Goal: Task Accomplishment & Management: Manage account settings

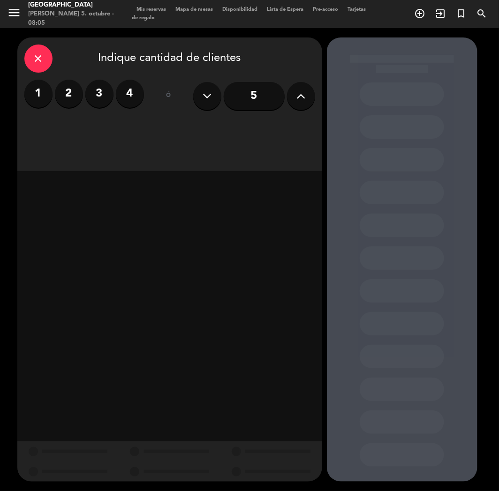
click at [110, 93] on label "3" at bounding box center [99, 94] width 28 height 28
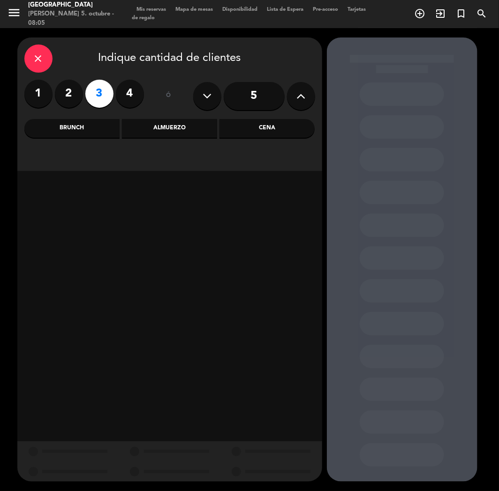
click at [263, 132] on div "Cena" at bounding box center [266, 128] width 95 height 19
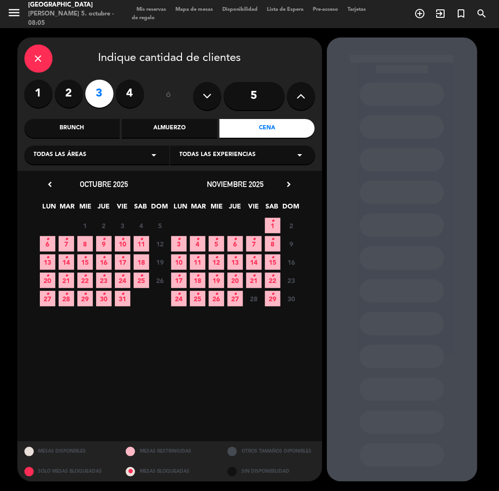
click at [70, 249] on span "7 •" at bounding box center [66, 243] width 15 height 15
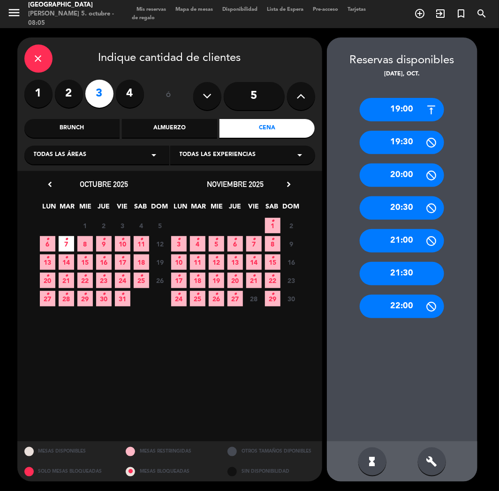
click at [401, 114] on div "19:00" at bounding box center [402, 109] width 84 height 23
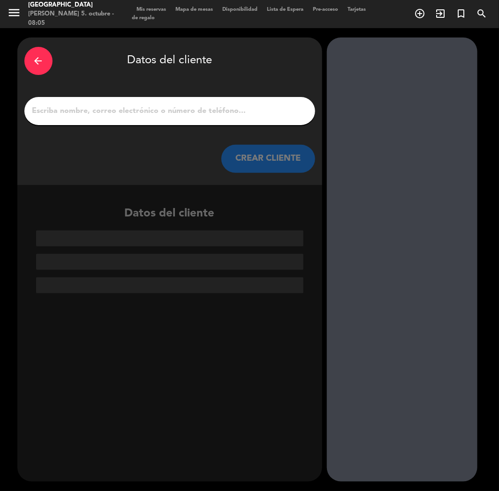
drag, startPoint x: 198, startPoint y: 125, endPoint x: 195, endPoint y: 110, distance: 15.4
click at [198, 120] on div at bounding box center [169, 111] width 291 height 28
paste input "[PERSON_NAME]"
click at [195, 110] on input "1" at bounding box center [169, 111] width 277 height 13
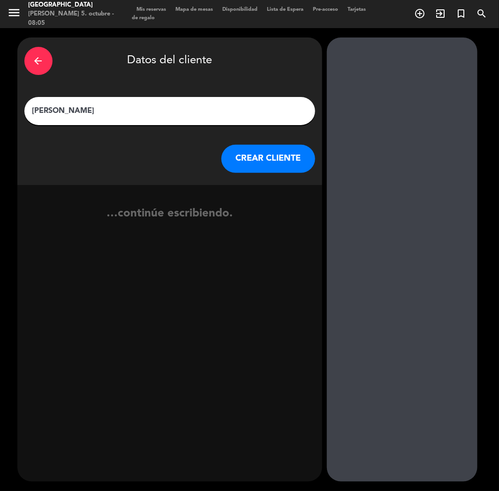
type input "[PERSON_NAME]"
click at [283, 166] on button "CREAR CLIENTE" at bounding box center [268, 159] width 94 height 28
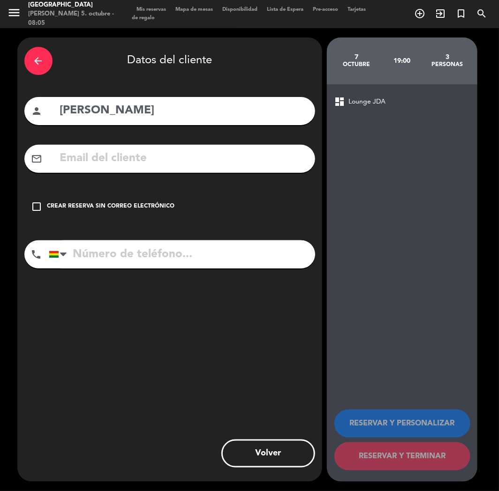
drag, startPoint x: 124, startPoint y: 149, endPoint x: 124, endPoint y: 155, distance: 5.6
click at [124, 150] on input "text" at bounding box center [183, 158] width 249 height 19
paste input "[EMAIL_ADDRESS][DOMAIN_NAME]"
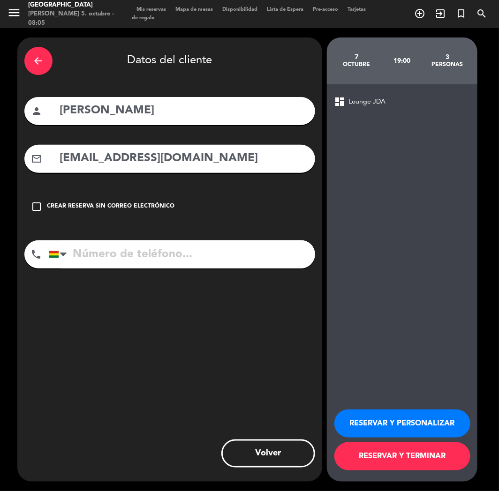
type input "[EMAIL_ADDRESS][DOMAIN_NAME]"
paste input "[PHONE_NUMBER]"
click at [151, 256] on input "[PHONE_NUMBER]" at bounding box center [182, 254] width 266 height 28
type input "[PHONE_NUMBER]"
click at [370, 423] on button "RESERVAR Y PERSONALIZAR" at bounding box center [402, 424] width 136 height 28
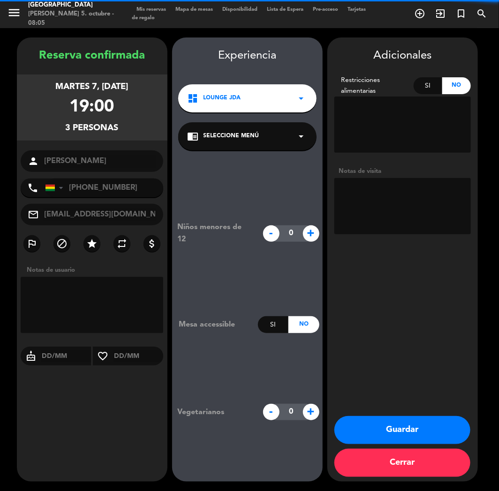
click at [367, 214] on textarea at bounding box center [402, 206] width 136 height 56
type textarea "cumple"
click at [249, 479] on div "Niños menores de 12 - 0 + Mesa accessible Si No Vegetarianos - 0 +" at bounding box center [247, 320] width 150 height 341
click at [406, 296] on div "Adicionales Restricciones alimentarias Si No Notas de visita Guardar Cerrar" at bounding box center [402, 259] width 150 height 444
click at [380, 433] on button "Guardar" at bounding box center [402, 430] width 136 height 28
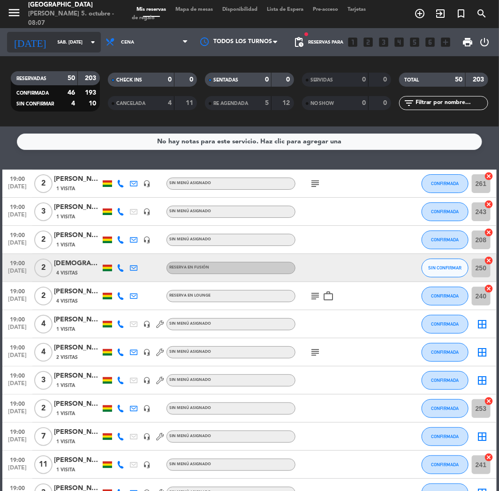
click at [69, 40] on input "sáb. [DATE]" at bounding box center [84, 42] width 63 height 15
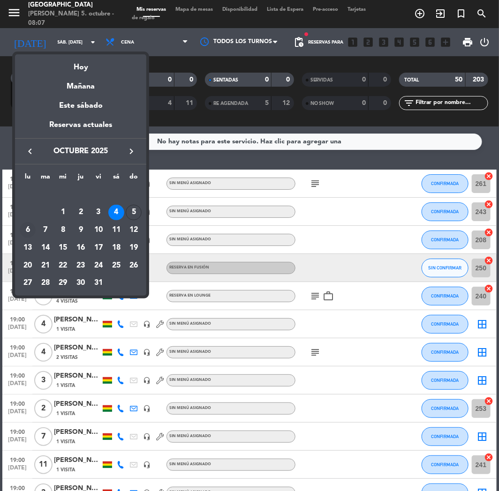
click at [27, 225] on div "6" at bounding box center [28, 230] width 16 height 16
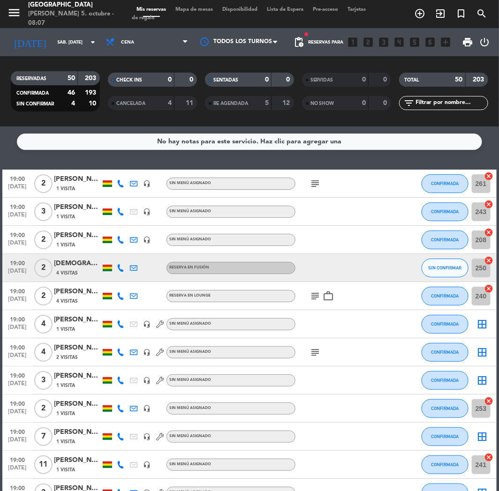
type input "lun. [DATE]"
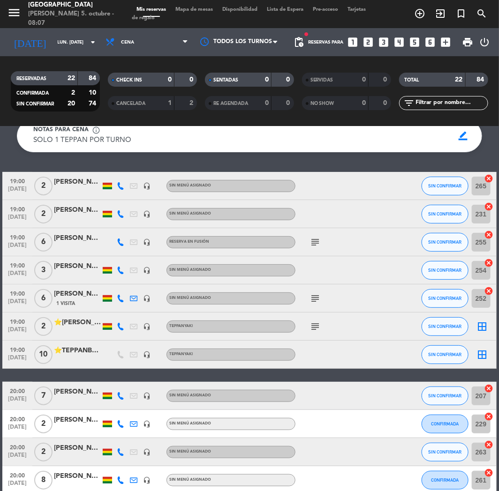
scroll to position [52, 0]
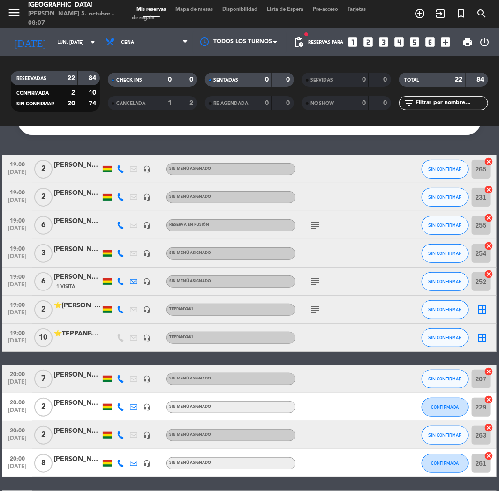
click at [83, 306] on div "⭐[PERSON_NAME]" at bounding box center [77, 305] width 47 height 11
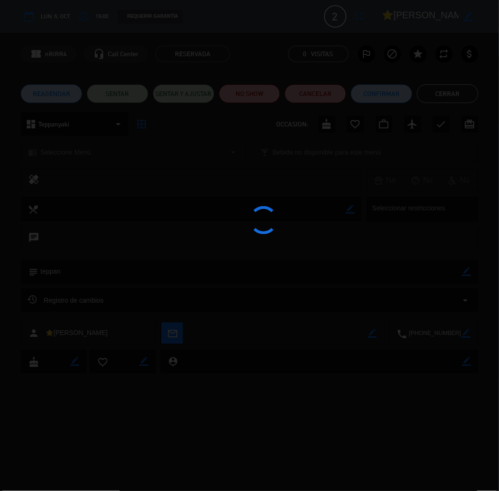
scroll to position [100, 0]
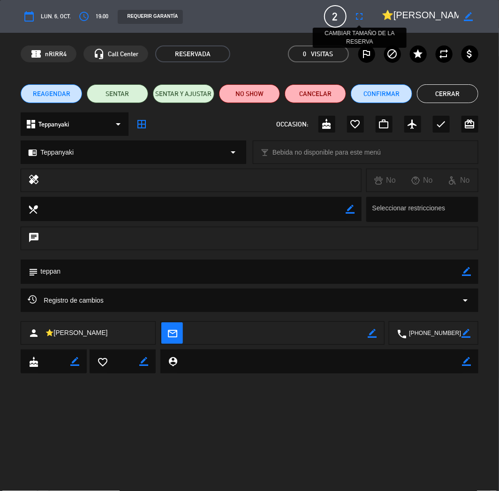
click at [367, 15] on button "fullscreen" at bounding box center [359, 16] width 17 height 17
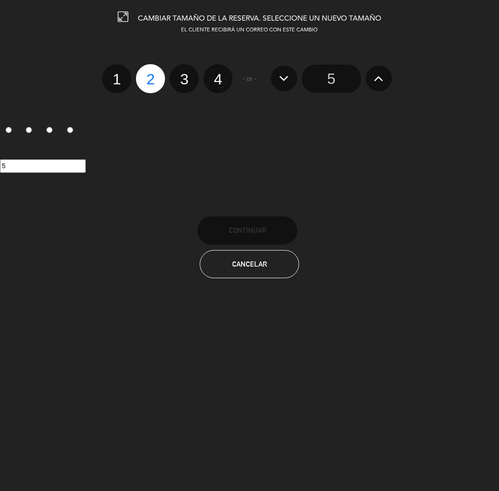
click at [217, 76] on label "4" at bounding box center [217, 78] width 29 height 29
click at [217, 74] on input "4" at bounding box center [217, 71] width 6 height 6
radio input "true"
radio input "false"
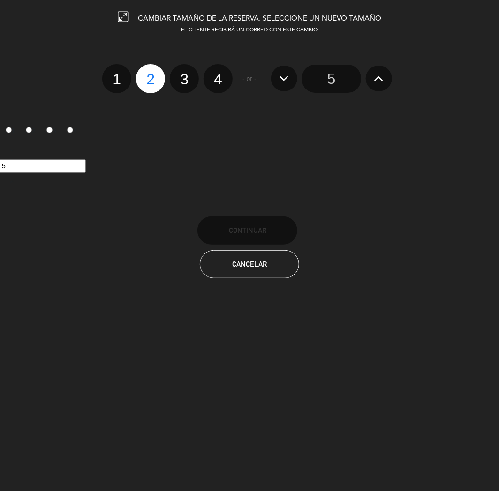
radio input "false"
radio input "true"
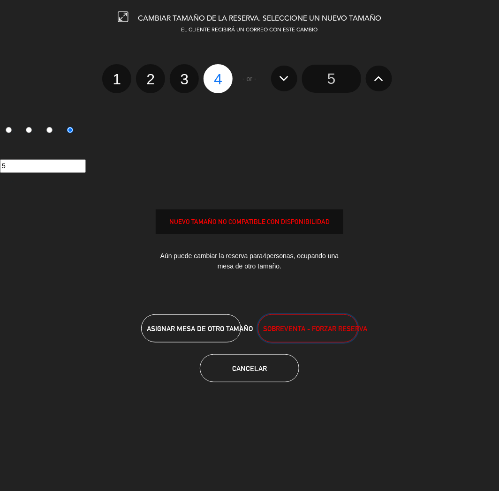
click at [295, 320] on button "SOBREVENTA - FORZAR RESERVA" at bounding box center [308, 329] width 100 height 28
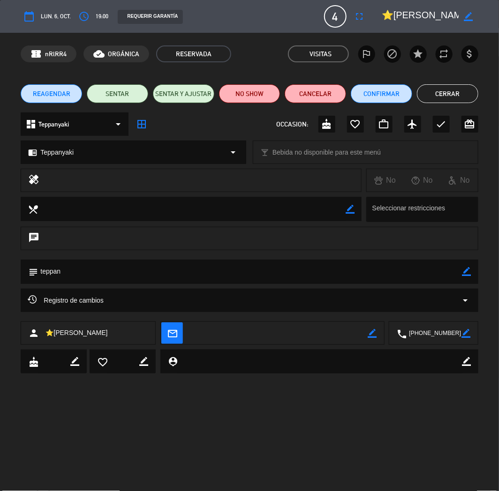
click at [439, 92] on button "Cerrar" at bounding box center [447, 93] width 61 height 19
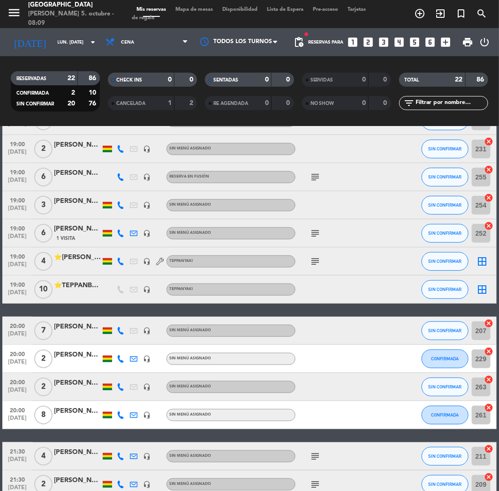
click at [397, 43] on icon "looks_4" at bounding box center [399, 42] width 12 height 12
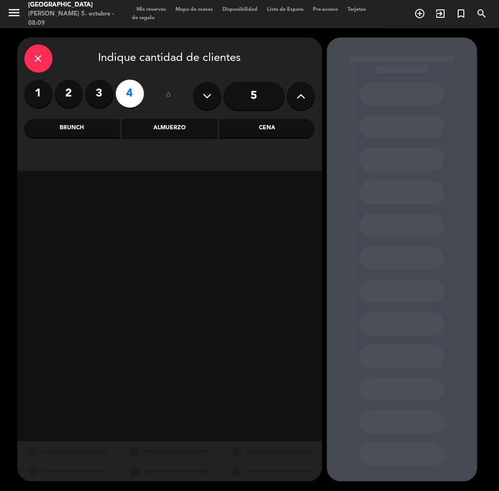
click at [82, 132] on div "Brunch" at bounding box center [71, 128] width 95 height 19
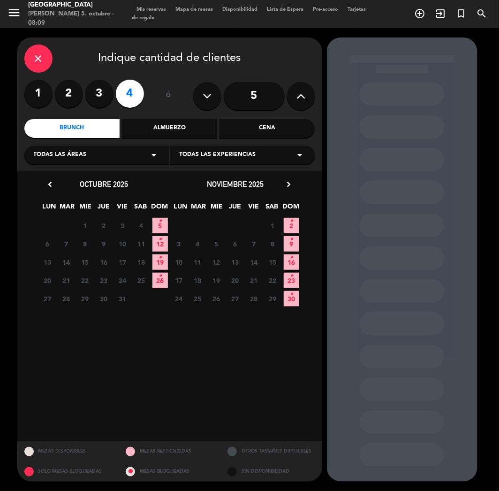
click at [157, 225] on span "5 •" at bounding box center [159, 225] width 15 height 15
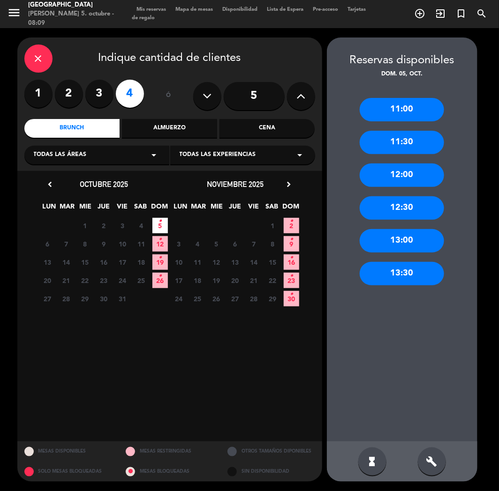
drag, startPoint x: 407, startPoint y: 108, endPoint x: 174, endPoint y: 110, distance: 232.5
click at [405, 108] on div "11:00" at bounding box center [402, 109] width 84 height 23
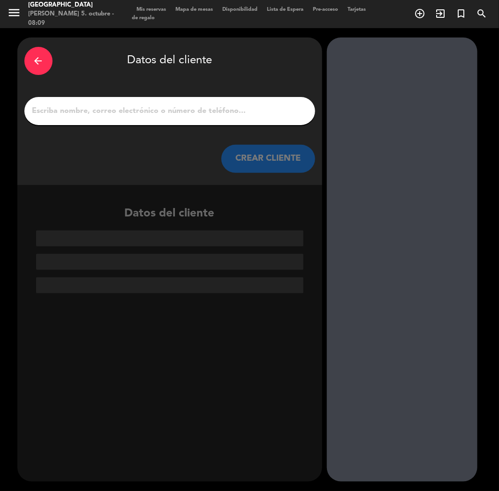
paste input "[PERSON_NAME]"
click at [138, 111] on input "1" at bounding box center [169, 111] width 277 height 13
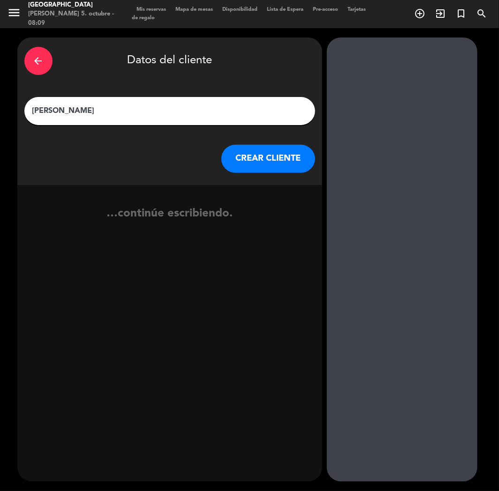
type input "[PERSON_NAME]"
click at [269, 160] on button "CREAR CLIENTE" at bounding box center [268, 159] width 94 height 28
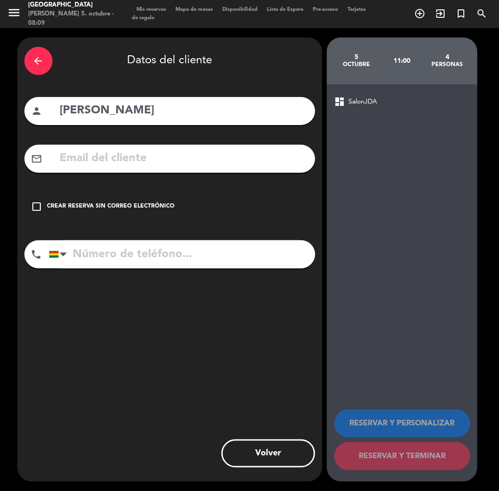
paste input "[EMAIL_ADDRESS][DOMAIN_NAME]"
click at [146, 161] on input "text" at bounding box center [183, 158] width 249 height 19
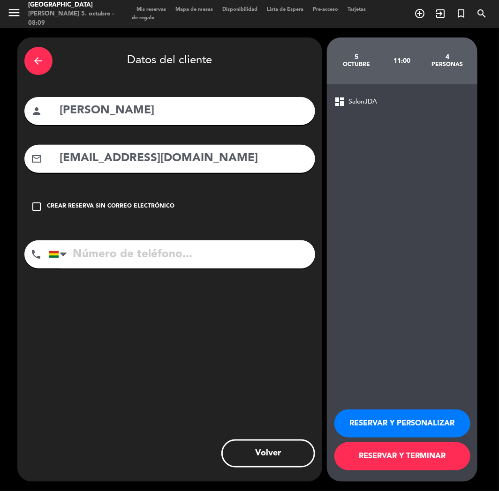
type input "[EMAIL_ADDRESS][DOMAIN_NAME]"
drag, startPoint x: 132, startPoint y: 240, endPoint x: 127, endPoint y: 245, distance: 6.7
click at [129, 242] on div "arrow_back Datos del cliente person [PERSON_NAME] mail_outline [EMAIL_ADDRESS][…" at bounding box center [169, 259] width 305 height 444
click at [118, 256] on input "tel" at bounding box center [182, 254] width 266 height 28
click at [115, 255] on input "tel" at bounding box center [182, 254] width 266 height 28
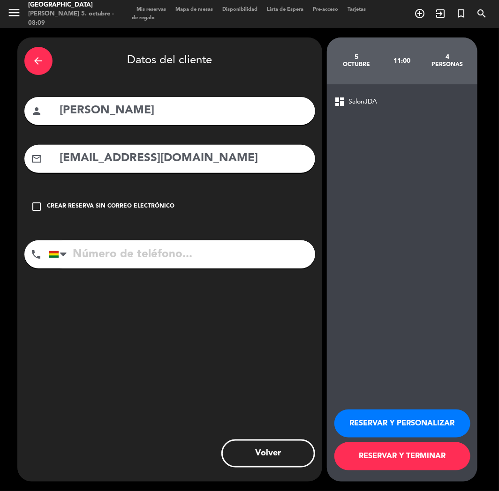
paste input "67707919"
type input "67707919"
click at [418, 416] on button "RESERVAR Y PERSONALIZAR" at bounding box center [402, 424] width 136 height 28
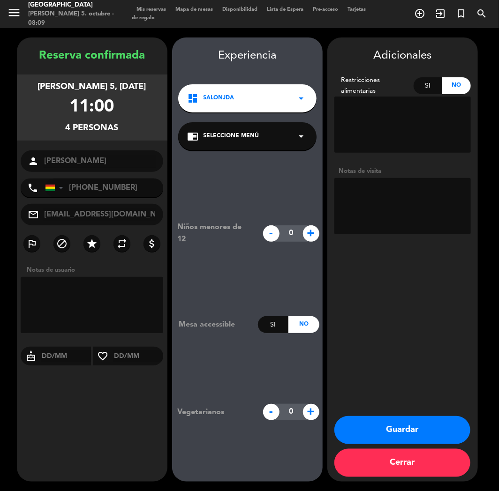
click at [362, 430] on button "Guardar" at bounding box center [402, 430] width 136 height 28
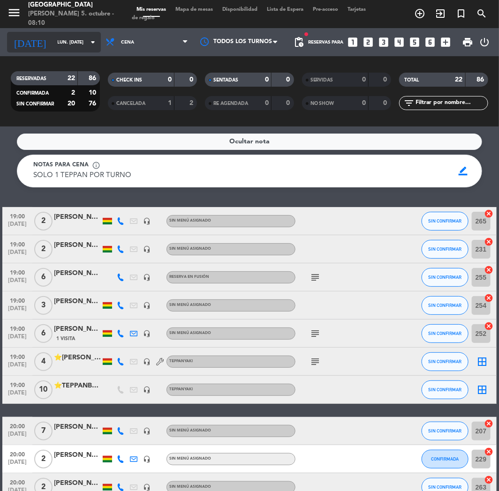
click at [55, 37] on input "lun. [DATE]" at bounding box center [84, 42] width 63 height 15
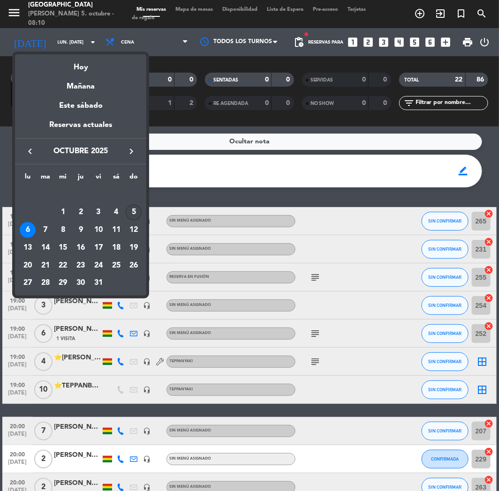
click at [125, 214] on td "5" at bounding box center [134, 213] width 18 height 18
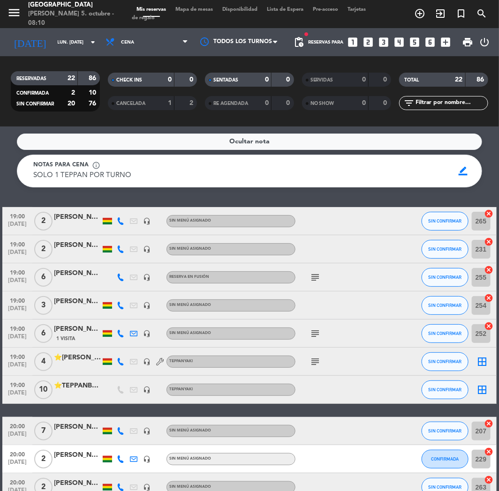
type input "dom. [DATE]"
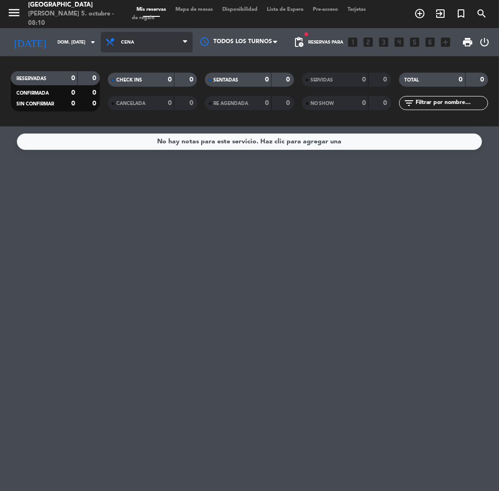
click at [149, 44] on span "Cena" at bounding box center [147, 42] width 92 height 21
click at [141, 84] on div "menu [GEOGRAPHIC_DATA] [PERSON_NAME] 5. octubre - 08:10 Mis reservas Mapa de me…" at bounding box center [249, 63] width 499 height 127
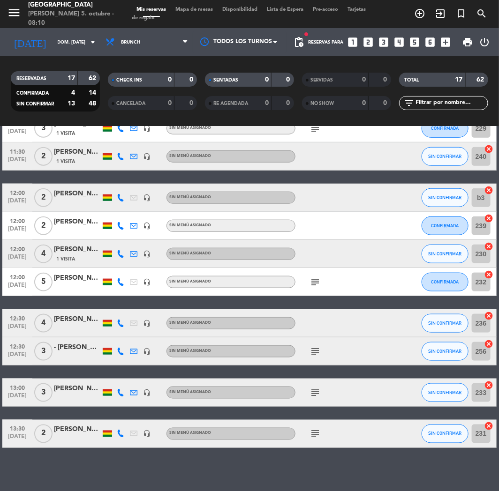
scroll to position [269, 0]
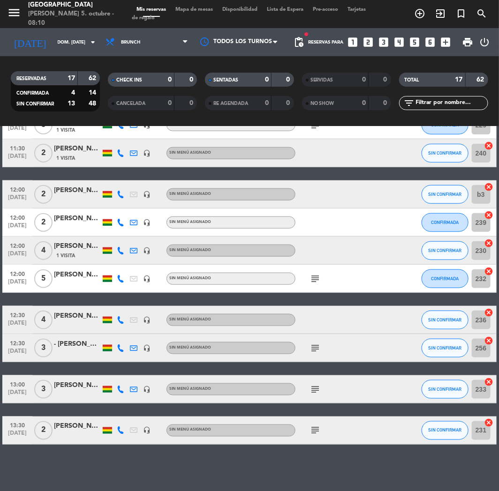
click at [75, 430] on div "[PERSON_NAME]" at bounding box center [77, 426] width 47 height 11
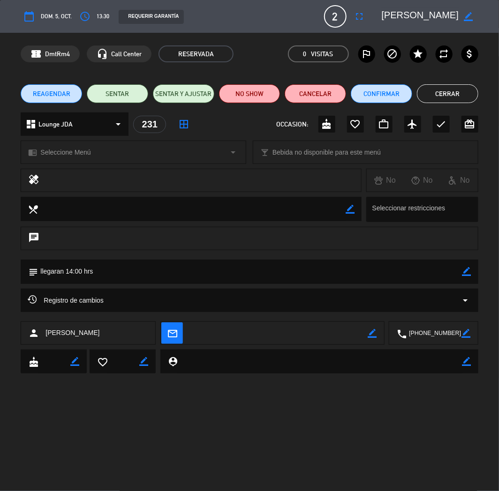
click at [445, 333] on textarea at bounding box center [433, 333] width 55 height 23
click at [451, 94] on button "Cerrar" at bounding box center [447, 93] width 61 height 19
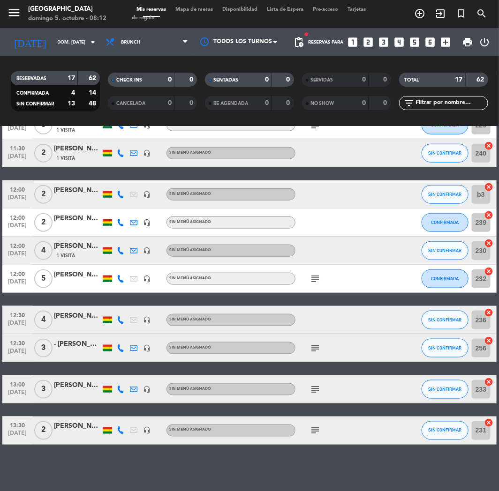
click at [119, 392] on icon at bounding box center [120, 389] width 7 height 7
click at [127, 361] on div "[PHONE_NUMBER]" at bounding box center [127, 364] width 61 height 10
click at [127, 373] on span "content_paste" at bounding box center [130, 373] width 7 height 7
click at [124, 387] on icon at bounding box center [120, 389] width 7 height 7
click at [118, 386] on icon at bounding box center [120, 389] width 7 height 7
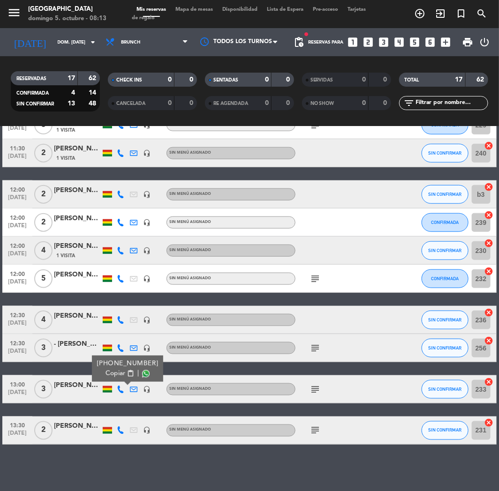
click at [122, 368] on div "[PHONE_NUMBER]" at bounding box center [127, 364] width 61 height 10
click at [127, 374] on span "content_paste" at bounding box center [130, 373] width 7 height 7
click at [119, 345] on icon at bounding box center [120, 348] width 7 height 7
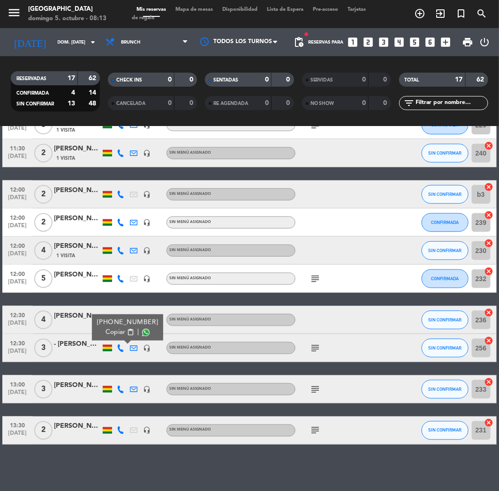
click at [127, 332] on span "content_paste" at bounding box center [130, 332] width 7 height 7
click at [130, 317] on div "[PHONE_NUMBER] Copiar content_paste |" at bounding box center [127, 328] width 71 height 26
click at [112, 319] on div "[PHONE_NUMBER]" at bounding box center [127, 323] width 61 height 10
click at [46, 312] on span "4" at bounding box center [43, 320] width 18 height 19
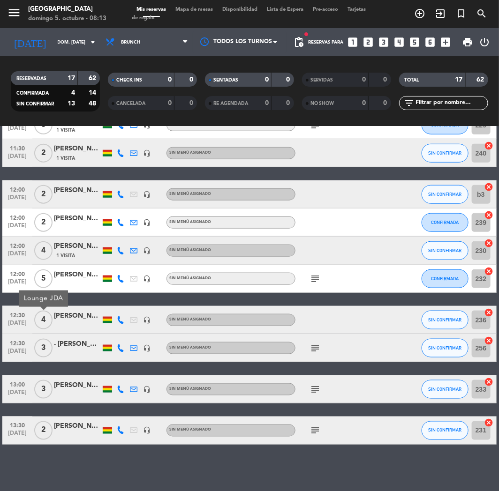
click at [117, 319] on icon at bounding box center [120, 319] width 7 height 7
click at [127, 303] on span "content_paste" at bounding box center [130, 304] width 7 height 7
click at [120, 277] on icon at bounding box center [120, 278] width 7 height 7
click at [127, 264] on span "content_paste" at bounding box center [130, 263] width 7 height 7
click at [72, 254] on span "1 Visita" at bounding box center [65, 255] width 19 height 7
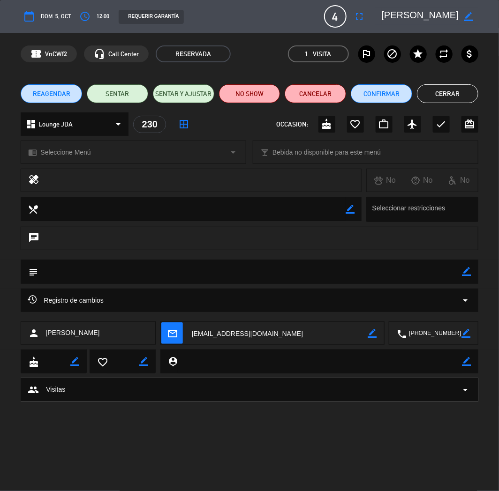
click at [459, 87] on button "Cerrar" at bounding box center [447, 93] width 61 height 19
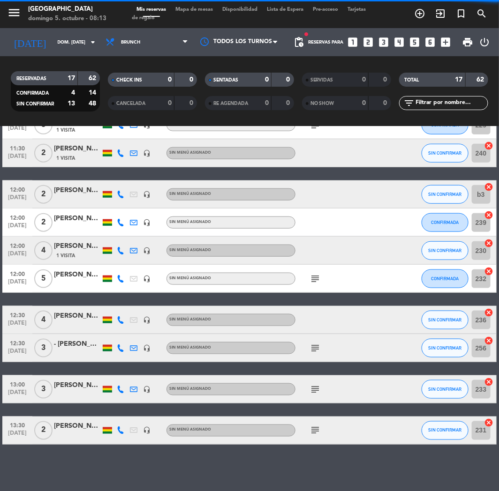
click at [122, 262] on div at bounding box center [120, 251] width 13 height 28
click at [122, 252] on icon at bounding box center [120, 250] width 7 height 7
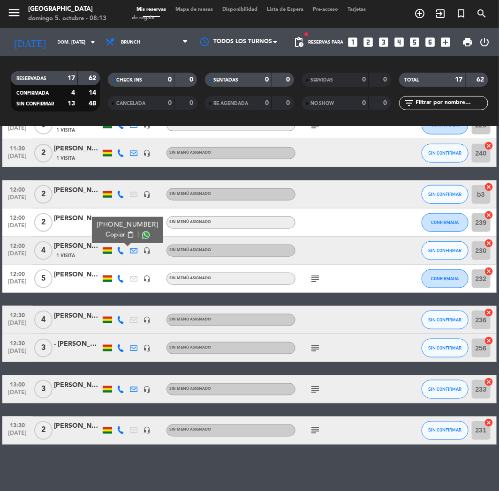
click at [105, 233] on span "Copiar" at bounding box center [115, 235] width 20 height 10
click at [56, 216] on div "[PERSON_NAME]" at bounding box center [77, 218] width 47 height 11
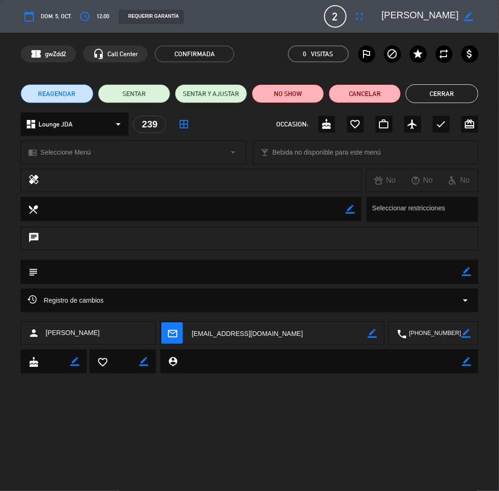
drag, startPoint x: 458, startPoint y: 97, endPoint x: 401, endPoint y: 118, distance: 61.4
click at [455, 97] on button "Cerrar" at bounding box center [441, 93] width 72 height 19
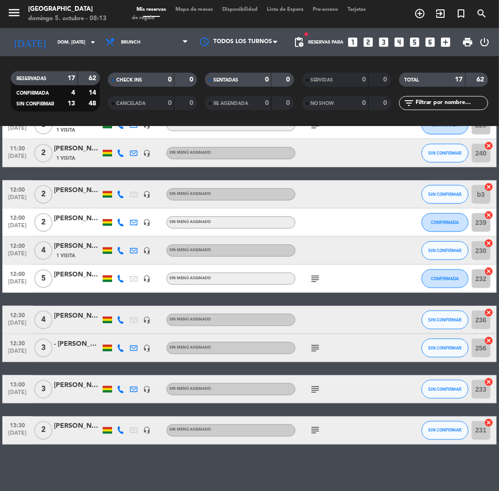
click at [120, 223] on icon at bounding box center [120, 222] width 7 height 7
click at [119, 391] on icon at bounding box center [120, 389] width 7 height 7
click at [120, 427] on icon at bounding box center [120, 430] width 7 height 7
click at [86, 223] on div "[PERSON_NAME]" at bounding box center [77, 218] width 47 height 11
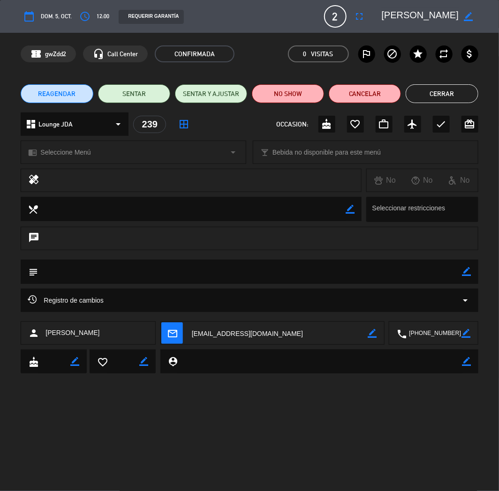
click at [436, 334] on textarea at bounding box center [433, 333] width 55 height 23
click at [438, 92] on button "Cerrar" at bounding box center [441, 93] width 72 height 19
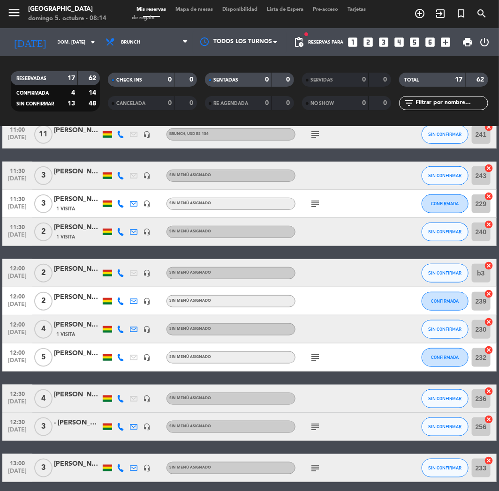
scroll to position [165, 0]
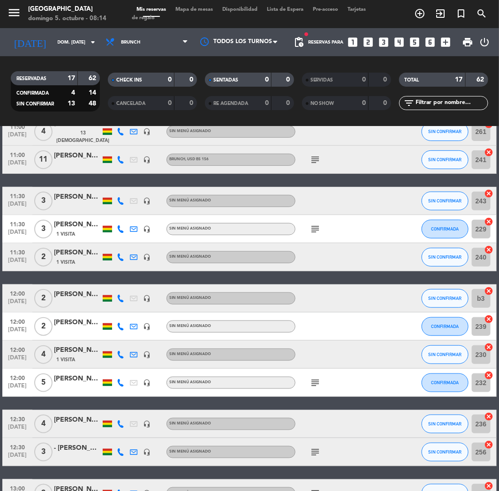
click at [124, 298] on div at bounding box center [120, 299] width 13 height 28
click at [123, 299] on icon at bounding box center [120, 298] width 7 height 7
click at [127, 285] on span "content_paste" at bounding box center [130, 282] width 7 height 7
click at [122, 261] on div at bounding box center [120, 257] width 13 height 28
click at [122, 256] on icon at bounding box center [120, 257] width 7 height 7
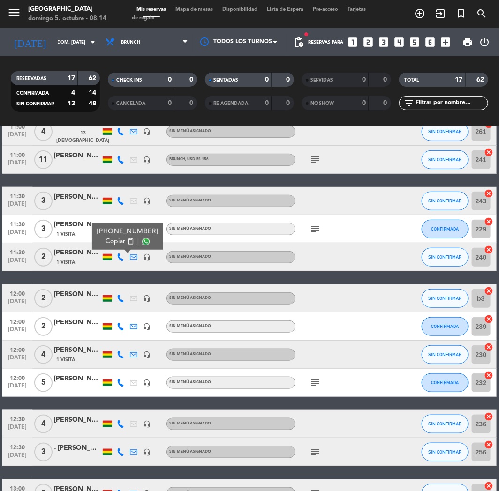
click at [117, 236] on div "[PHONE_NUMBER]" at bounding box center [127, 232] width 61 height 10
click at [127, 241] on span "content_paste" at bounding box center [130, 241] width 7 height 7
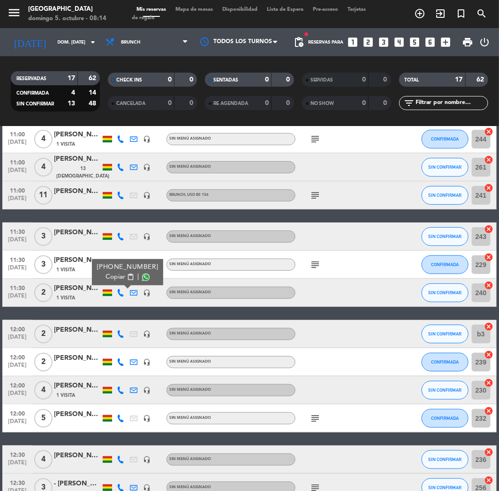
scroll to position [112, 0]
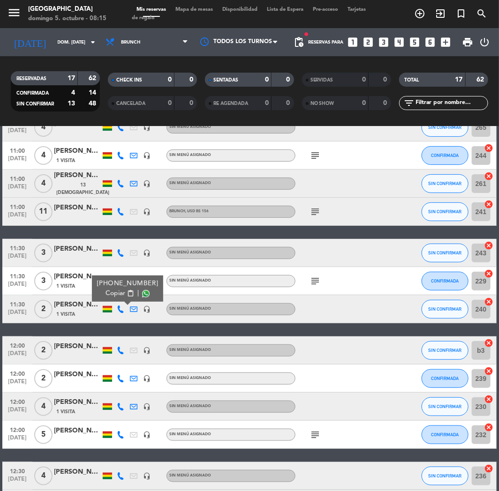
click at [84, 255] on div at bounding box center [77, 258] width 47 height 7
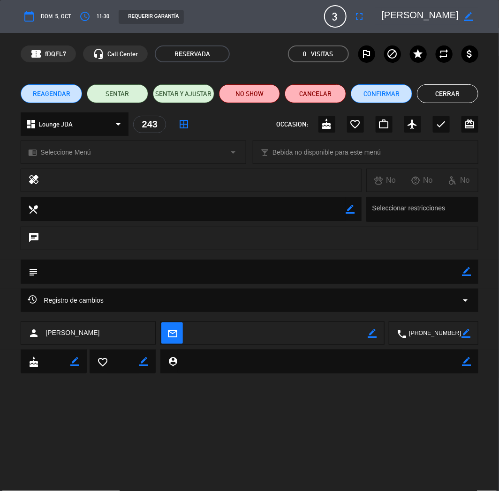
drag, startPoint x: 457, startPoint y: 93, endPoint x: 374, endPoint y: 156, distance: 104.1
click at [456, 94] on button "Cerrar" at bounding box center [447, 93] width 61 height 19
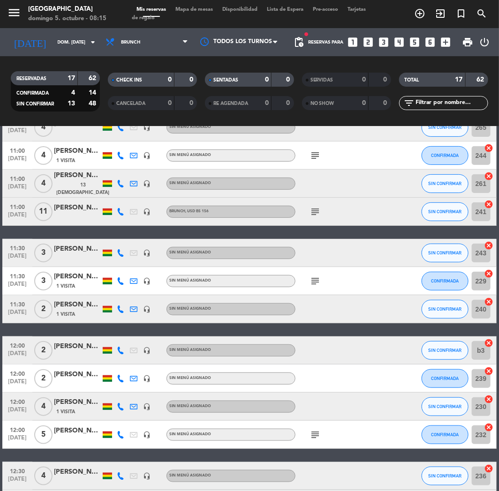
click at [120, 278] on icon at bounding box center [120, 280] width 7 height 7
click at [127, 266] on span "content_paste" at bounding box center [130, 265] width 7 height 7
click at [118, 254] on div "[PHONE_NUMBER]" at bounding box center [127, 256] width 61 height 10
click at [119, 210] on icon at bounding box center [120, 211] width 7 height 7
click at [118, 255] on icon at bounding box center [120, 252] width 7 height 7
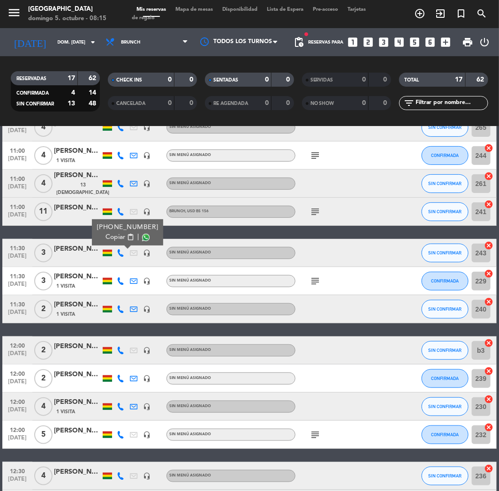
click at [127, 234] on span "content_paste" at bounding box center [130, 237] width 7 height 7
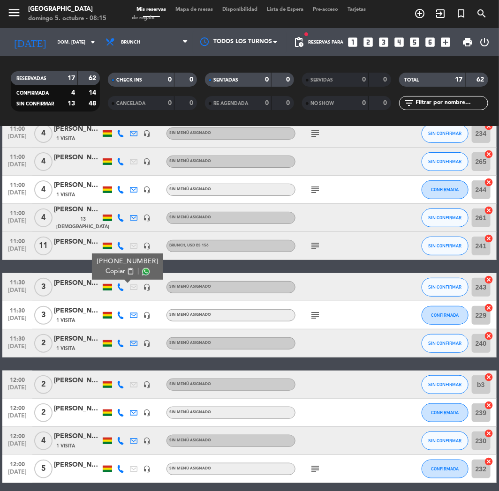
scroll to position [60, 0]
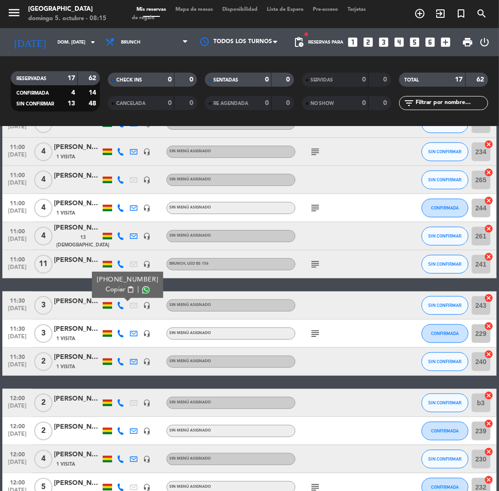
click at [123, 264] on icon at bounding box center [120, 264] width 7 height 7
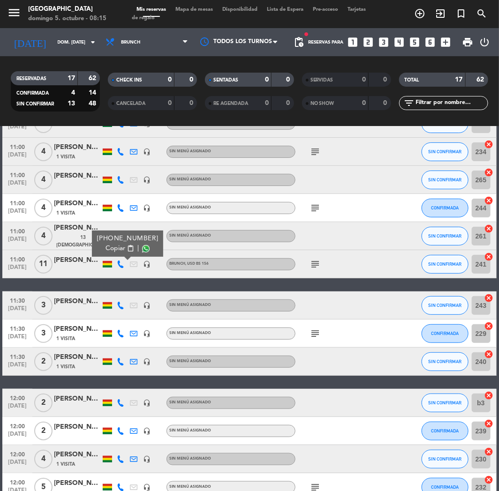
click at [117, 247] on span "Copiar" at bounding box center [115, 249] width 20 height 10
click at [118, 263] on icon at bounding box center [120, 264] width 7 height 7
click at [119, 266] on icon at bounding box center [120, 264] width 7 height 7
click at [127, 249] on span "content_paste" at bounding box center [130, 248] width 7 height 7
click at [315, 263] on icon "subject" at bounding box center [314, 264] width 11 height 11
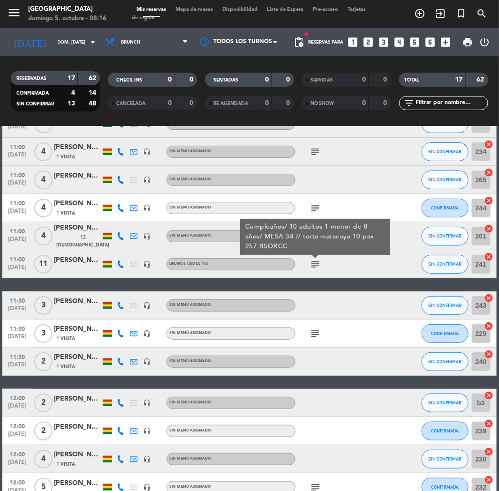
click at [120, 208] on icon at bounding box center [120, 207] width 7 height 7
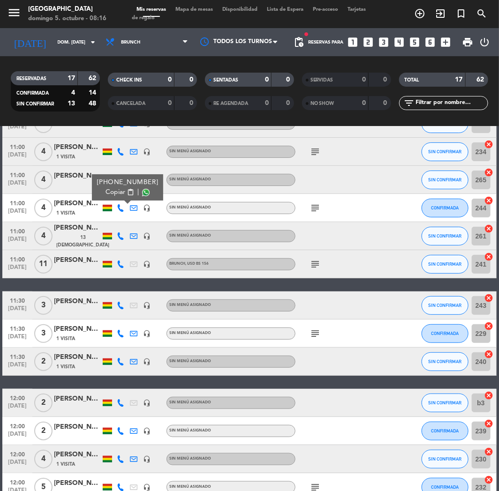
click at [127, 194] on span "content_paste" at bounding box center [130, 192] width 7 height 7
click at [75, 180] on div "[PERSON_NAME] [PERSON_NAME] [PERSON_NAME]" at bounding box center [77, 176] width 47 height 11
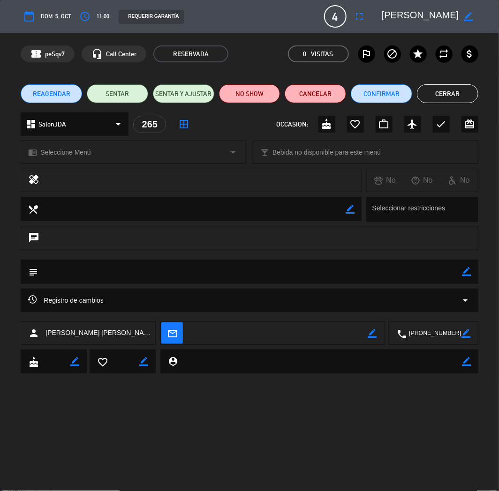
click at [427, 335] on textarea at bounding box center [433, 333] width 55 height 23
click at [435, 95] on button "Cerrar" at bounding box center [447, 93] width 61 height 19
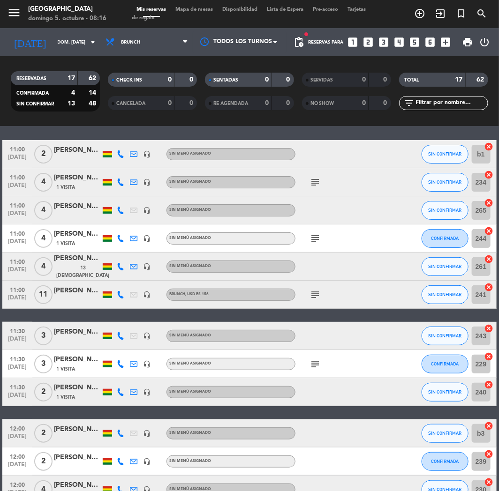
scroll to position [0, 0]
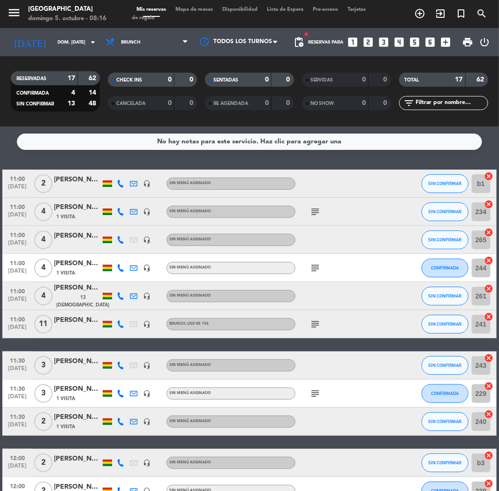
click at [120, 212] on icon at bounding box center [120, 211] width 7 height 7
click at [127, 198] on span "content_paste" at bounding box center [130, 196] width 7 height 7
click at [120, 216] on div "[PHONE_NUMBER] Copiar content_paste |" at bounding box center [120, 212] width 13 height 28
click at [120, 216] on div at bounding box center [120, 212] width 13 height 28
click at [120, 211] on icon at bounding box center [120, 211] width 7 height 7
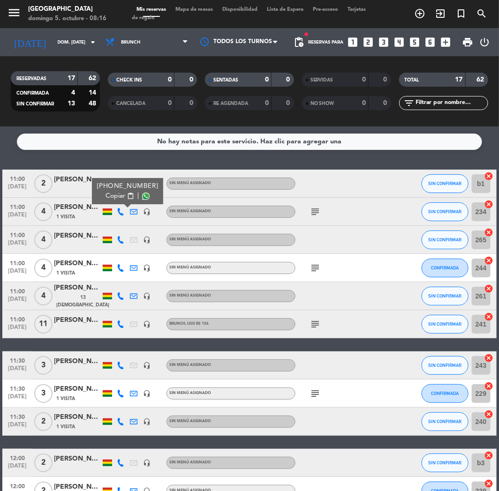
click at [122, 190] on div "[PHONE_NUMBER]" at bounding box center [127, 186] width 61 height 10
click at [127, 196] on span "content_paste" at bounding box center [130, 196] width 7 height 7
click at [80, 187] on div at bounding box center [77, 188] width 47 height 7
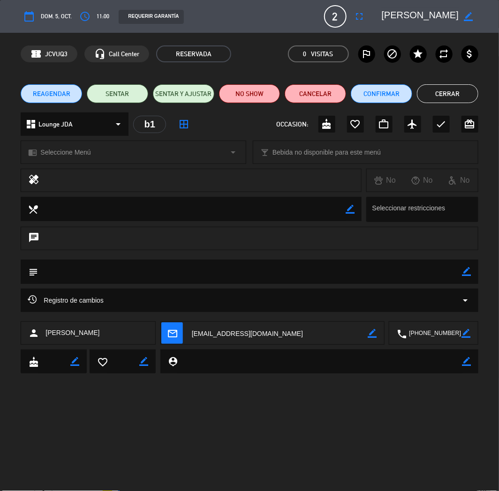
click at [410, 331] on textarea at bounding box center [433, 333] width 55 height 23
click at [447, 93] on button "Cerrar" at bounding box center [447, 93] width 61 height 19
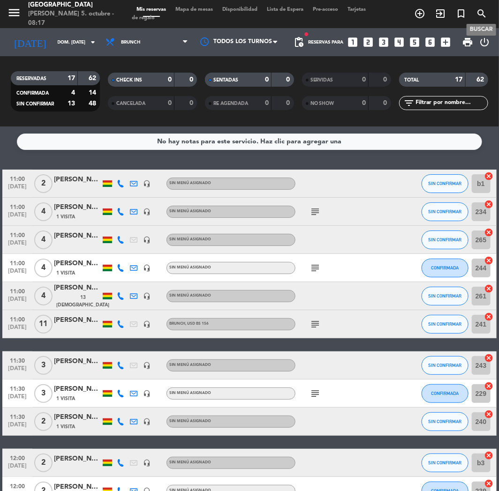
click at [481, 8] on icon "search" at bounding box center [481, 13] width 11 height 11
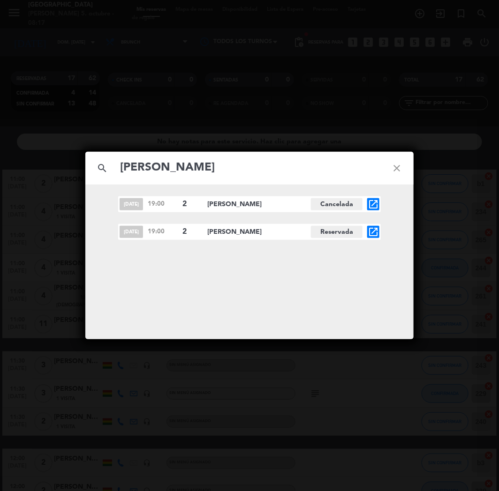
type input "[PERSON_NAME]"
click at [375, 233] on icon "open_in_new" at bounding box center [372, 231] width 11 height 11
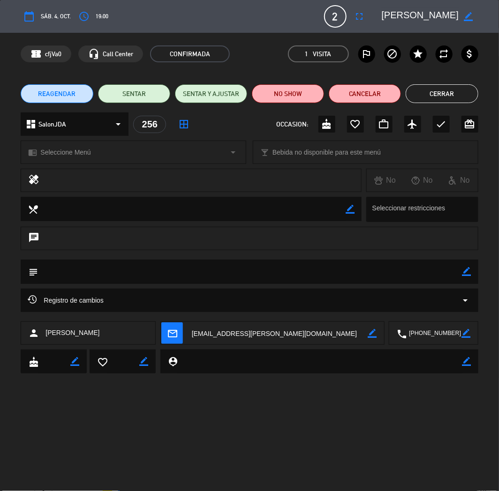
click at [446, 96] on button "Cerrar" at bounding box center [441, 93] width 72 height 19
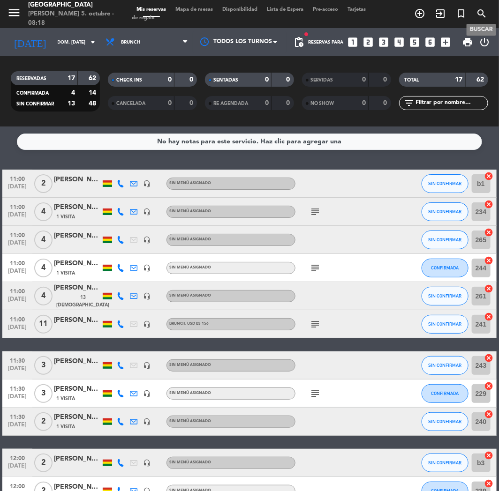
click at [475, 7] on span "search" at bounding box center [481, 14] width 21 height 16
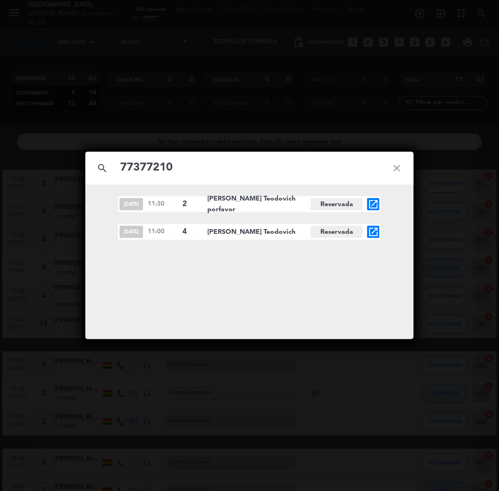
type input "77377210"
click at [373, 235] on icon "open_in_new" at bounding box center [372, 231] width 11 height 11
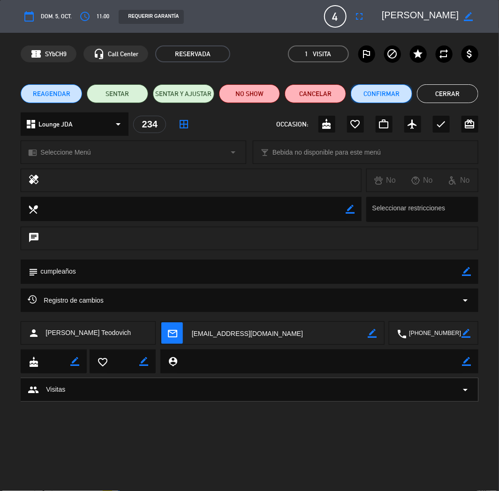
click at [375, 89] on button "Confirmar" at bounding box center [381, 93] width 61 height 19
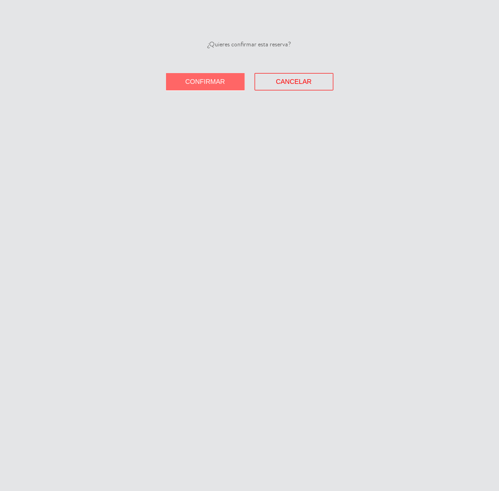
click at [226, 81] on button "Confirmar" at bounding box center [205, 81] width 79 height 17
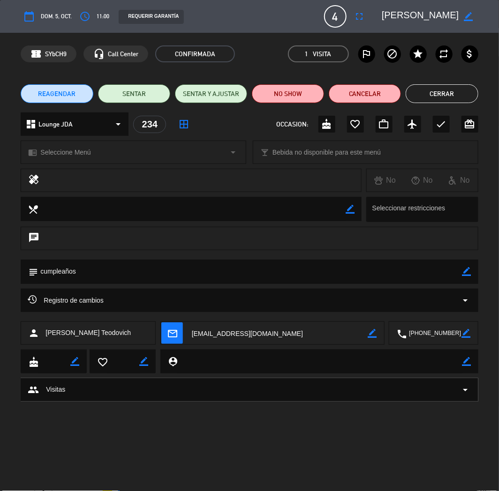
click at [429, 96] on button "Cerrar" at bounding box center [441, 93] width 72 height 19
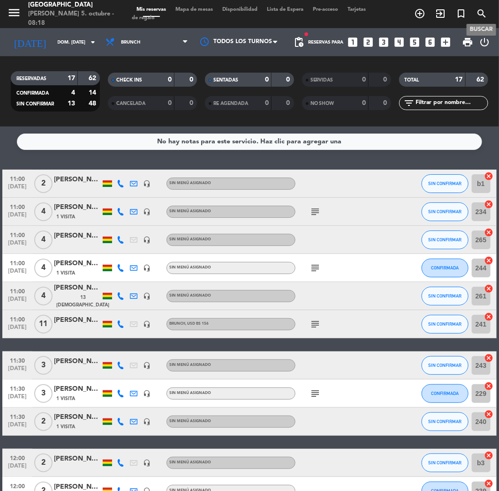
click at [485, 13] on icon "search" at bounding box center [481, 13] width 11 height 11
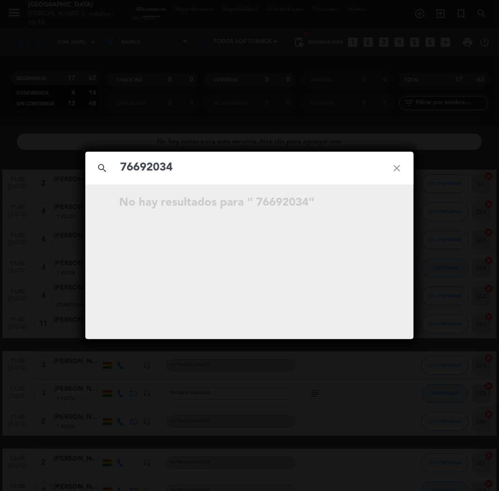
click at [124, 165] on input "76692034" at bounding box center [249, 167] width 261 height 19
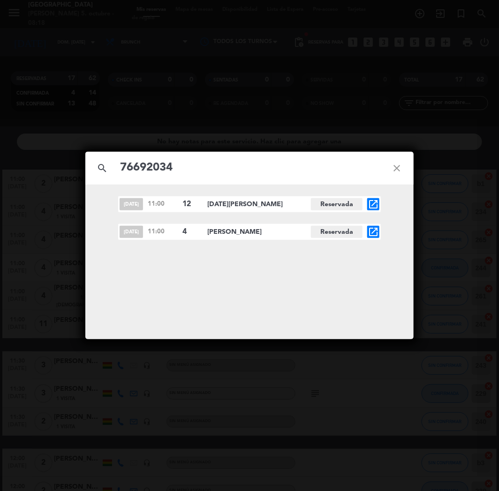
type input "76692034"
click at [364, 229] on div "[DATE] 11:00 4 [PERSON_NAME] Reservada open_in_new" at bounding box center [249, 232] width 262 height 16
click at [370, 228] on icon "open_in_new" at bounding box center [372, 231] width 11 height 11
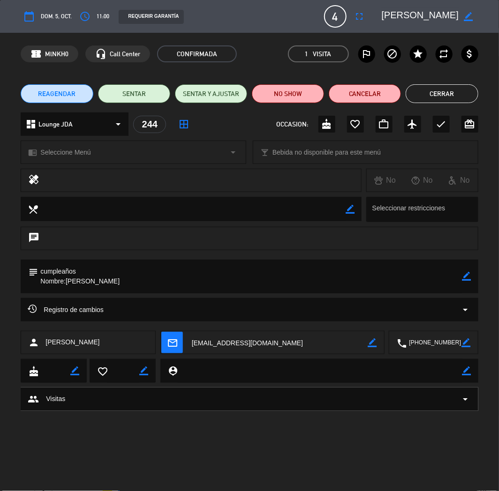
click at [430, 94] on button "Cerrar" at bounding box center [441, 93] width 72 height 19
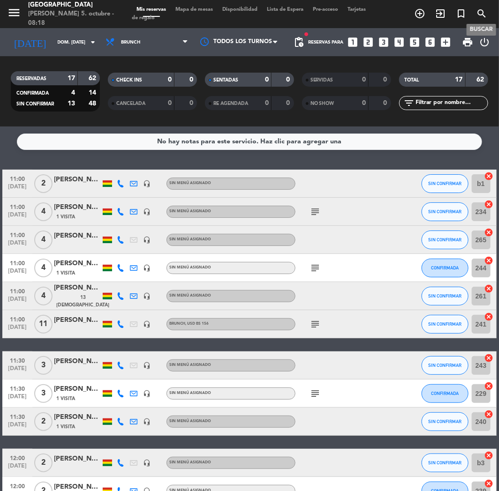
click at [482, 13] on icon "search" at bounding box center [481, 13] width 11 height 11
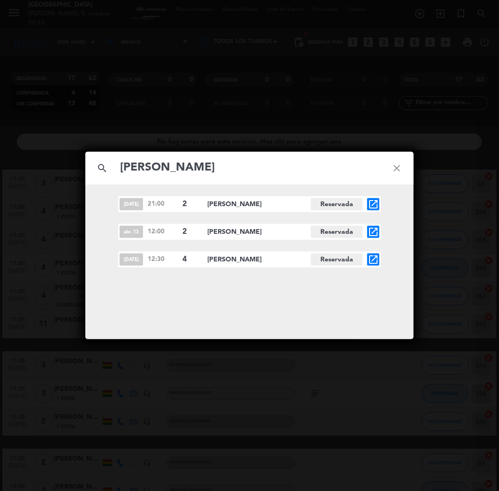
type input "[PERSON_NAME]"
click at [371, 258] on icon "open_in_new" at bounding box center [372, 259] width 11 height 11
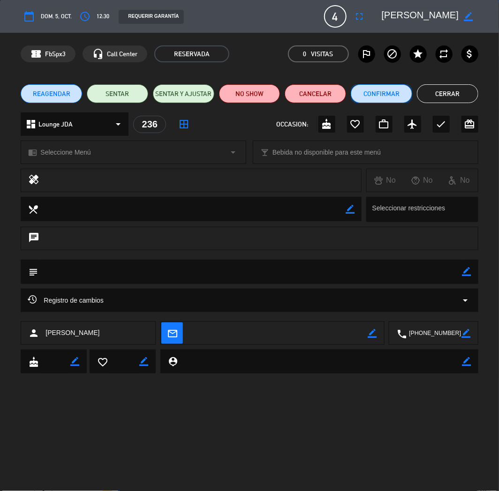
click at [379, 95] on button "Confirmar" at bounding box center [381, 93] width 61 height 19
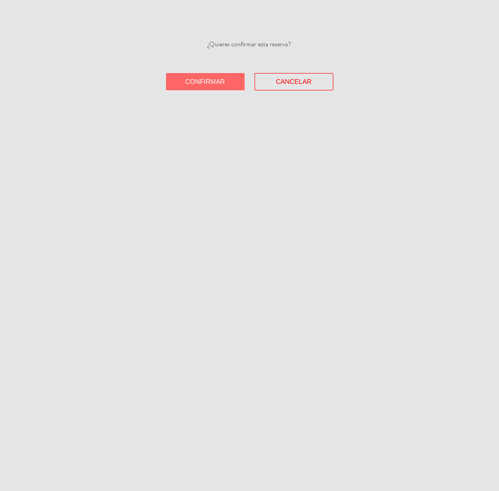
click at [187, 65] on div "¿Quieres confirmar esta reserva?" at bounding box center [249, 52] width 499 height 27
drag, startPoint x: 187, startPoint y: 76, endPoint x: 8, endPoint y: 105, distance: 181.8
click at [187, 76] on button "Confirmar" at bounding box center [205, 81] width 79 height 17
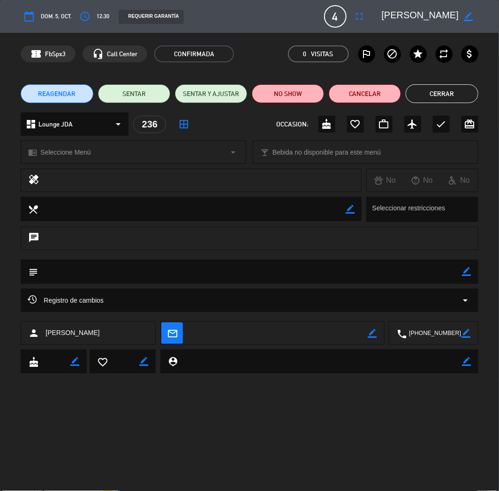
click at [442, 93] on button "Cerrar" at bounding box center [441, 93] width 72 height 19
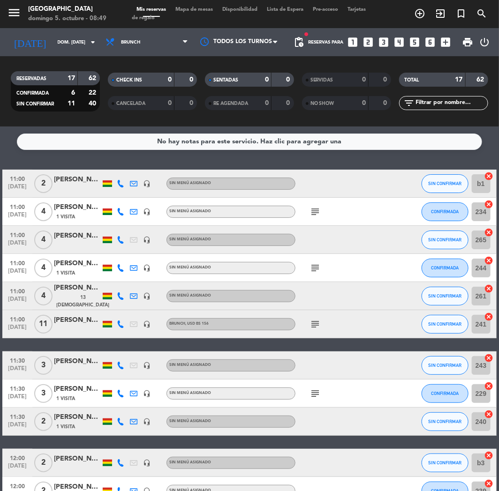
click at [400, 40] on icon "looks_4" at bounding box center [399, 42] width 12 height 12
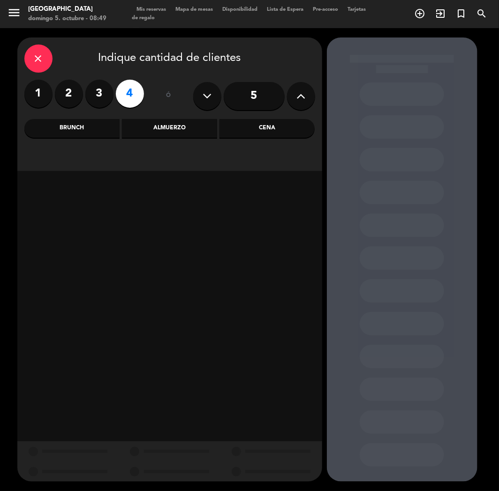
click at [260, 129] on div "Cena" at bounding box center [266, 128] width 95 height 19
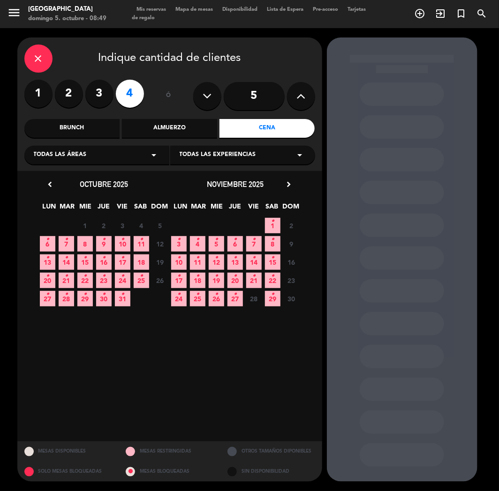
click at [75, 125] on div "Brunch" at bounding box center [71, 128] width 95 height 19
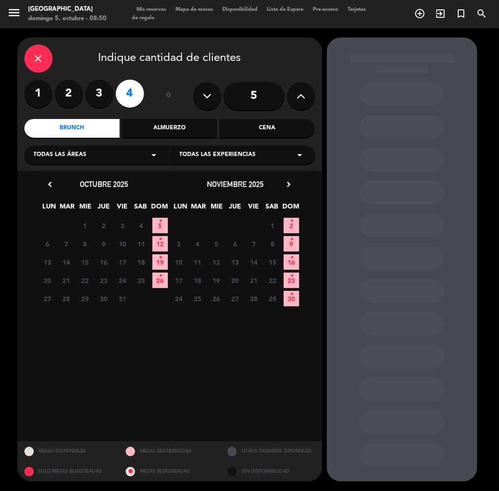
drag, startPoint x: 37, startPoint y: 54, endPoint x: 7, endPoint y: 307, distance: 254.4
click at [36, 55] on icon "close" at bounding box center [38, 58] width 11 height 11
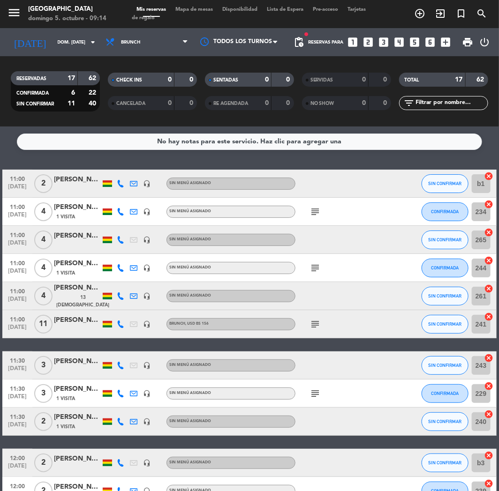
click at [372, 43] on icon "looks_two" at bounding box center [368, 42] width 12 height 12
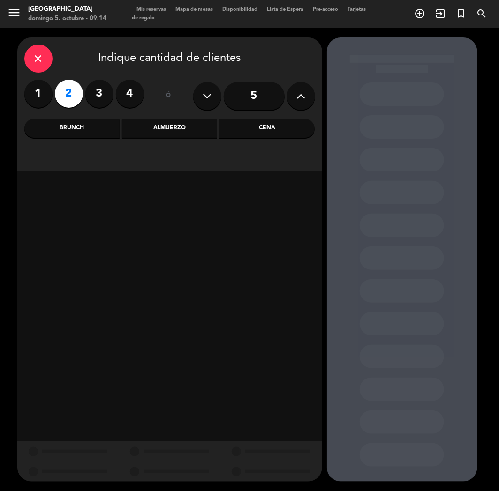
click at [178, 129] on div "Almuerzo" at bounding box center [169, 128] width 95 height 19
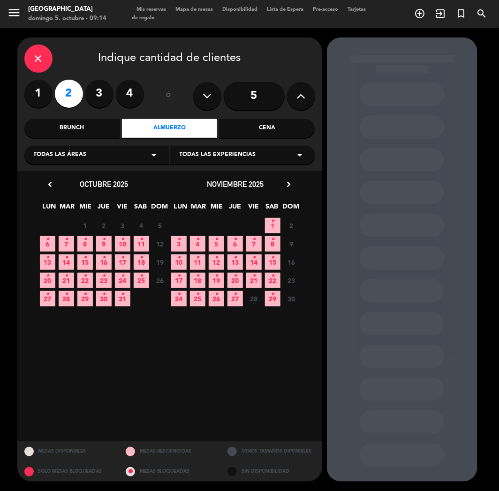
click at [124, 242] on span "10 •" at bounding box center [122, 243] width 15 height 15
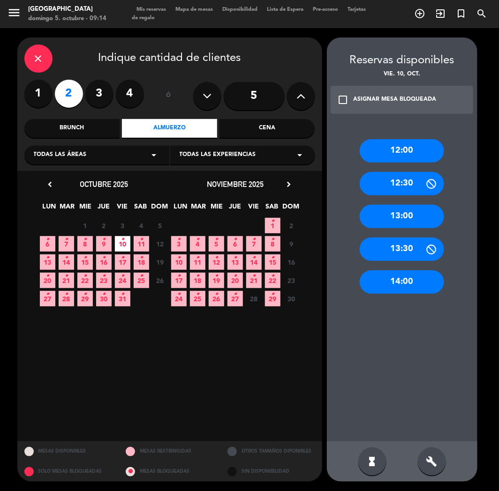
click at [399, 216] on div "13:00" at bounding box center [402, 216] width 84 height 23
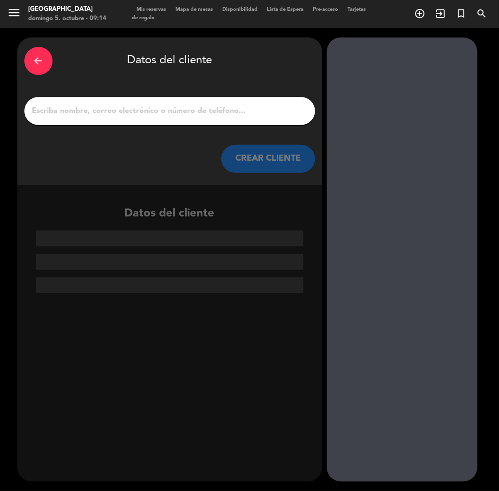
click at [188, 113] on input "1" at bounding box center [169, 111] width 277 height 13
paste input "[PERSON_NAME]"
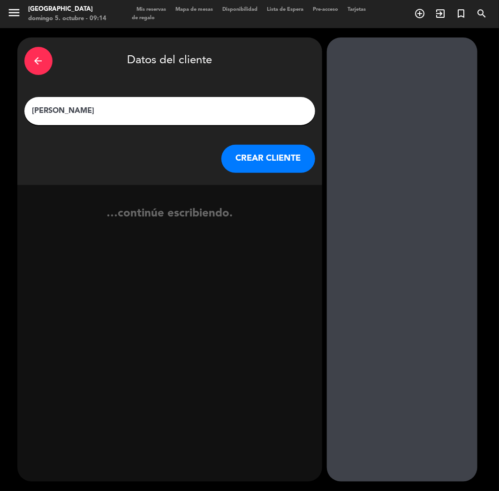
type input "[PERSON_NAME]"
click at [266, 160] on button "CREAR CLIENTE" at bounding box center [268, 159] width 94 height 28
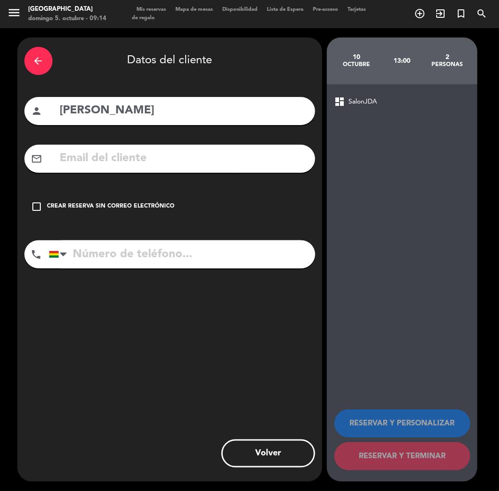
click at [102, 160] on input "text" at bounding box center [183, 158] width 249 height 19
paste input "[EMAIL_ADDRESS][DOMAIN_NAME]"
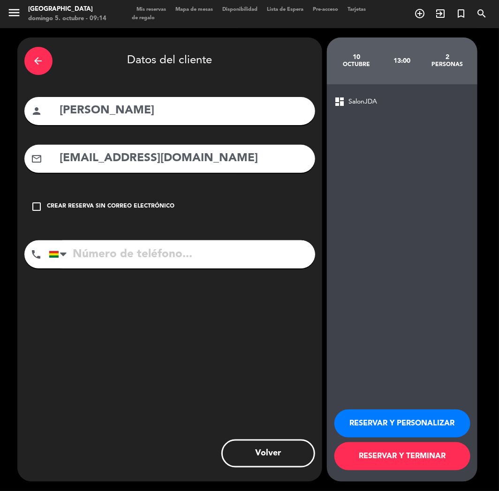
type input "[EMAIL_ADDRESS][DOMAIN_NAME]"
click at [122, 268] on input "tel" at bounding box center [182, 254] width 266 height 28
click at [127, 248] on input "tel" at bounding box center [182, 254] width 266 height 28
paste input "[EMAIL_ADDRESS][DOMAIN_NAME]"
click at [123, 255] on input "[EMAIL_ADDRESS][DOMAIN_NAME]" at bounding box center [182, 254] width 266 height 28
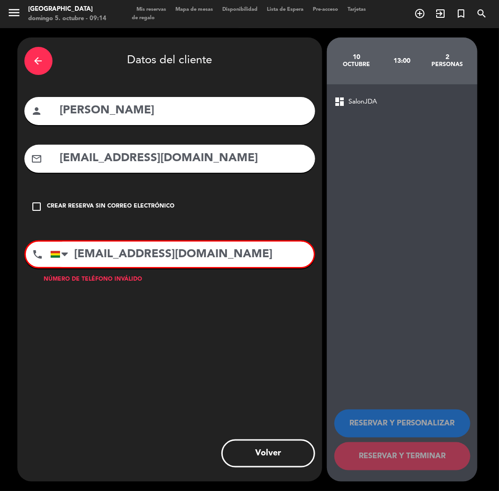
paste input "[EMAIL_ADDRESS][DOMAIN_NAME]"
click at [123, 255] on input "carolinaveliz@upsa.bocarolinaveliz@[DOMAIN_NAME]" at bounding box center [181, 254] width 263 height 25
type input "[EMAIL_ADDRESS][DOMAIN_NAME]"
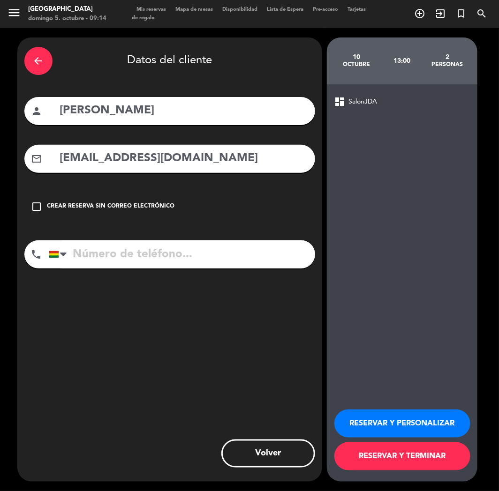
click at [105, 250] on input "tel" at bounding box center [182, 254] width 266 height 28
paste input "[PHONE_NUMBER]"
type input "[PHONE_NUMBER]"
click at [373, 421] on button "RESERVAR Y PERSONALIZAR" at bounding box center [402, 424] width 136 height 28
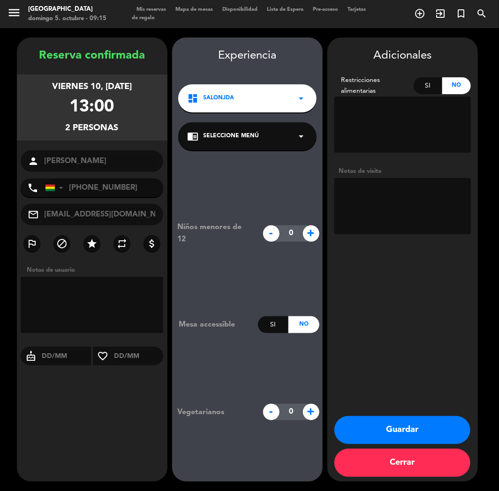
click at [77, 414] on div "Reserva confirmada viernes 10, [DATE] 13:00 2 personas person [GEOGRAPHIC_DATA]…" at bounding box center [92, 269] width 150 height 444
click at [409, 195] on textarea at bounding box center [402, 206] width 136 height 56
type textarea "cumple"
click at [425, 436] on button "Guardar" at bounding box center [402, 430] width 136 height 28
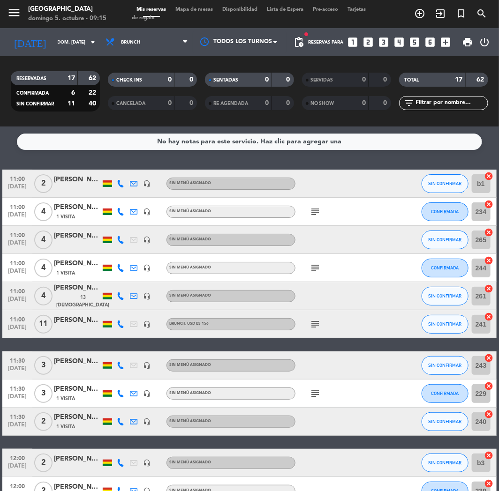
click at [311, 330] on icon "subject" at bounding box center [314, 324] width 11 height 11
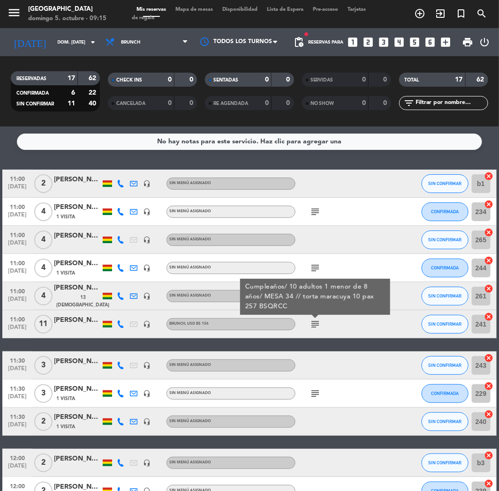
click at [71, 322] on div "[PERSON_NAME]" at bounding box center [77, 320] width 47 height 11
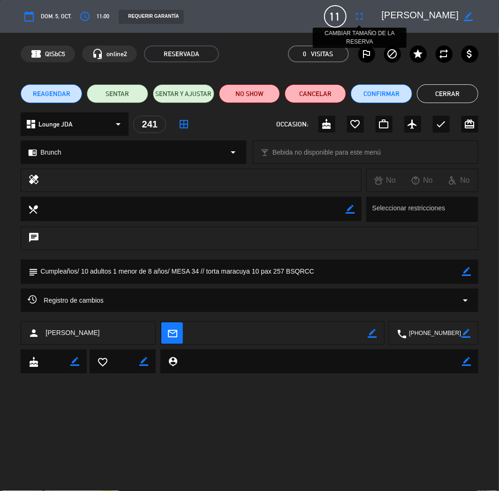
click at [361, 15] on icon "fullscreen" at bounding box center [359, 16] width 11 height 11
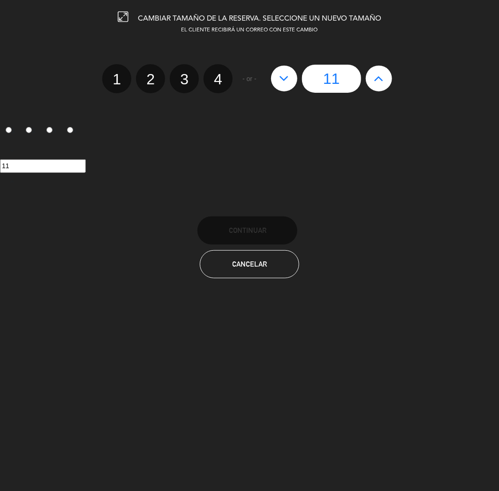
click at [283, 79] on icon at bounding box center [284, 78] width 10 height 15
type input "10"
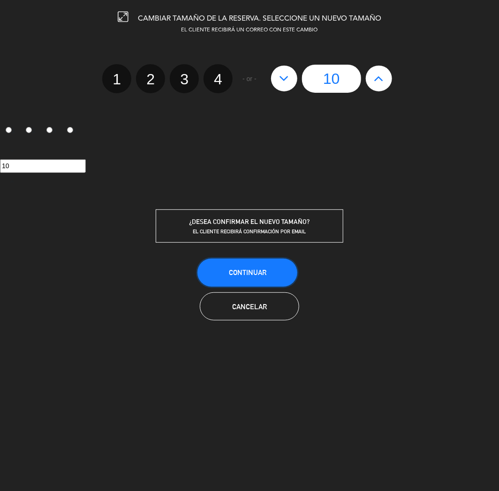
click at [279, 269] on button "Continuar" at bounding box center [247, 273] width 100 height 28
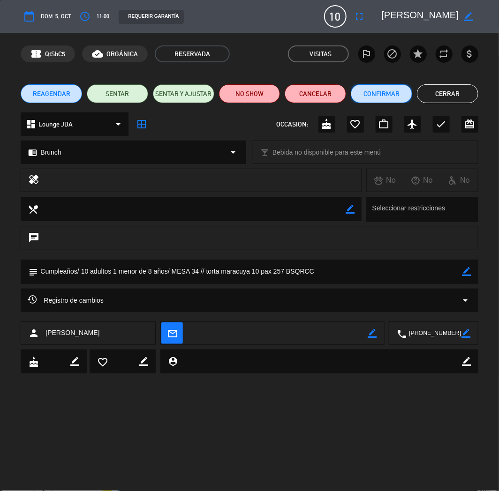
click at [386, 93] on button "Confirmar" at bounding box center [381, 93] width 61 height 19
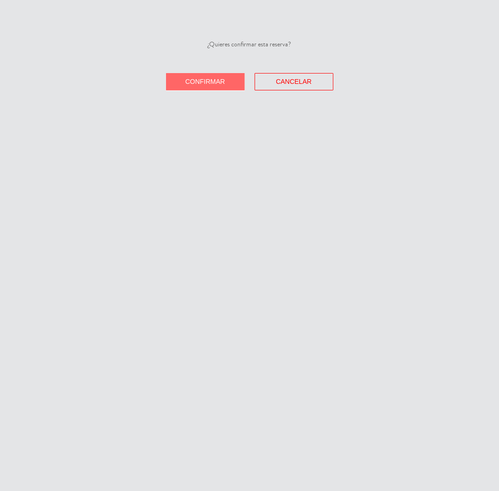
click at [207, 76] on button "Confirmar" at bounding box center [205, 81] width 79 height 17
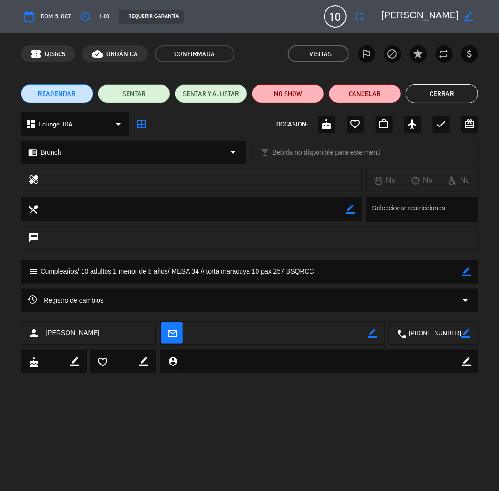
click at [446, 90] on button "Cerrar" at bounding box center [441, 93] width 72 height 19
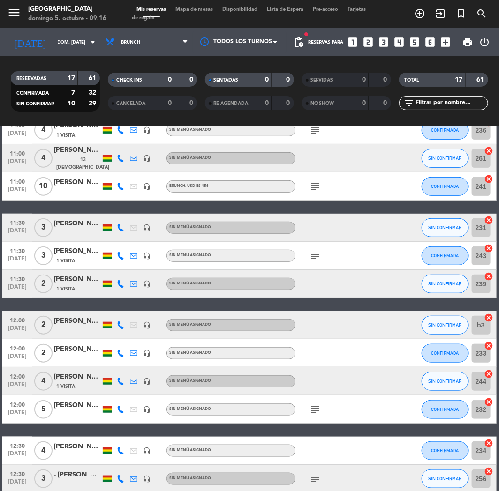
scroll to position [156, 0]
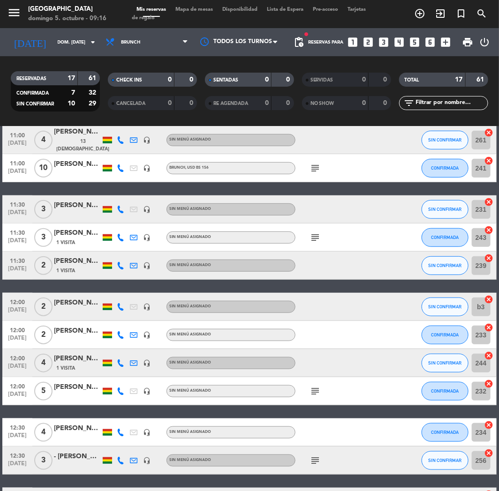
click at [314, 387] on icon "subject" at bounding box center [314, 391] width 11 height 11
click at [82, 390] on div "[PERSON_NAME]" at bounding box center [77, 387] width 47 height 11
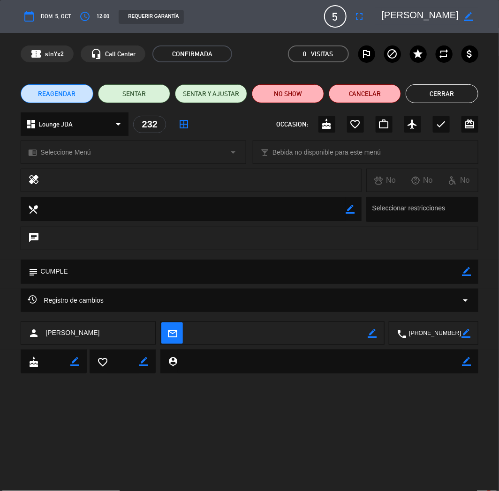
click at [470, 271] on icon "border_color" at bounding box center [466, 271] width 9 height 9
click at [447, 270] on textarea at bounding box center [250, 272] width 424 height 24
click at [469, 273] on icon at bounding box center [466, 271] width 9 height 9
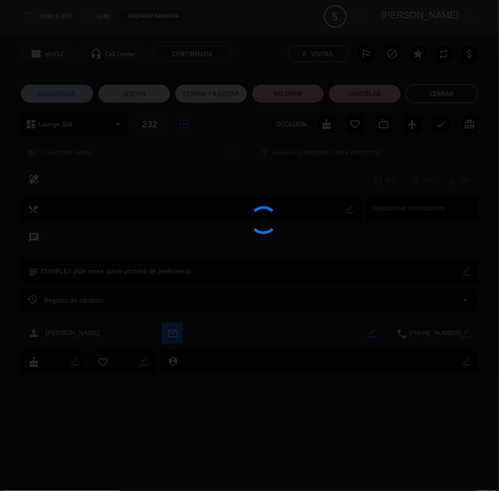
type textarea "CUMPLE// pide mesa sobre ventana de preferencia"
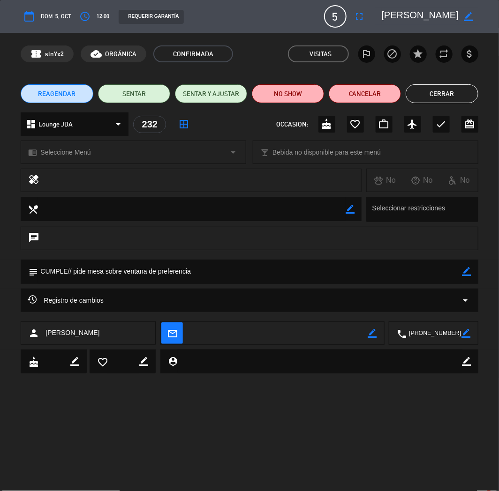
click at [457, 89] on button "Cerrar" at bounding box center [441, 93] width 72 height 19
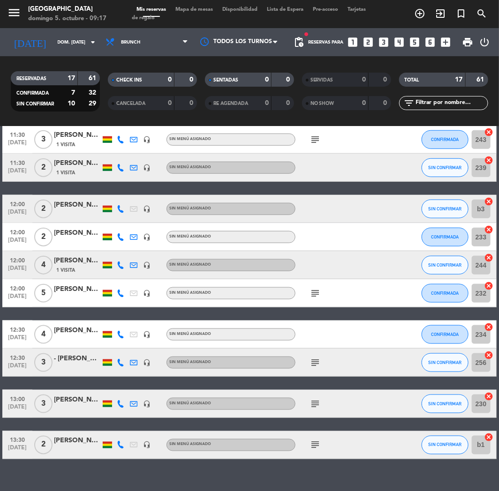
scroll to position [260, 0]
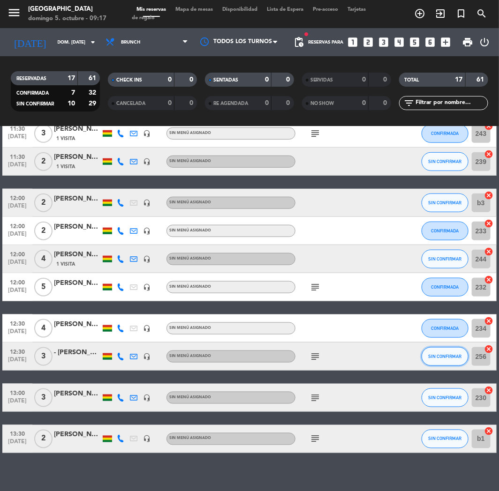
click at [440, 356] on span "SIN CONFIRMAR" at bounding box center [444, 356] width 33 height 5
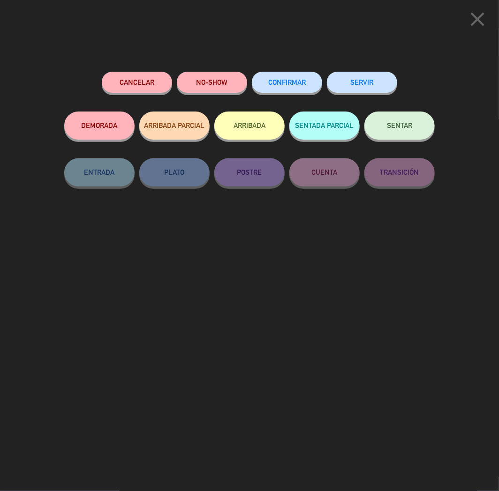
click at [275, 88] on button "CONFIRMAR" at bounding box center [287, 82] width 70 height 21
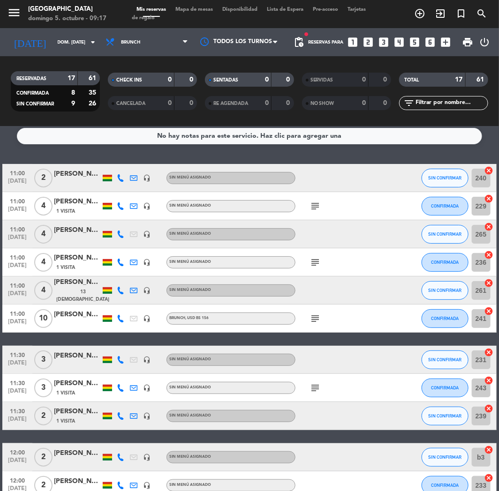
scroll to position [0, 0]
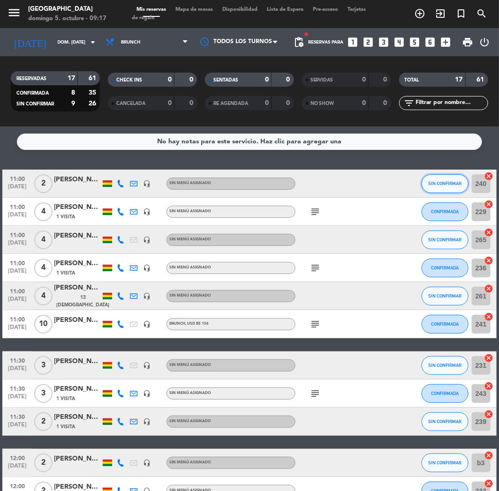
click at [450, 186] on button "SIN CONFIRMAR" at bounding box center [444, 183] width 47 height 19
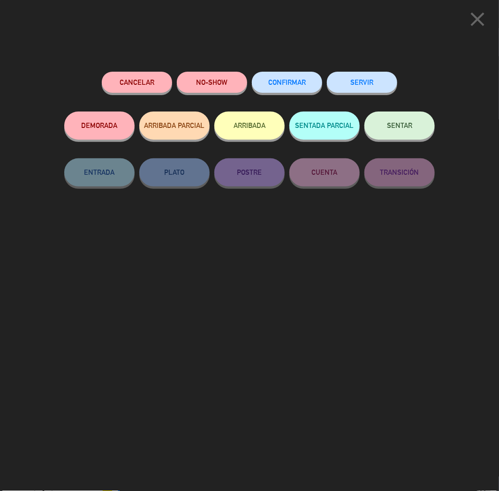
drag, startPoint x: 301, startPoint y: 74, endPoint x: 251, endPoint y: 106, distance: 59.3
click at [301, 74] on button "CONFIRMAR" at bounding box center [287, 82] width 70 height 21
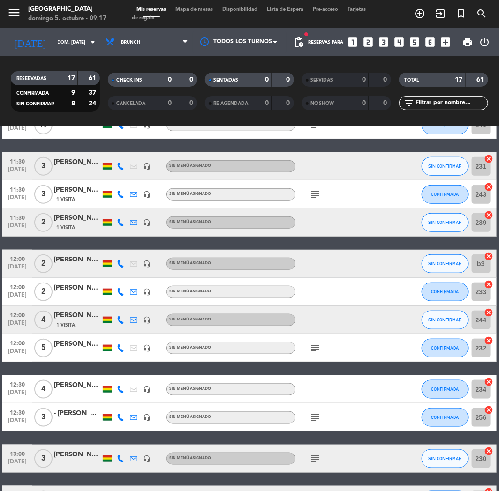
scroll to position [208, 0]
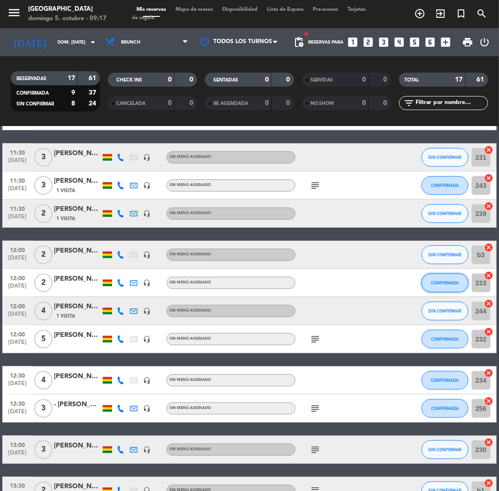
click at [443, 282] on span "CONFIRMADA" at bounding box center [445, 282] width 28 height 5
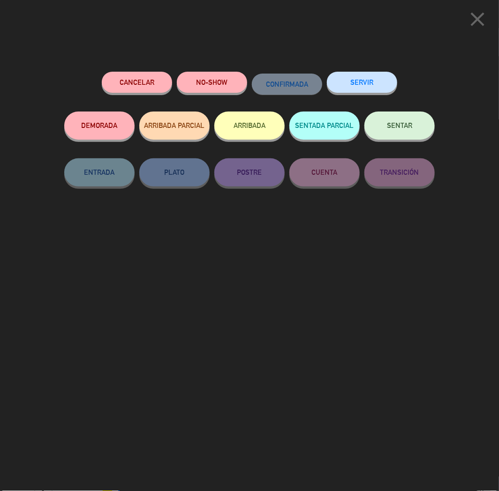
click at [161, 81] on button "Cancelar" at bounding box center [137, 82] width 70 height 21
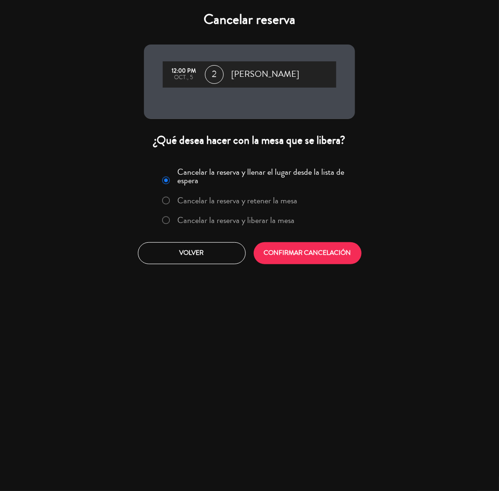
click at [251, 218] on label "Cancelar la reserva y liberar la mesa" at bounding box center [236, 220] width 117 height 8
click at [297, 243] on button "CONFIRMAR CANCELACIÓN" at bounding box center [308, 253] width 108 height 22
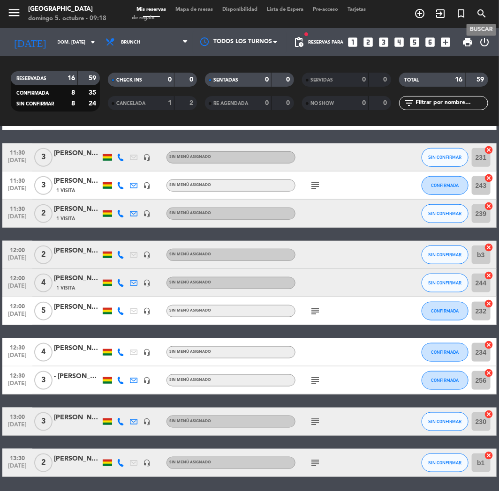
click at [485, 11] on icon "search" at bounding box center [481, 13] width 11 height 11
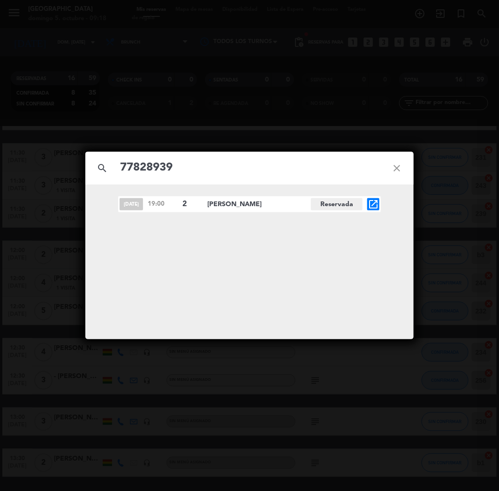
type input "77828939"
click at [376, 206] on icon "open_in_new" at bounding box center [372, 204] width 11 height 11
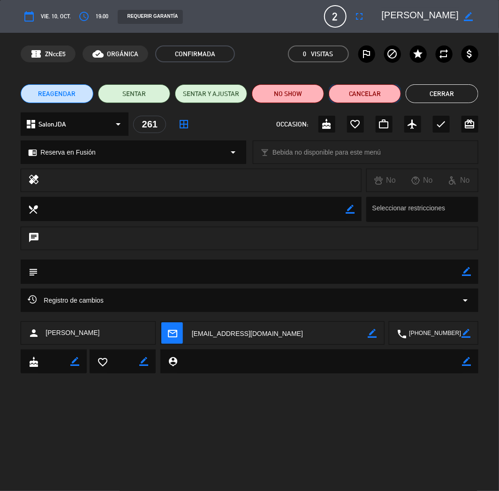
click at [378, 96] on button "Cancelar" at bounding box center [365, 93] width 72 height 19
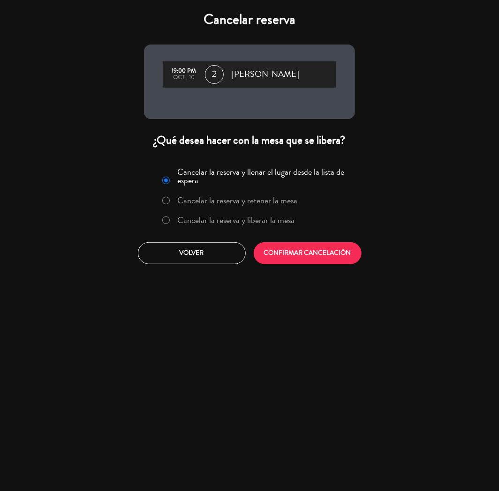
click at [241, 228] on label "Cancelar la reserva y liberar la mesa" at bounding box center [228, 220] width 142 height 17
click at [281, 248] on button "CONFIRMAR CANCELACIÓN" at bounding box center [308, 253] width 108 height 22
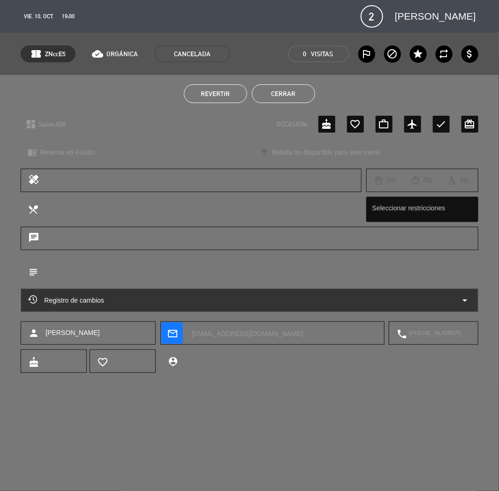
click at [284, 94] on button "Cerrar" at bounding box center [283, 93] width 63 height 19
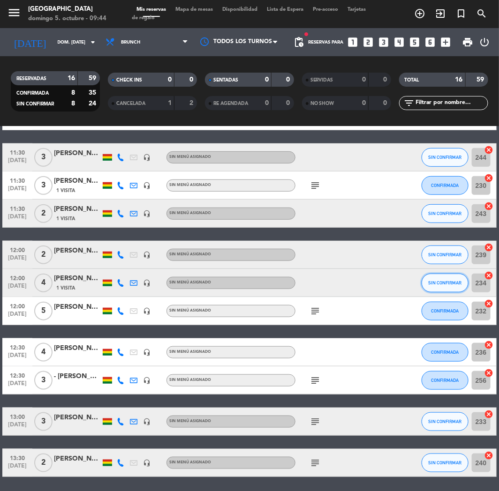
click at [441, 289] on button "SIN CONFIRMAR" at bounding box center [444, 283] width 47 height 19
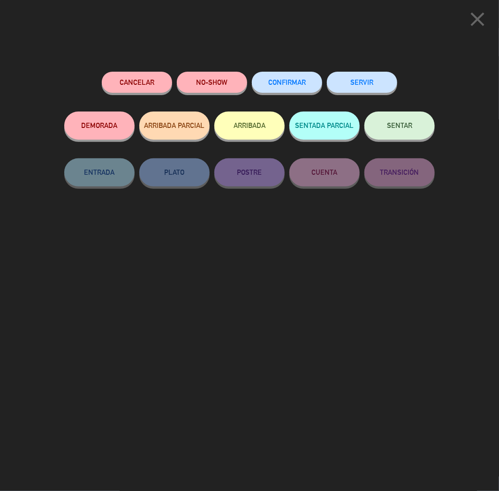
click at [150, 90] on button "Cancelar" at bounding box center [137, 82] width 70 height 21
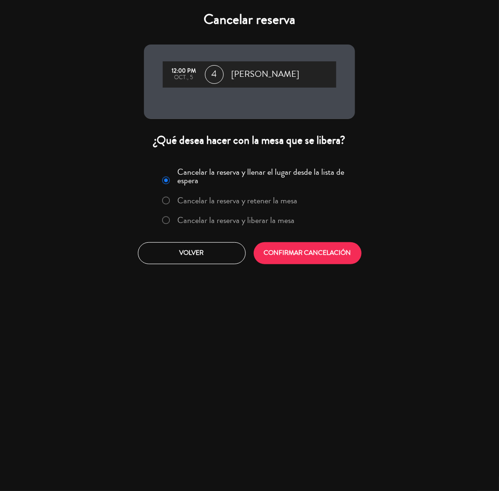
click at [261, 225] on label "Cancelar la reserva y liberar la mesa" at bounding box center [236, 220] width 117 height 8
click at [284, 252] on button "CONFIRMAR CANCELACIÓN" at bounding box center [308, 253] width 108 height 22
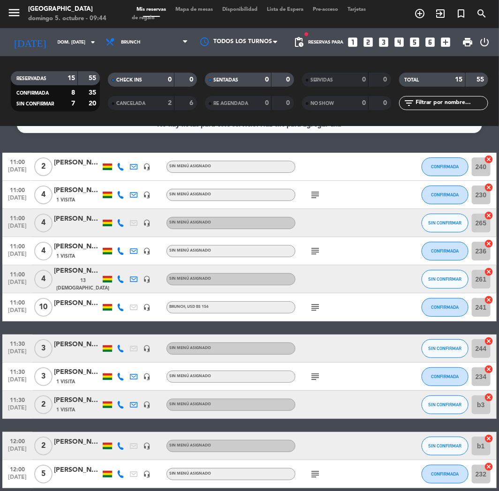
scroll to position [0, 0]
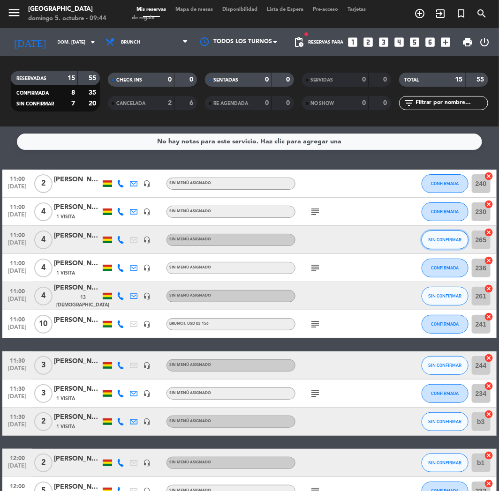
click at [432, 240] on span "SIN CONFIRMAR" at bounding box center [444, 239] width 33 height 5
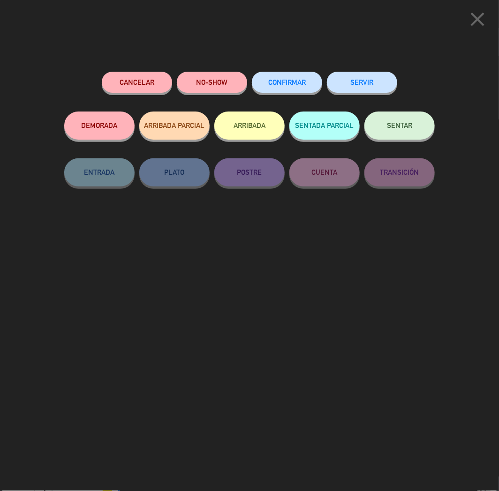
click at [293, 78] on button "CONFIRMAR" at bounding box center [287, 82] width 70 height 21
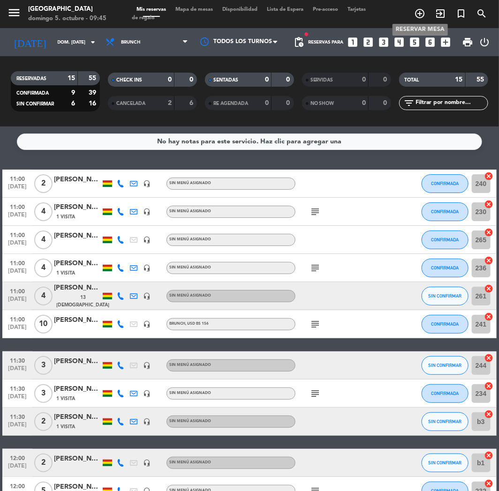
click at [415, 15] on icon "add_circle_outline" at bounding box center [419, 13] width 11 height 11
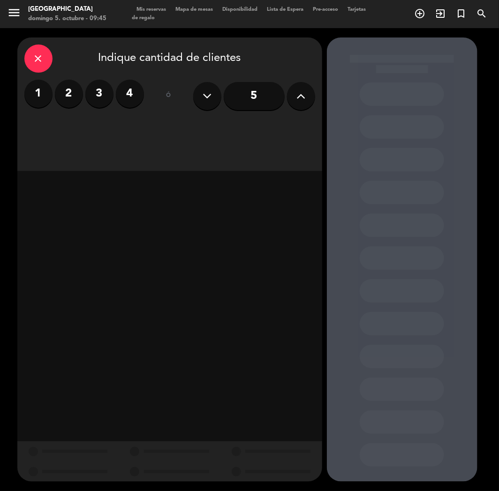
click at [107, 83] on label "3" at bounding box center [99, 94] width 28 height 28
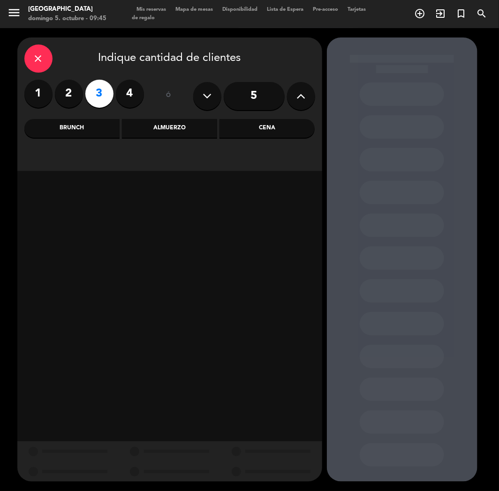
click at [124, 82] on label "4" at bounding box center [130, 94] width 28 height 28
click at [177, 130] on div "Almuerzo" at bounding box center [169, 128] width 95 height 19
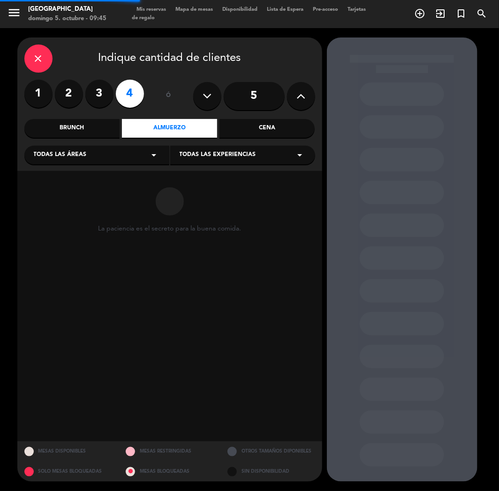
click at [259, 133] on div "Cena" at bounding box center [266, 128] width 95 height 19
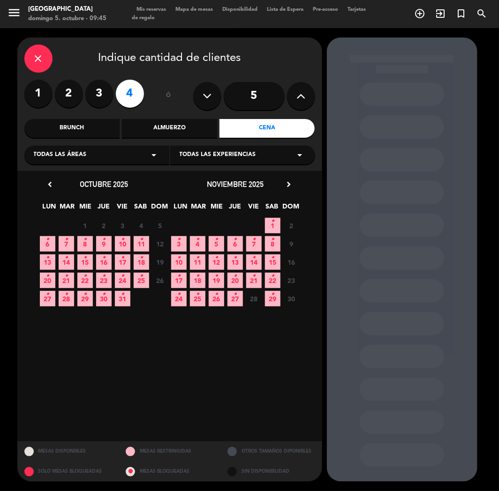
click at [67, 263] on icon "•" at bounding box center [66, 257] width 3 height 15
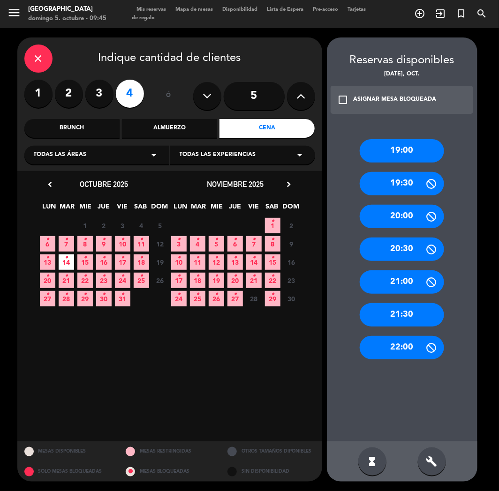
click at [395, 156] on div "19:00" at bounding box center [402, 150] width 84 height 23
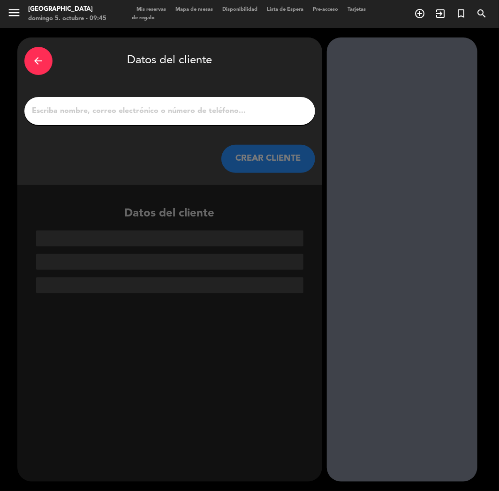
click at [157, 107] on input "1" at bounding box center [169, 111] width 277 height 13
paste input "[PERSON_NAME]"
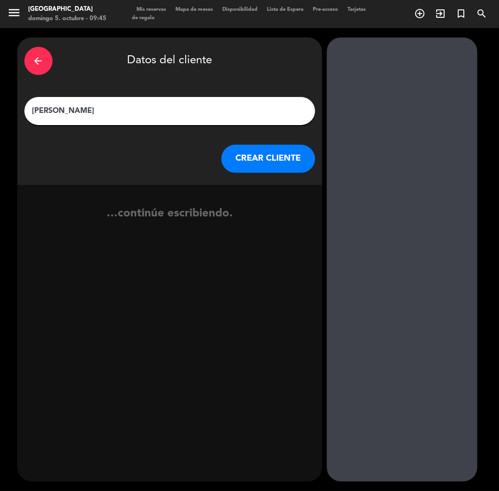
type input "[PERSON_NAME]"
click at [266, 154] on button "CREAR CLIENTE" at bounding box center [268, 159] width 94 height 28
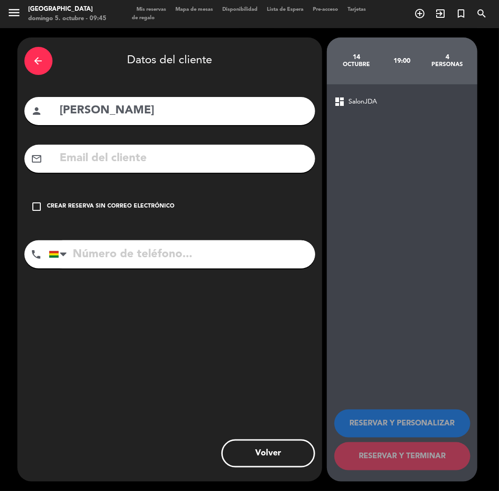
paste input "[EMAIL_ADDRESS][DOMAIN_NAME]"
click at [113, 155] on input "[EMAIL_ADDRESS][DOMAIN_NAME]" at bounding box center [183, 158] width 249 height 19
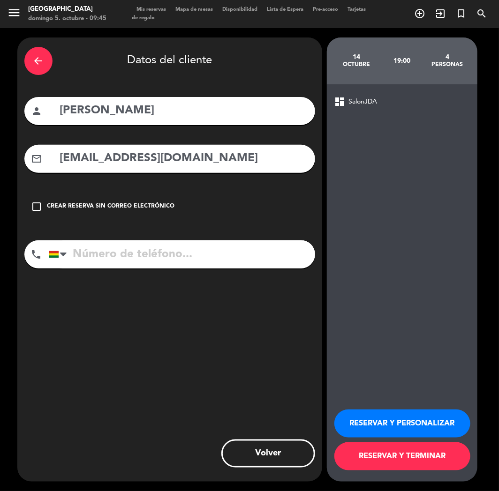
type input "[EMAIL_ADDRESS][DOMAIN_NAME]"
paste input "[PHONE_NUMBER]"
click at [118, 258] on input "[PHONE_NUMBER]" at bounding box center [182, 254] width 266 height 28
type input "[PHONE_NUMBER]"
drag, startPoint x: 386, startPoint y: 427, endPoint x: 264, endPoint y: 430, distance: 122.4
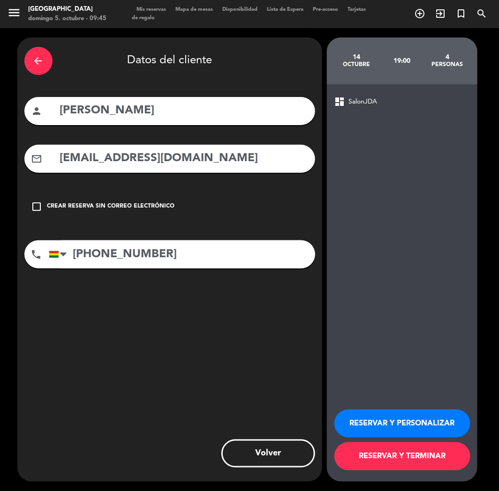
click at [378, 427] on button "RESERVAR Y PERSONALIZAR" at bounding box center [402, 424] width 136 height 28
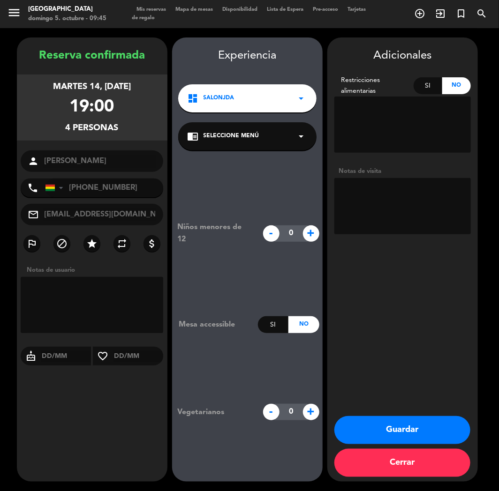
drag, startPoint x: 394, startPoint y: 430, endPoint x: 286, endPoint y: 428, distance: 107.4
click at [387, 430] on button "Guardar" at bounding box center [402, 430] width 136 height 28
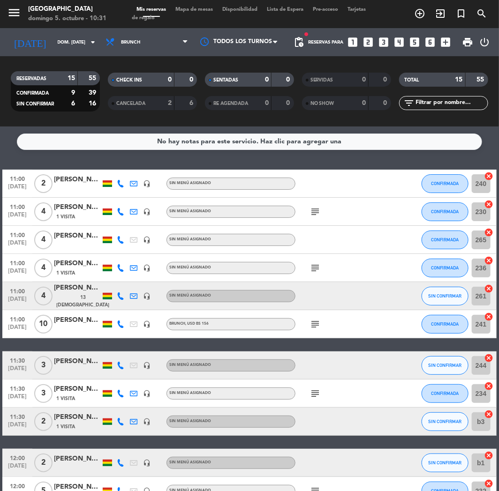
click at [362, 38] on icon "looks_two" at bounding box center [368, 42] width 12 height 12
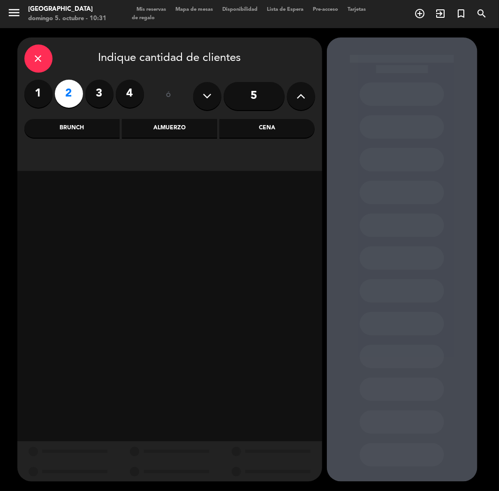
click at [272, 136] on div "Cena" at bounding box center [266, 128] width 95 height 19
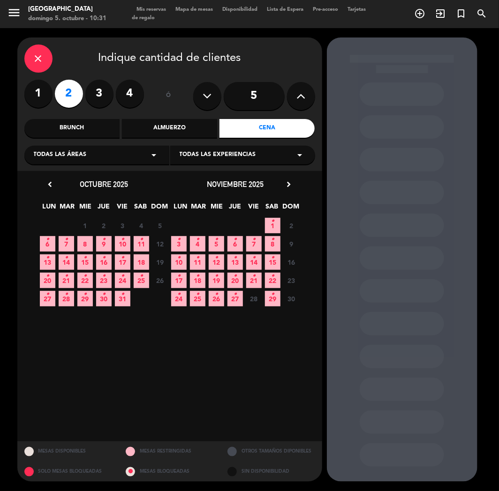
click at [90, 238] on span "8" at bounding box center [84, 243] width 15 height 15
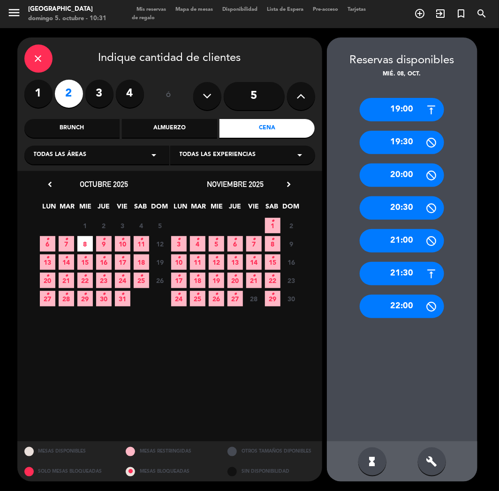
drag, startPoint x: 404, startPoint y: 273, endPoint x: 377, endPoint y: 241, distance: 41.6
click at [404, 271] on div "21:30" at bounding box center [402, 273] width 84 height 23
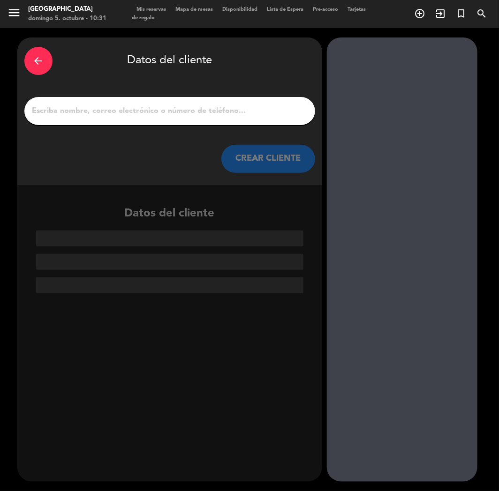
click at [158, 105] on input "1" at bounding box center [169, 111] width 277 height 13
paste input "[PERSON_NAME]"
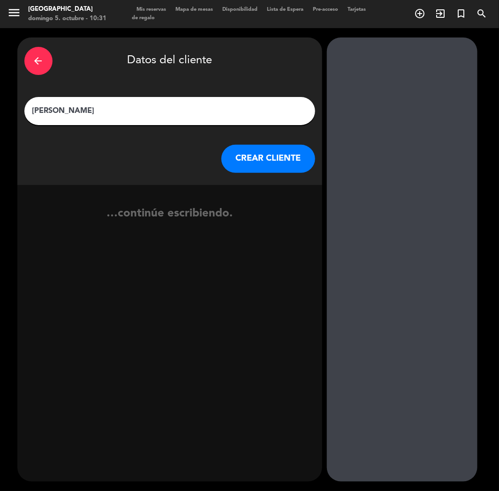
type input "[PERSON_NAME]"
click at [254, 157] on button "CREAR CLIENTE" at bounding box center [268, 159] width 94 height 28
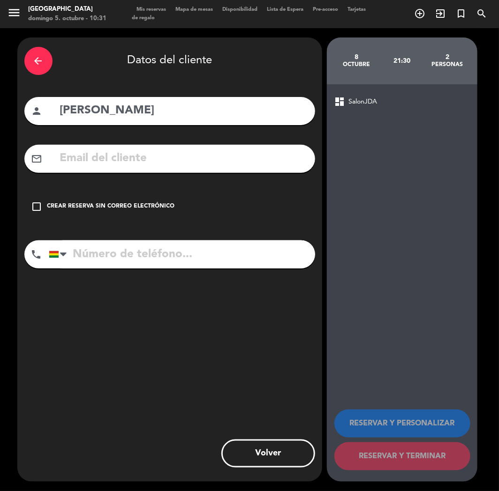
click at [144, 154] on input "text" at bounding box center [183, 158] width 249 height 19
paste input "[EMAIL_ADDRESS][DOMAIN_NAME]"
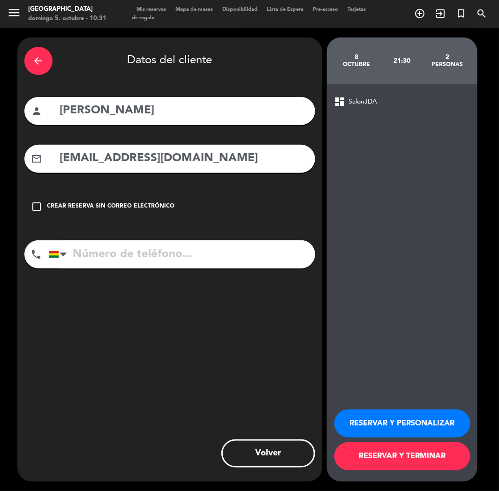
type input "[EMAIL_ADDRESS][DOMAIN_NAME]"
click at [111, 269] on div "phone [GEOGRAPHIC_DATA] +1 [GEOGRAPHIC_DATA] +44 [GEOGRAPHIC_DATA] ([GEOGRAPHIC…" at bounding box center [169, 257] width 291 height 35
click at [105, 253] on input "tel" at bounding box center [182, 254] width 266 height 28
paste input "[PHONE_NUMBER]"
click at [129, 251] on input "[PHONE_NUMBER]" at bounding box center [182, 254] width 266 height 28
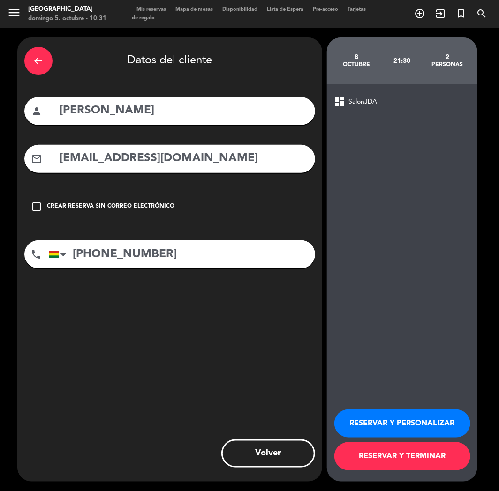
type input "[PHONE_NUMBER]"
click at [385, 420] on button "RESERVAR Y PERSONALIZAR" at bounding box center [402, 424] width 136 height 28
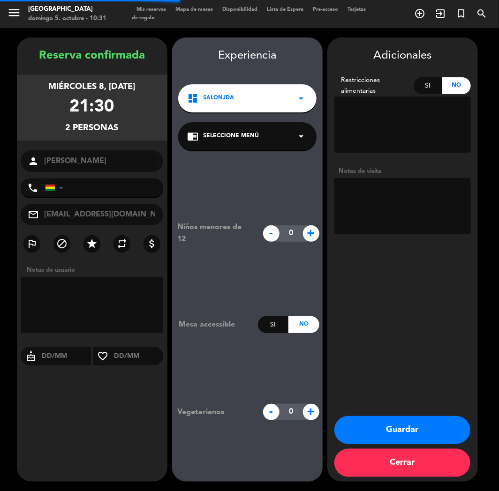
type input "[PHONE_NUMBER]"
click at [370, 427] on button "Guardar" at bounding box center [402, 430] width 136 height 28
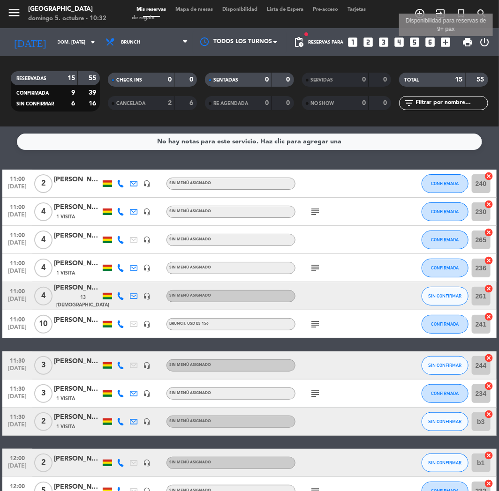
click at [445, 44] on icon "add_box" at bounding box center [446, 42] width 12 height 12
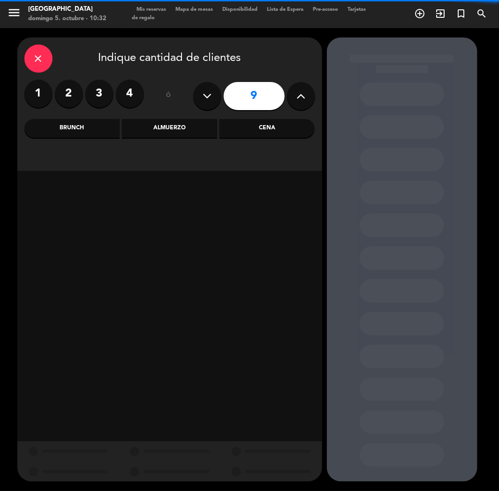
drag, startPoint x: 195, startPoint y: 90, endPoint x: 204, endPoint y: 94, distance: 9.7
click at [198, 91] on button at bounding box center [207, 96] width 28 height 28
type input "8"
click at [251, 131] on div "Cena" at bounding box center [266, 128] width 95 height 19
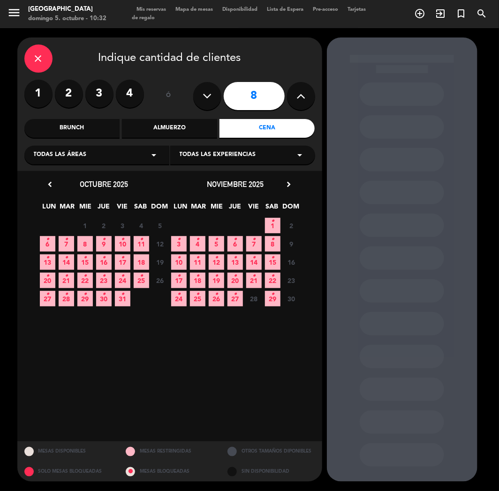
click at [51, 238] on span "6 •" at bounding box center [47, 243] width 15 height 15
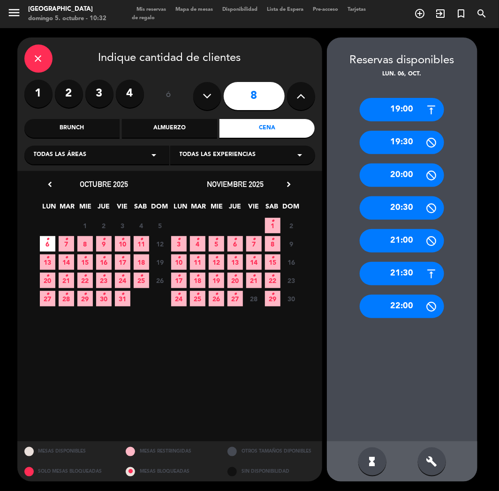
drag, startPoint x: 406, startPoint y: 277, endPoint x: 328, endPoint y: 213, distance: 100.6
click at [406, 276] on div "21:30" at bounding box center [402, 273] width 84 height 23
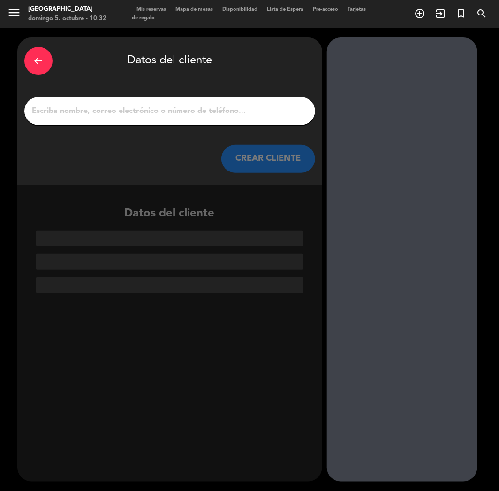
click at [162, 108] on input "1" at bounding box center [169, 111] width 277 height 13
paste input "[PERSON_NAME]"
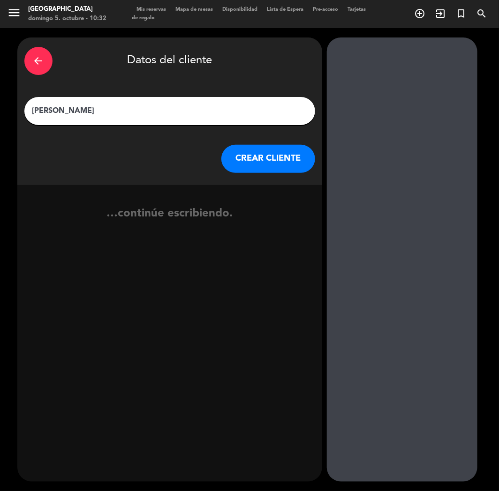
type input "[PERSON_NAME]"
click at [269, 161] on button "CREAR CLIENTE" at bounding box center [268, 159] width 94 height 28
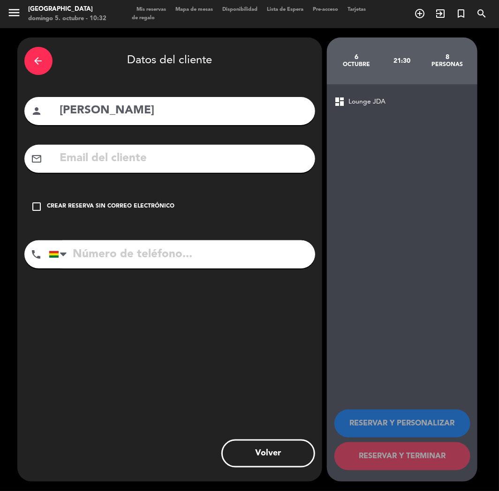
click at [100, 151] on input "text" at bounding box center [183, 158] width 249 height 19
paste input "[PERSON_NAME][EMAIL_ADDRESS][DOMAIN_NAME]"
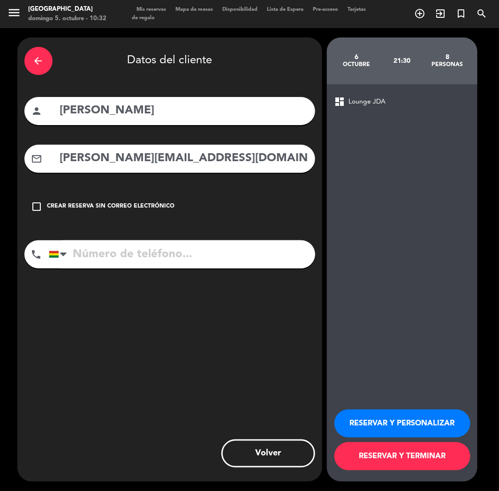
type input "[PERSON_NAME][EMAIL_ADDRESS][DOMAIN_NAME]"
paste input "[PHONE_NUMBER]"
click at [134, 256] on input "[PHONE_NUMBER]" at bounding box center [182, 254] width 266 height 28
type input "[PHONE_NUMBER]"
click at [419, 441] on div "RESERVAR Y PERSONALIZAR RESERVAR Y TERMINAR" at bounding box center [401, 436] width 135 height 92
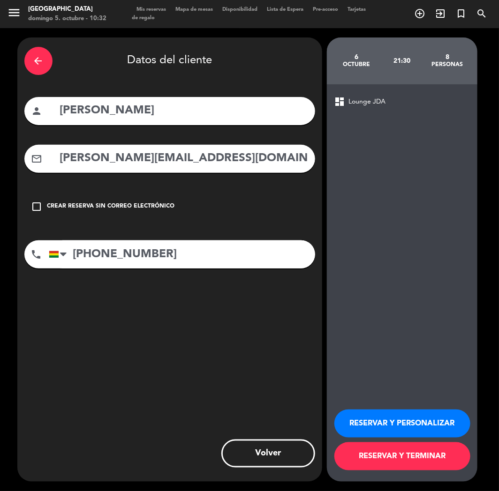
drag, startPoint x: 397, startPoint y: 427, endPoint x: 386, endPoint y: 422, distance: 11.7
click at [395, 427] on button "RESERVAR Y PERSONALIZAR" at bounding box center [402, 424] width 136 height 28
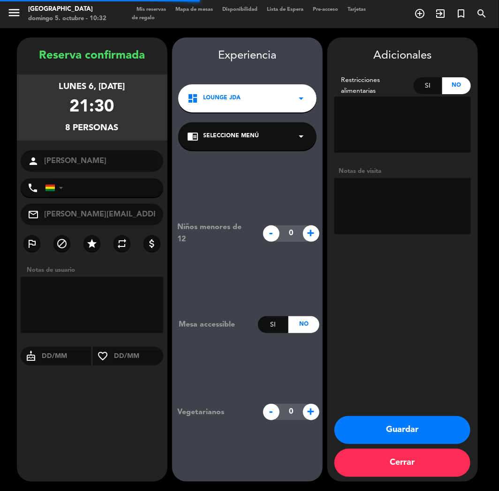
type input "[PHONE_NUMBER]"
click at [401, 208] on textarea at bounding box center [402, 206] width 136 height 56
type textarea "CUMPLE"
click at [370, 433] on button "Guardar" at bounding box center [402, 430] width 136 height 28
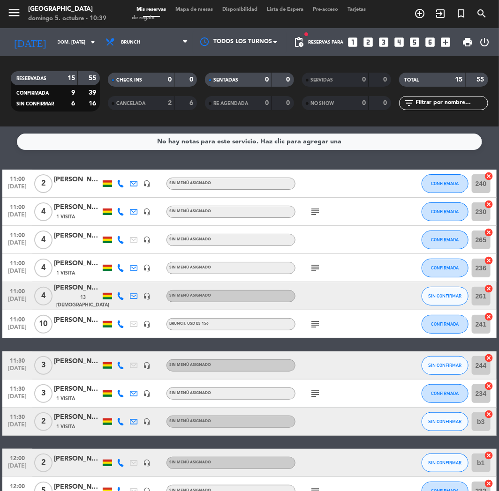
click at [77, 148] on div "No hay notas para este servicio. Haz clic para agregar una" at bounding box center [249, 142] width 465 height 16
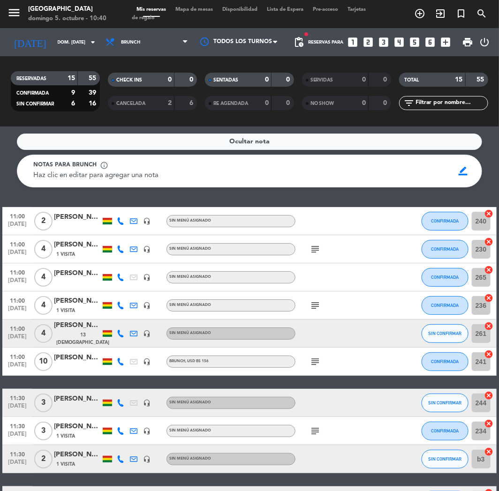
click at [432, 41] on icon "looks_6" at bounding box center [430, 42] width 12 height 12
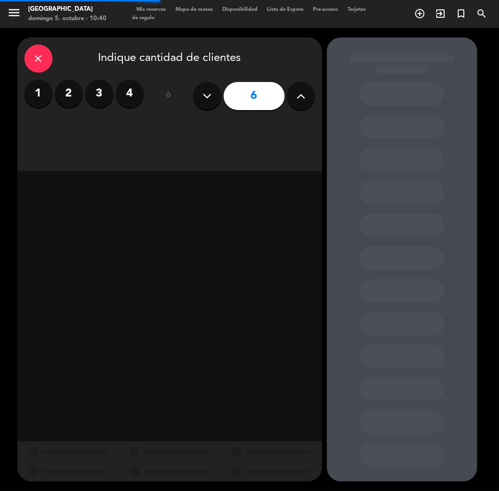
click at [294, 97] on button at bounding box center [301, 96] width 28 height 28
click at [295, 97] on button at bounding box center [301, 96] width 28 height 28
type input "8"
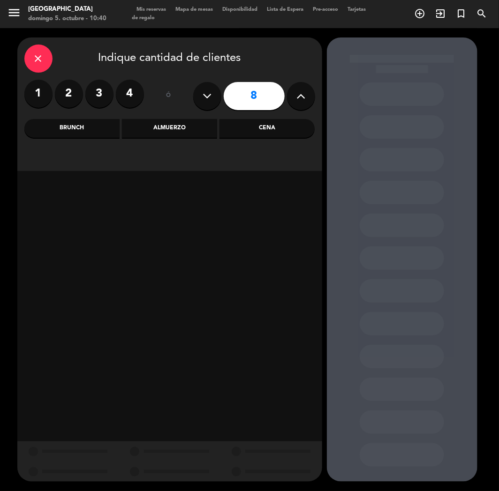
click at [246, 130] on div "Cena" at bounding box center [266, 128] width 95 height 19
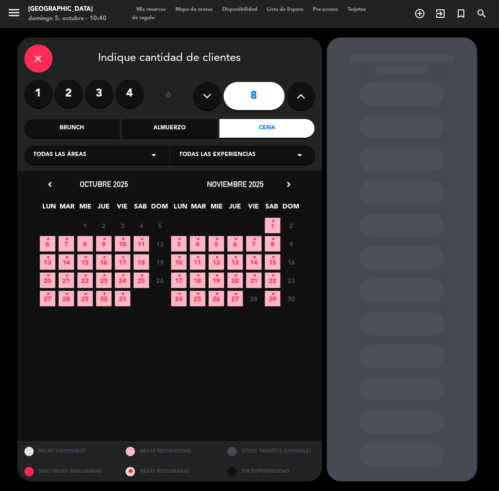
click at [90, 280] on span "22 •" at bounding box center [84, 280] width 15 height 15
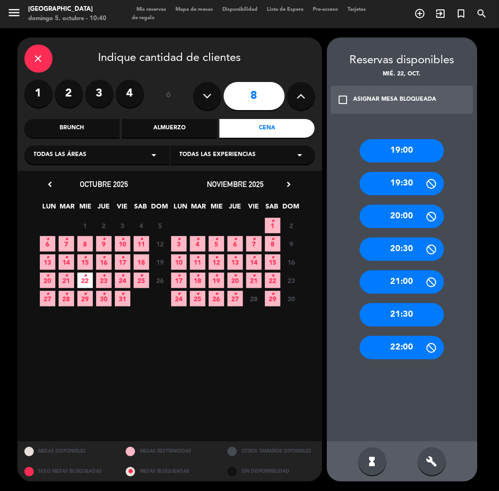
click at [390, 226] on div "20:00" at bounding box center [402, 216] width 84 height 23
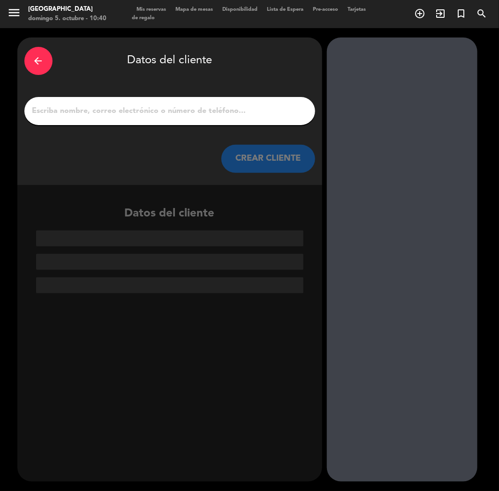
paste input "[PERSON_NAME]"
click at [171, 111] on input "[PERSON_NAME]" at bounding box center [169, 111] width 277 height 13
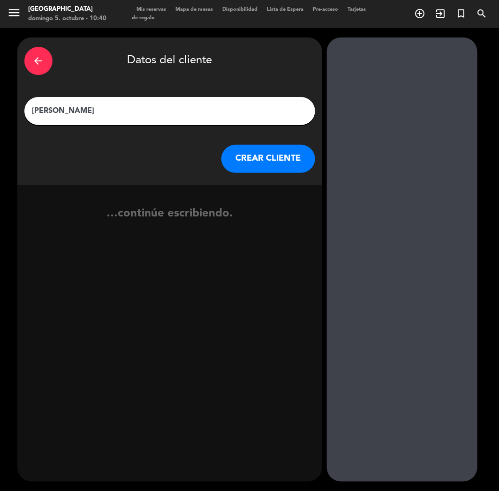
type input "[PERSON_NAME]"
drag, startPoint x: 264, startPoint y: 157, endPoint x: 255, endPoint y: 162, distance: 10.7
click at [255, 162] on button "CREAR CLIENTE" at bounding box center [268, 159] width 94 height 28
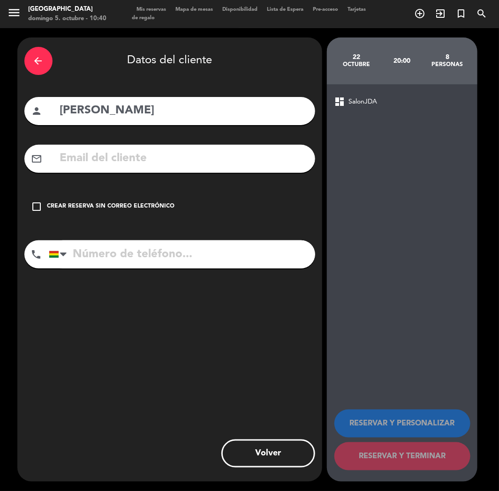
paste input "[EMAIL_ADDRESS][DOMAIN_NAME]"
click at [113, 163] on input "[EMAIL_ADDRESS][DOMAIN_NAME]" at bounding box center [183, 158] width 249 height 19
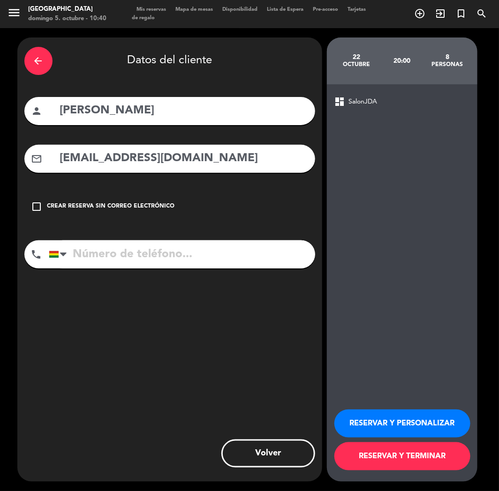
type input "[EMAIL_ADDRESS][DOMAIN_NAME]"
click at [149, 253] on input "tel" at bounding box center [182, 254] width 266 height 28
paste input "[PHONE_NUMBER]"
type input "[PHONE_NUMBER]"
drag, startPoint x: 388, startPoint y: 422, endPoint x: 305, endPoint y: 362, distance: 103.0
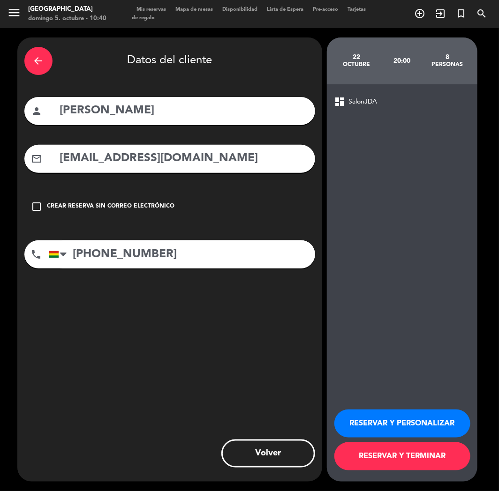
click at [387, 423] on button "RESERVAR Y PERSONALIZAR" at bounding box center [402, 424] width 136 height 28
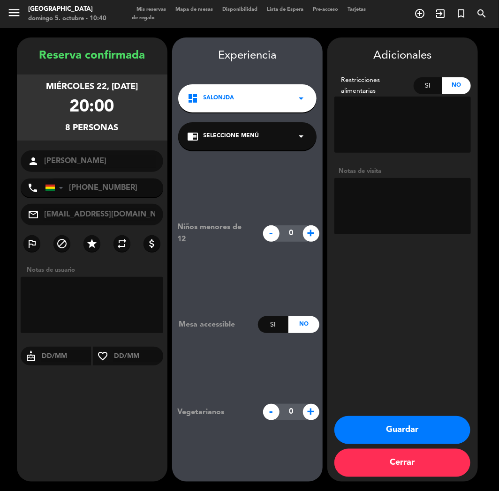
click at [392, 213] on textarea at bounding box center [402, 206] width 136 height 56
type textarea "cumple"
drag, startPoint x: 377, startPoint y: 432, endPoint x: 18, endPoint y: 436, distance: 359.1
click at [376, 433] on button "Guardar" at bounding box center [402, 430] width 136 height 28
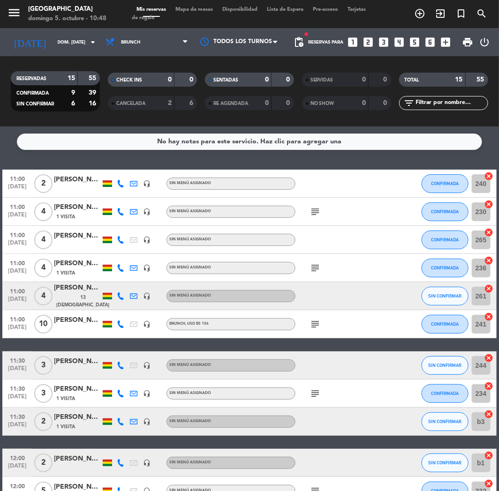
click at [313, 323] on icon "subject" at bounding box center [314, 324] width 11 height 11
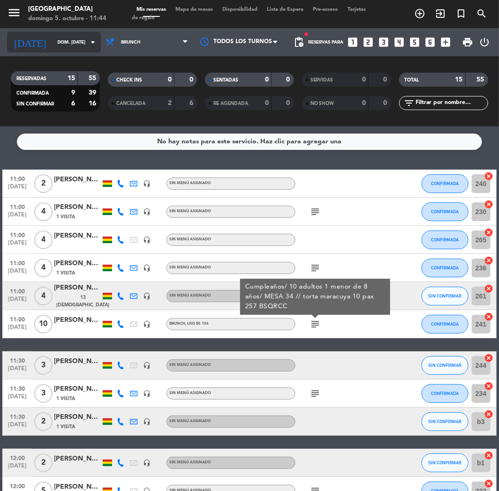
click at [53, 47] on input "dom. [DATE]" at bounding box center [84, 42] width 63 height 15
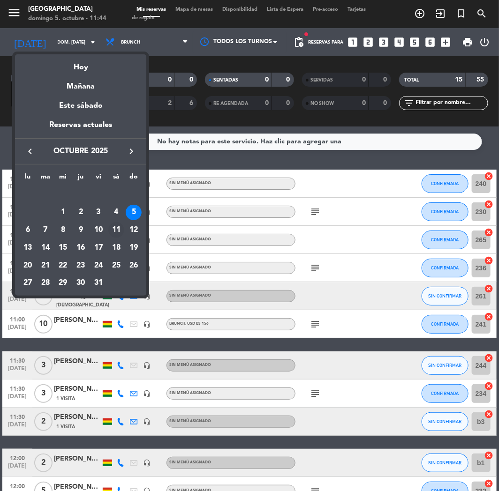
click at [119, 227] on div "11" at bounding box center [116, 230] width 16 height 16
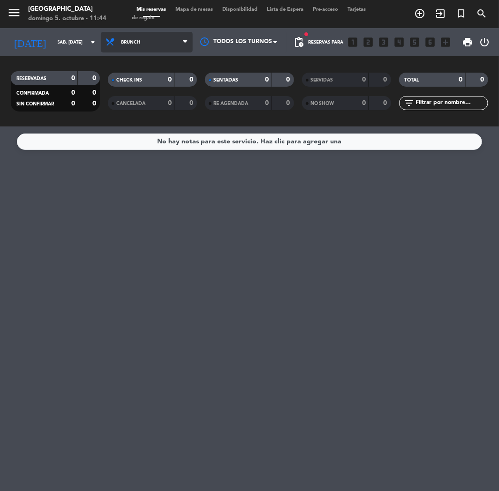
click at [165, 43] on span "Brunch" at bounding box center [147, 42] width 92 height 21
click at [121, 122] on div "menu [GEOGRAPHIC_DATA] [PERSON_NAME] 5. octubre - 11:44 Mis reservas Mapa de me…" at bounding box center [249, 63] width 499 height 127
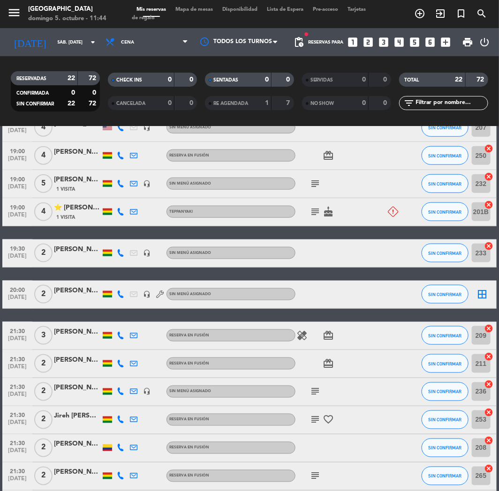
scroll to position [420, 0]
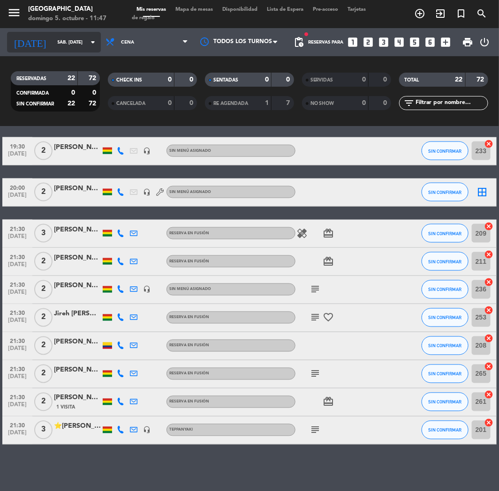
click at [72, 37] on input "sáb. [DATE]" at bounding box center [84, 42] width 63 height 15
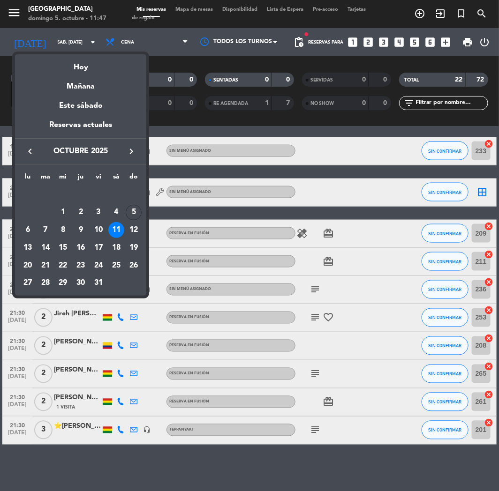
click at [169, 125] on div at bounding box center [249, 245] width 499 height 491
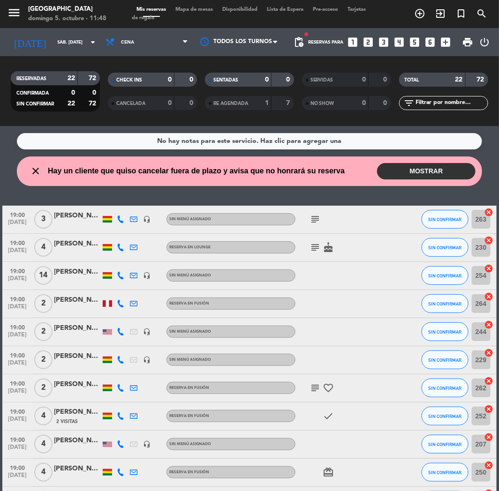
scroll to position [0, 0]
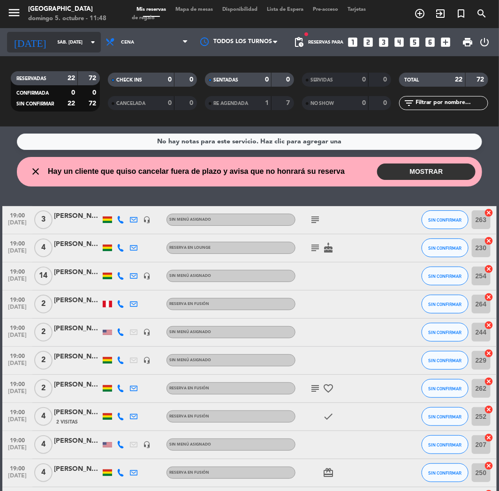
click at [72, 38] on input "sáb. [DATE]" at bounding box center [84, 42] width 63 height 15
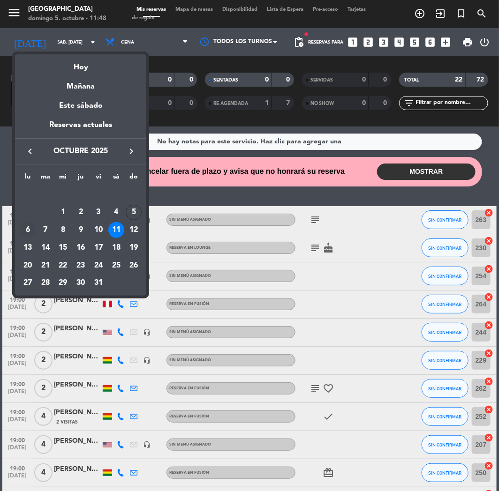
click at [27, 232] on div "6" at bounding box center [28, 230] width 16 height 16
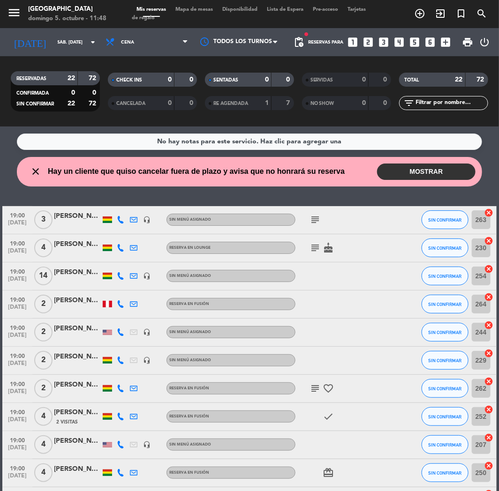
type input "lun. [DATE]"
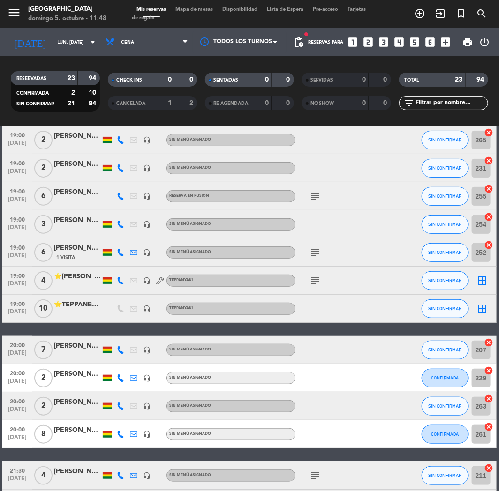
scroll to position [104, 0]
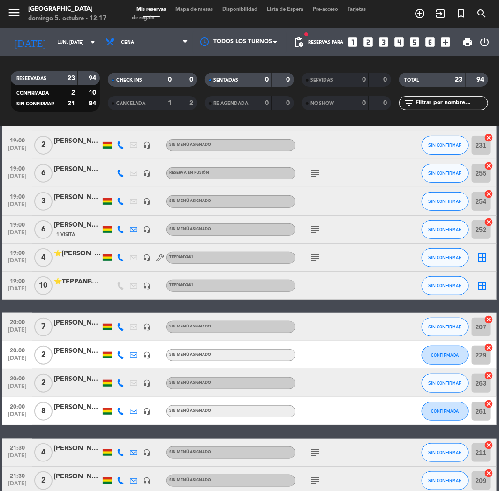
click at [371, 42] on icon "looks_two" at bounding box center [368, 42] width 12 height 12
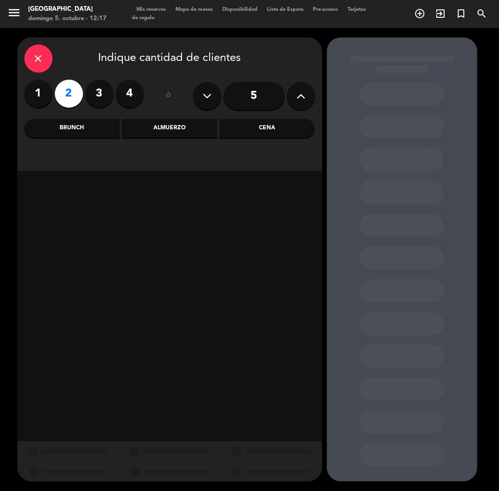
click at [255, 130] on div "Cena" at bounding box center [266, 128] width 95 height 19
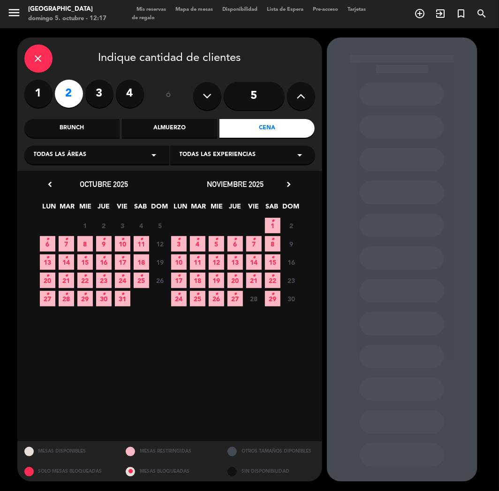
click at [64, 263] on span "14 •" at bounding box center [66, 262] width 15 height 15
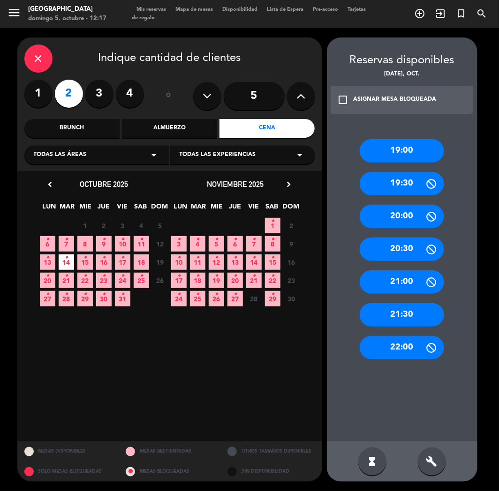
drag, startPoint x: 399, startPoint y: 316, endPoint x: 244, endPoint y: 155, distance: 223.1
click at [396, 312] on div "21:30" at bounding box center [402, 314] width 84 height 23
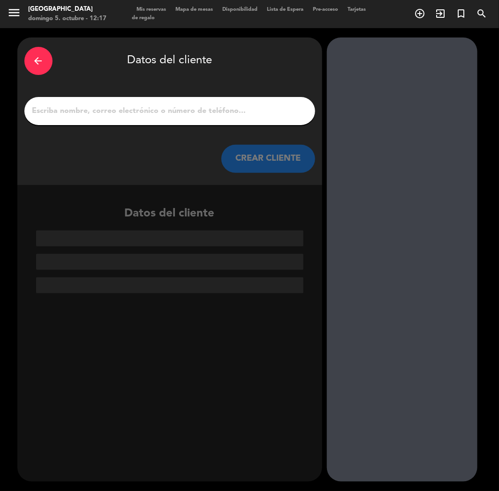
click at [174, 109] on input "1" at bounding box center [169, 111] width 277 height 13
paste input "[PERSON_NAME]"
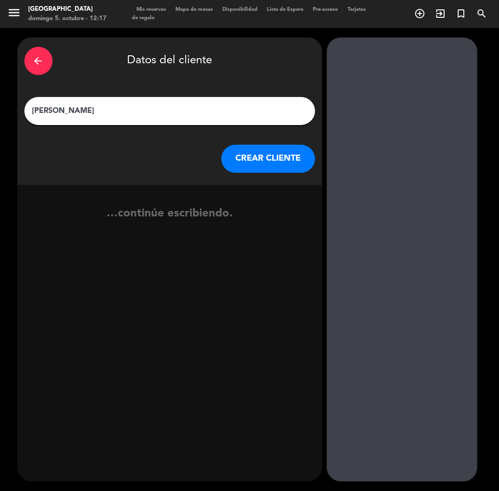
type input "[PERSON_NAME]"
click at [277, 148] on button "CREAR CLIENTE" at bounding box center [268, 159] width 94 height 28
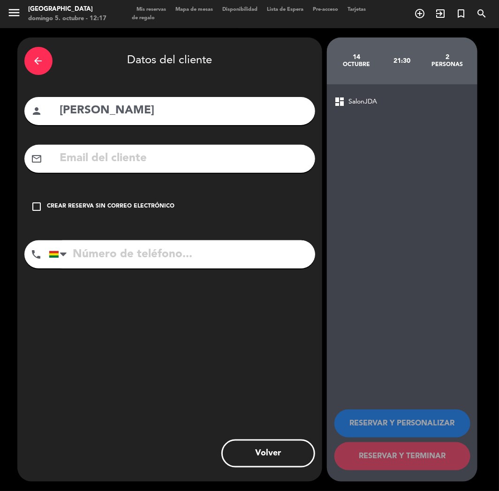
click at [82, 166] on input "text" at bounding box center [183, 158] width 249 height 19
paste input "[EMAIL_ADDRESS][DOMAIN_NAME]"
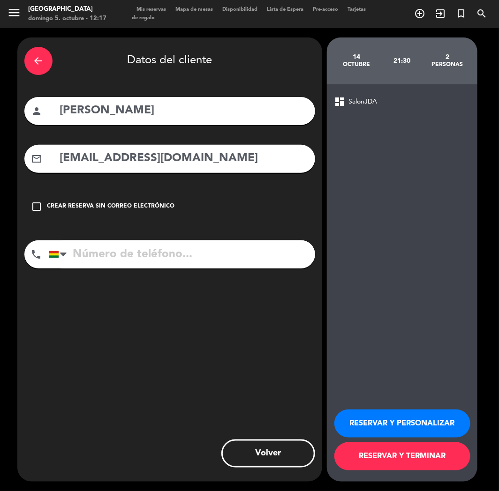
type input "[EMAIL_ADDRESS][DOMAIN_NAME]"
click at [117, 255] on input "tel" at bounding box center [182, 254] width 266 height 28
paste input "[PHONE_NUMBER]"
drag, startPoint x: 94, startPoint y: 246, endPoint x: 148, endPoint y: 273, distance: 60.8
click at [94, 246] on input "[PHONE_NUMBER]" at bounding box center [182, 254] width 266 height 28
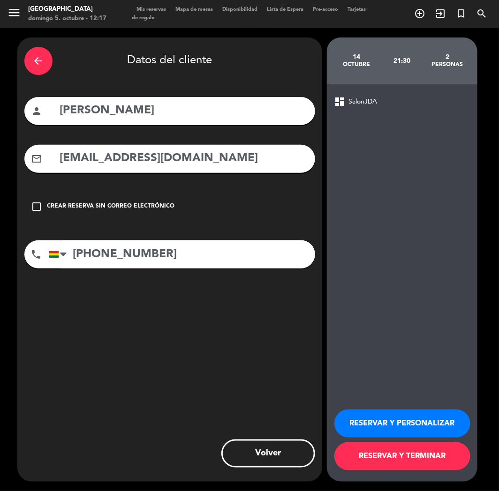
type input "[PHONE_NUMBER]"
click at [352, 412] on button "RESERVAR Y PERSONALIZAR" at bounding box center [402, 424] width 136 height 28
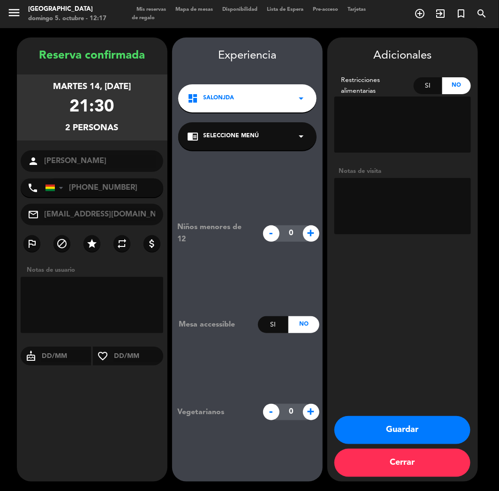
click at [375, 436] on button "Guardar" at bounding box center [402, 430] width 136 height 28
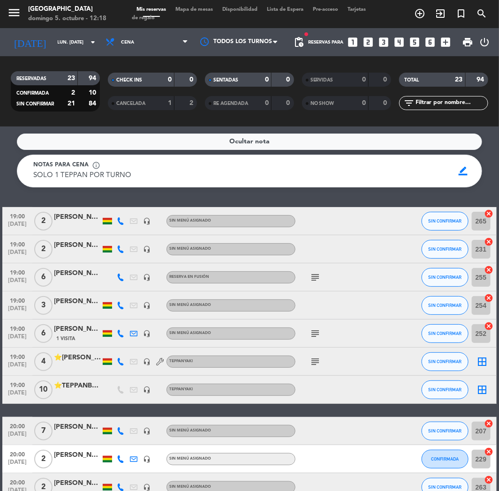
click at [359, 41] on icon "looks_one" at bounding box center [353, 42] width 12 height 12
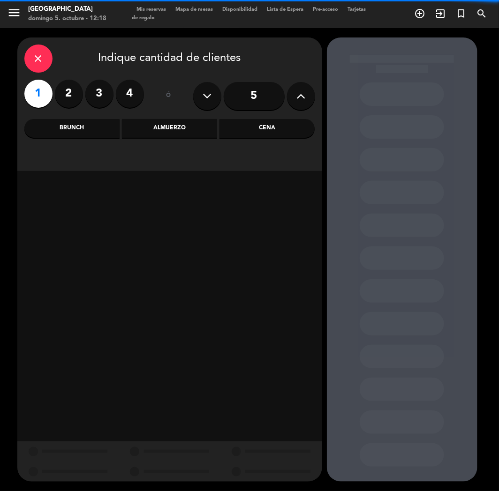
click at [64, 95] on label "2" at bounding box center [69, 94] width 28 height 28
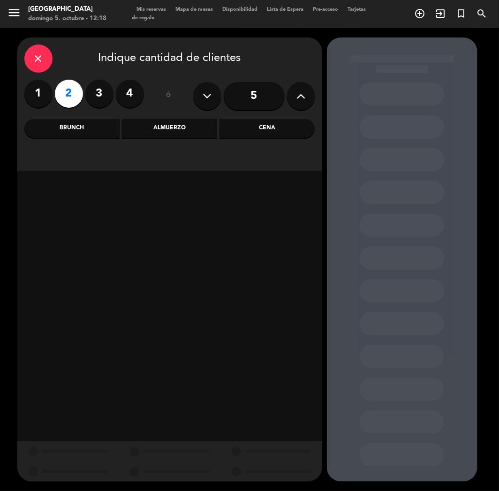
click at [250, 129] on div "Cena" at bounding box center [266, 128] width 95 height 19
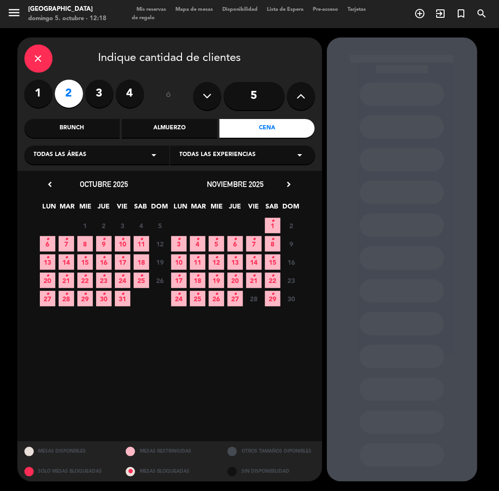
click at [47, 241] on icon "•" at bounding box center [47, 239] width 3 height 15
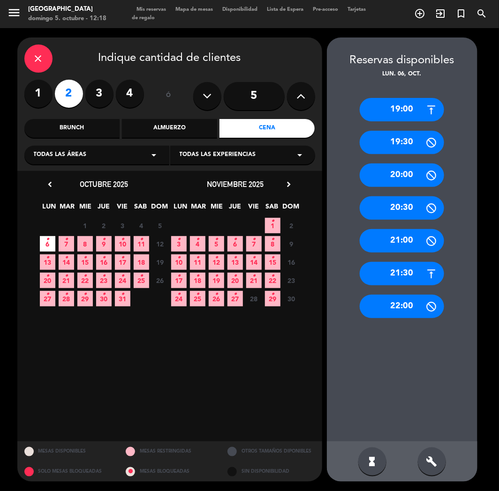
drag, startPoint x: 400, startPoint y: 102, endPoint x: 301, endPoint y: 105, distance: 99.4
click at [399, 102] on div "19:00" at bounding box center [402, 109] width 84 height 23
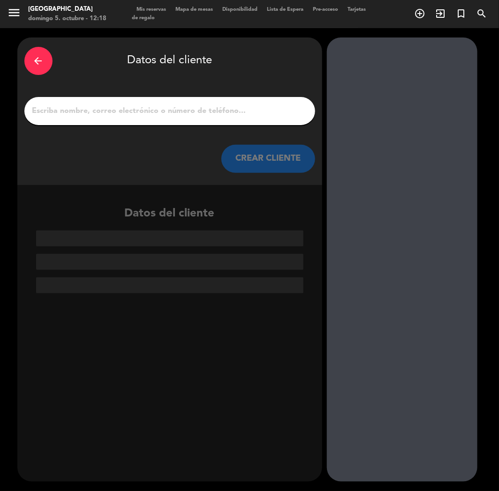
click at [186, 108] on input "1" at bounding box center [169, 111] width 277 height 13
paste input "[PERSON_NAME]"
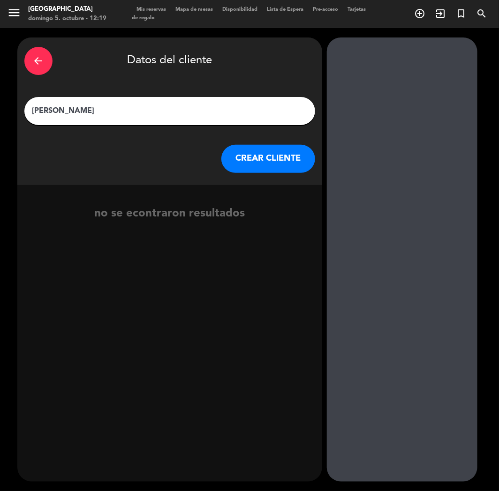
click at [33, 111] on input "[PERSON_NAME]" at bounding box center [169, 111] width 277 height 13
paste input "⭐"
type input "⭐[PERSON_NAME]"
click at [252, 165] on button "CREAR CLIENTE" at bounding box center [268, 159] width 94 height 28
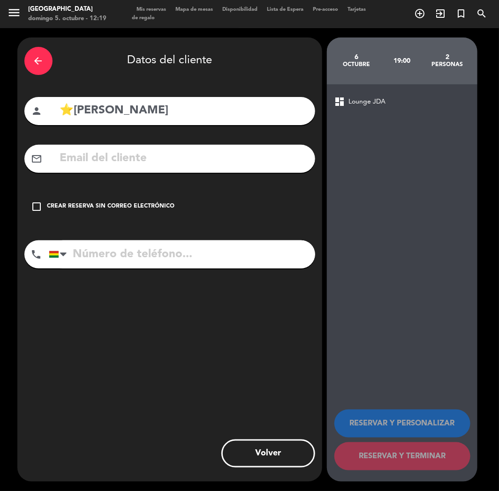
click at [172, 165] on input "text" at bounding box center [183, 158] width 249 height 19
click at [120, 162] on input "text" at bounding box center [183, 158] width 249 height 19
paste input "[EMAIL_ADDRESS][DOMAIN_NAME]"
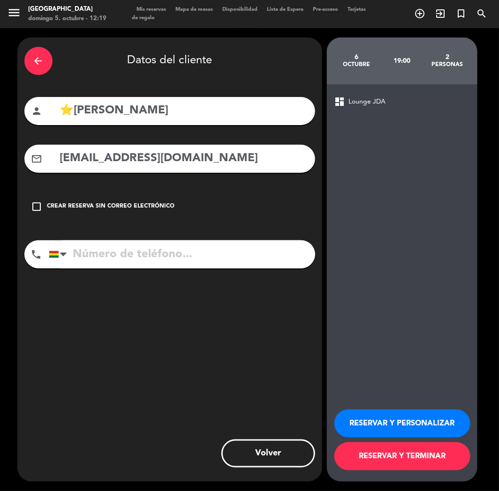
type input "[EMAIL_ADDRESS][DOMAIN_NAME]"
paste input "[PHONE_NUMBER]"
click at [172, 258] on input "[PHONE_NUMBER]" at bounding box center [182, 254] width 266 height 28
type input "[PHONE_NUMBER]"
drag, startPoint x: 379, startPoint y: 420, endPoint x: 13, endPoint y: 191, distance: 431.7
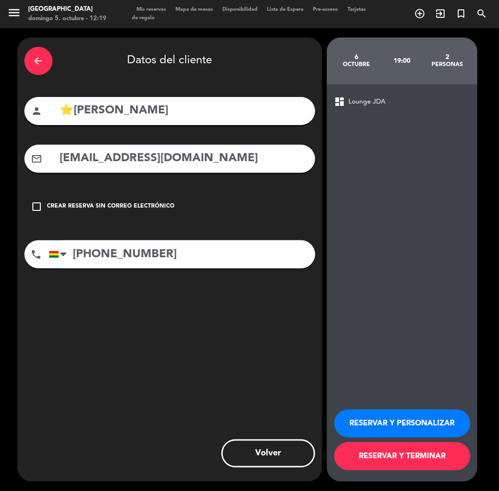
click at [379, 419] on button "RESERVAR Y PERSONALIZAR" at bounding box center [402, 424] width 136 height 28
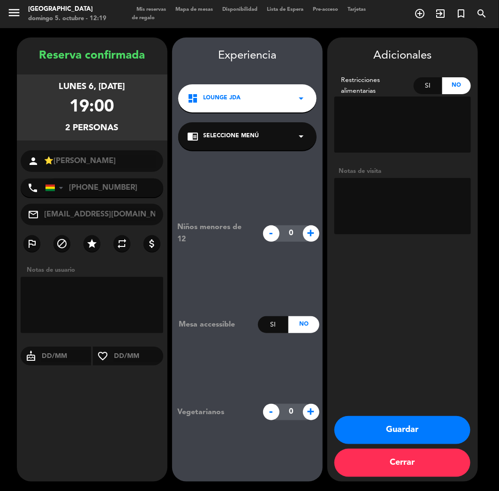
click at [250, 110] on div "dashboard Lounge JDA arrow_drop_down" at bounding box center [247, 98] width 138 height 28
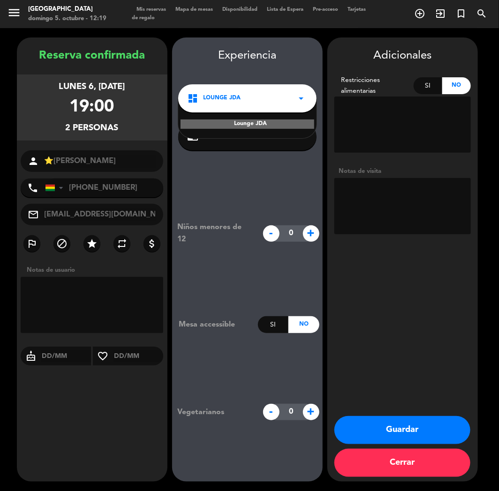
click at [259, 137] on div "Lounge JDA" at bounding box center [247, 118] width 138 height 40
click at [368, 207] on textarea at bounding box center [402, 206] width 136 height 56
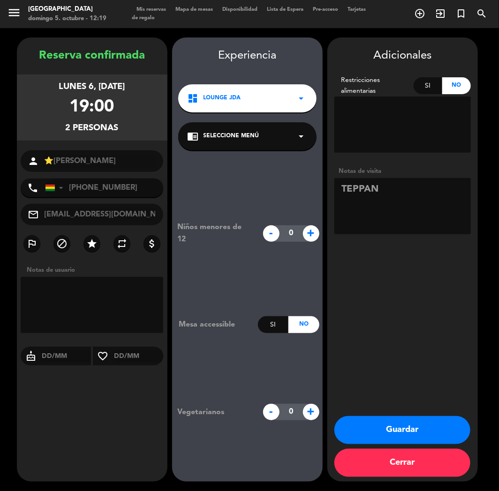
type textarea "TEPPAN"
drag, startPoint x: 275, startPoint y: 155, endPoint x: 273, endPoint y: 139, distance: 16.1
click at [276, 155] on div "Niños menores de 12 - 0 + Mesa accessible Si No Vegetarianos - 0 +" at bounding box center [247, 320] width 150 height 341
click at [273, 139] on div "chrome_reader_mode Seleccione Menú arrow_drop_down" at bounding box center [247, 136] width 138 height 28
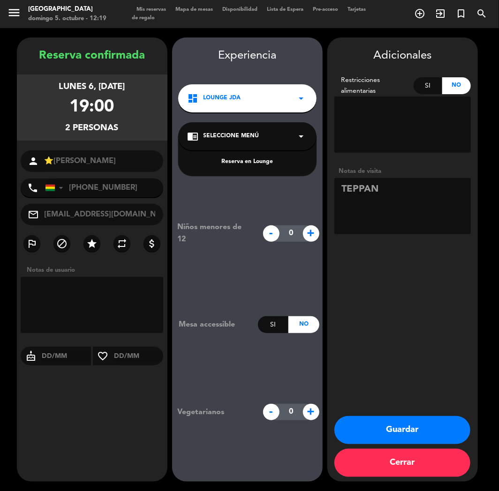
click at [366, 435] on button "Guardar" at bounding box center [402, 430] width 136 height 28
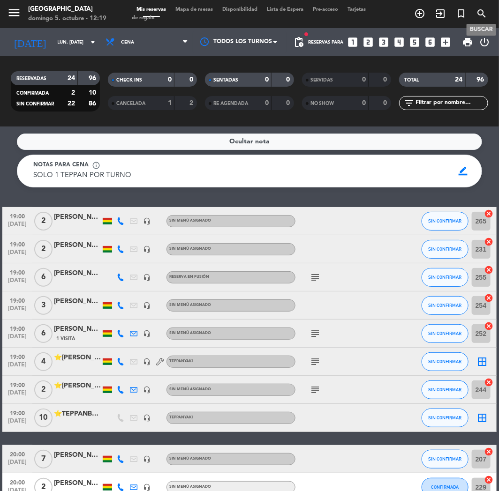
click at [481, 14] on icon "search" at bounding box center [481, 13] width 11 height 11
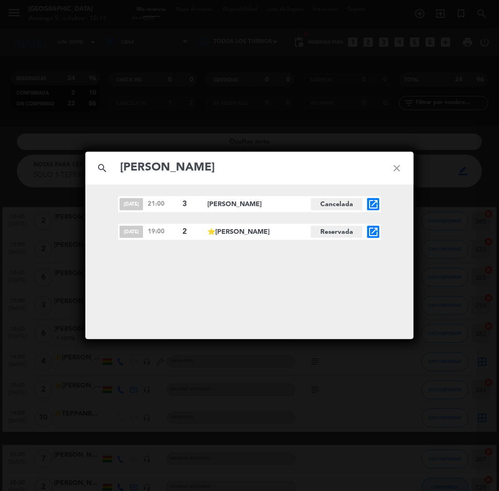
type input "[PERSON_NAME]"
click at [374, 242] on div "[DATE] 21:00 3 [PERSON_NAME] Cancelada open_in_new [DATE] 19:00 2 ⭐[PERSON_NAME…" at bounding box center [249, 262] width 328 height 155
click at [371, 238] on div "[DATE] 19:00 2 ⭐[PERSON_NAME][GEOGRAPHIC_DATA] open_in_new" at bounding box center [249, 232] width 262 height 16
click at [371, 231] on icon "open_in_new" at bounding box center [372, 231] width 11 height 11
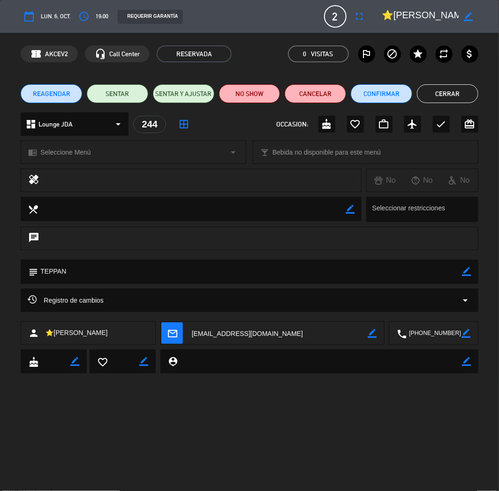
click at [63, 120] on span "Lounge JDA" at bounding box center [55, 124] width 34 height 11
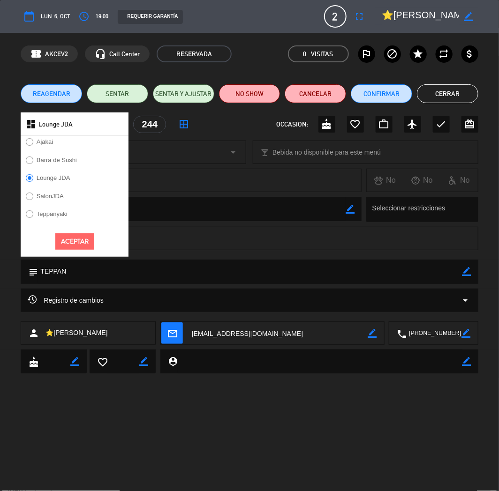
click at [57, 212] on label "Teppanyaki" at bounding box center [52, 214] width 31 height 6
click at [64, 246] on button "Aceptar" at bounding box center [74, 241] width 39 height 16
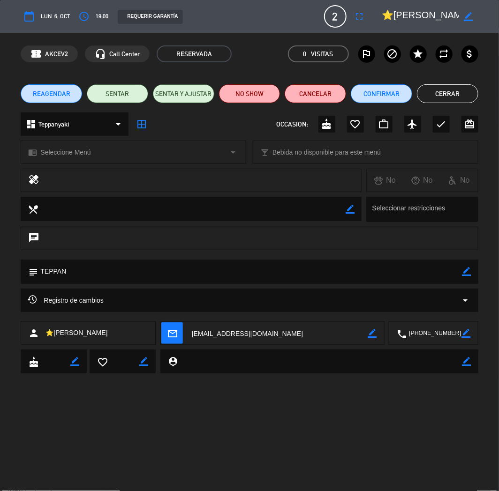
click at [67, 155] on span "Seleccione Menú" at bounding box center [65, 152] width 50 height 11
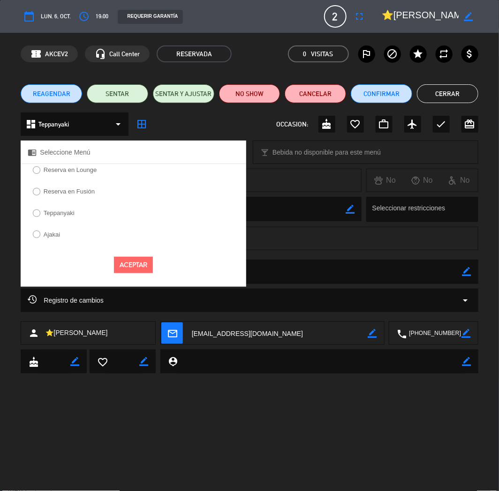
click at [66, 216] on label "Teppanyaki" at bounding box center [54, 214] width 52 height 15
select select
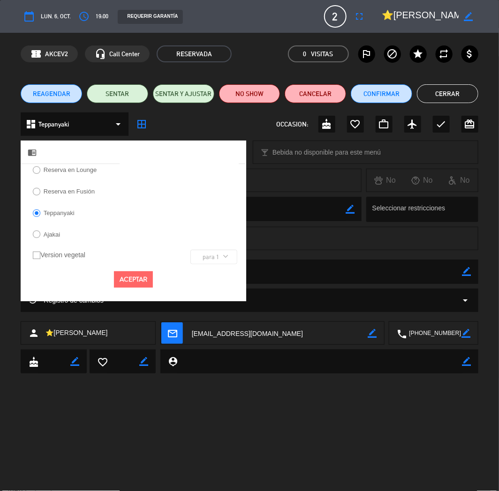
click at [120, 280] on button "Aceptar" at bounding box center [133, 279] width 39 height 16
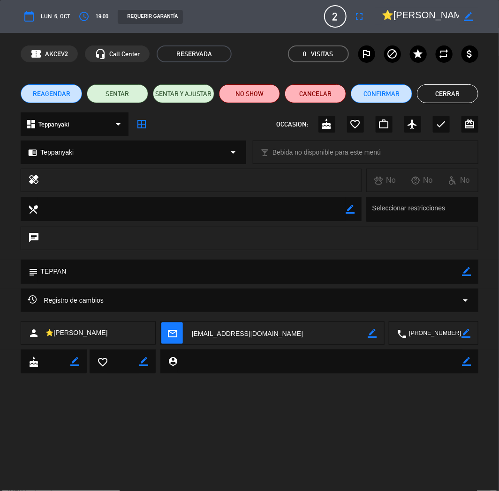
click at [441, 90] on button "Cerrar" at bounding box center [447, 93] width 61 height 19
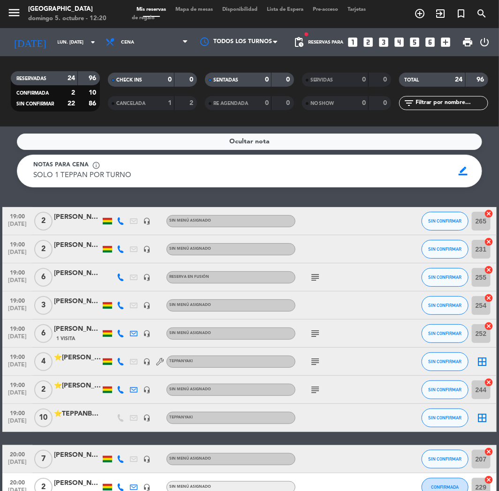
click at [88, 389] on div "⭐[PERSON_NAME]" at bounding box center [77, 386] width 47 height 11
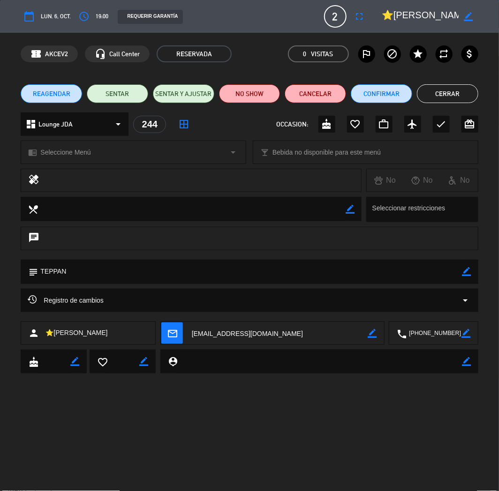
click at [78, 156] on span "Seleccione Menú" at bounding box center [65, 152] width 50 height 11
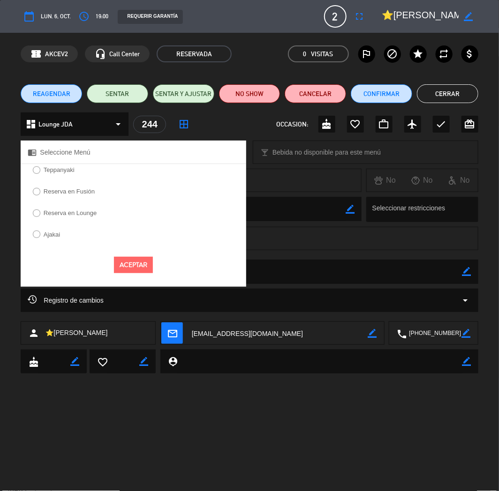
click at [52, 169] on label "Teppanyaki" at bounding box center [59, 170] width 31 height 6
select select
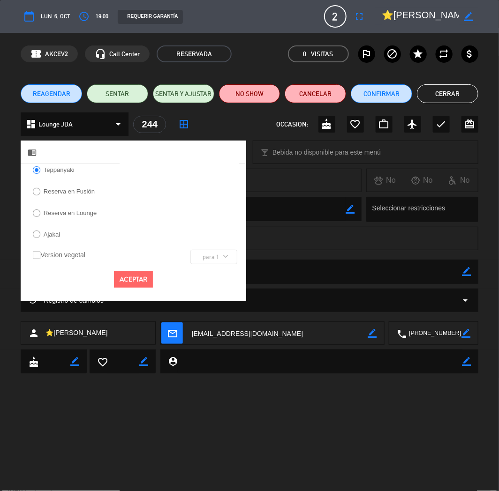
drag, startPoint x: 124, startPoint y: 269, endPoint x: 128, endPoint y: 281, distance: 13.5
click at [124, 270] on div "Aceptar" at bounding box center [133, 279] width 225 height 30
click at [128, 281] on button "Aceptar" at bounding box center [133, 279] width 39 height 16
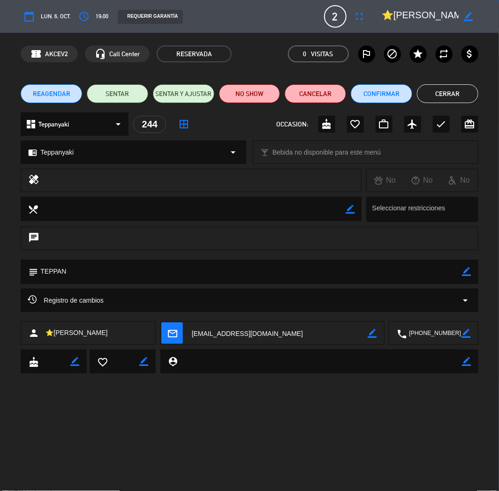
click at [73, 120] on div "dashboard Teppanyaki arrow_drop_down" at bounding box center [75, 123] width 108 height 23
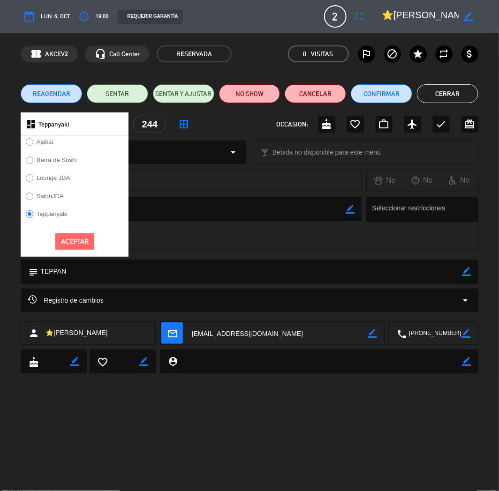
click at [73, 233] on button "Aceptar" at bounding box center [74, 241] width 39 height 16
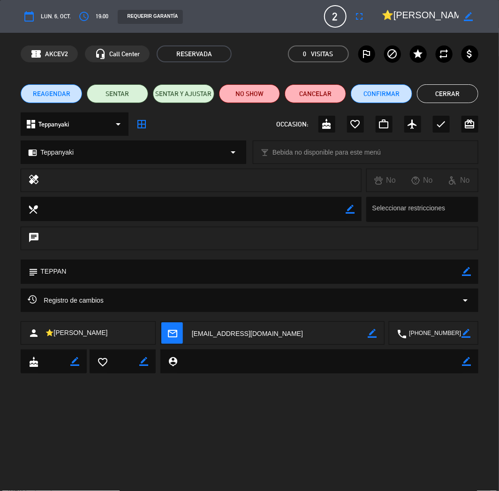
click at [76, 149] on div "chrome_reader_mode Teppanyaki arrow_drop_down" at bounding box center [133, 152] width 225 height 22
select select
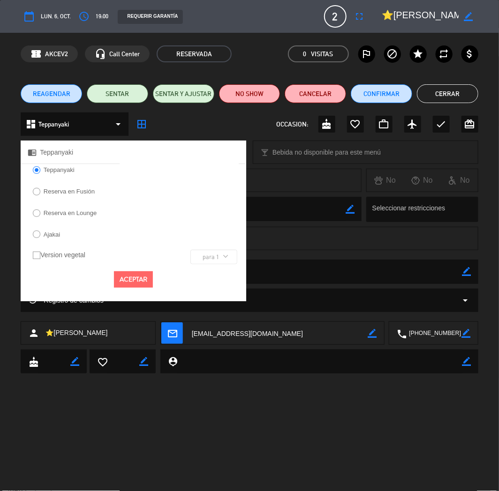
click at [137, 272] on button "Aceptar" at bounding box center [133, 279] width 39 height 16
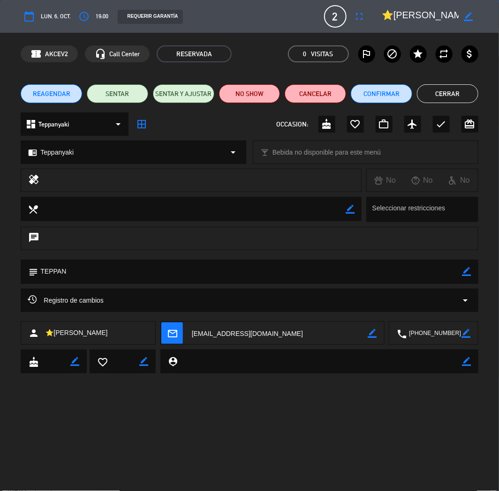
click at [429, 97] on button "Cerrar" at bounding box center [447, 93] width 61 height 19
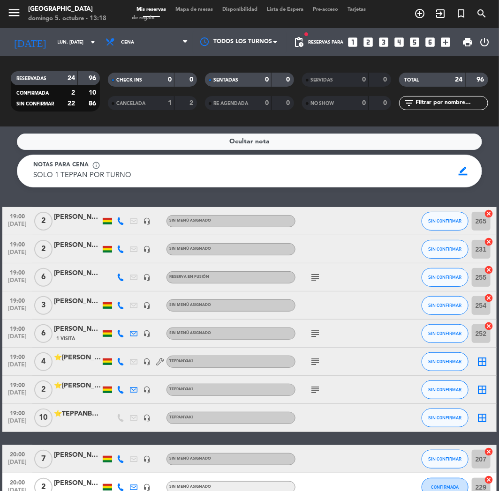
click at [368, 41] on icon "looks_two" at bounding box center [368, 42] width 12 height 12
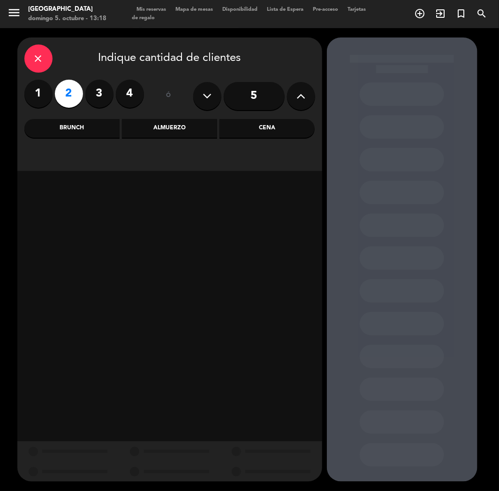
click at [301, 123] on div "Cena" at bounding box center [266, 128] width 95 height 19
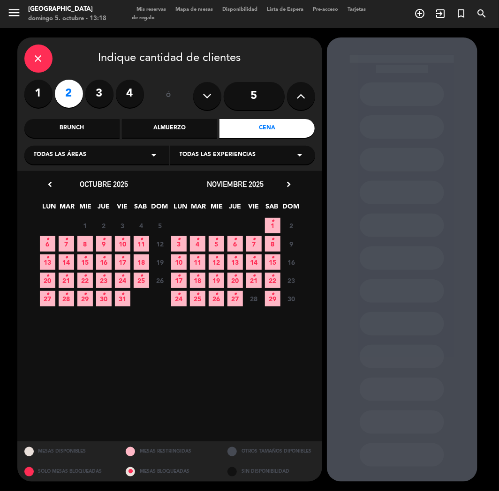
click at [81, 242] on span "8" at bounding box center [84, 243] width 15 height 15
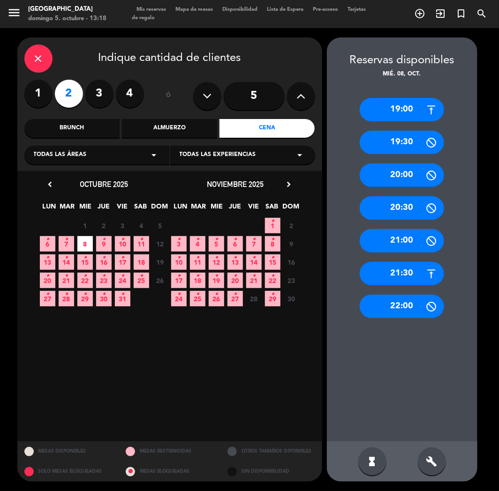
drag, startPoint x: 409, startPoint y: 272, endPoint x: 396, endPoint y: 265, distance: 14.7
click at [408, 271] on div "21:30" at bounding box center [402, 273] width 84 height 23
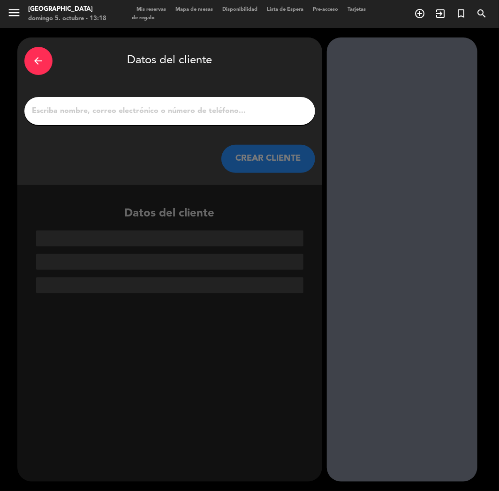
click at [194, 118] on div at bounding box center [169, 111] width 291 height 28
paste input "[PERSON_NAME]"
click at [194, 112] on input "1" at bounding box center [169, 111] width 277 height 13
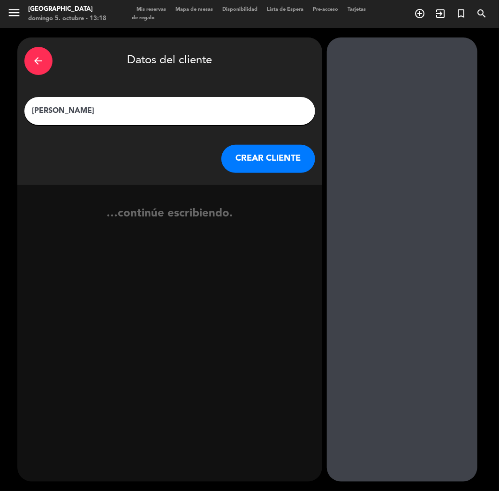
type input "[PERSON_NAME]"
click at [256, 164] on button "CREAR CLIENTE" at bounding box center [268, 159] width 94 height 28
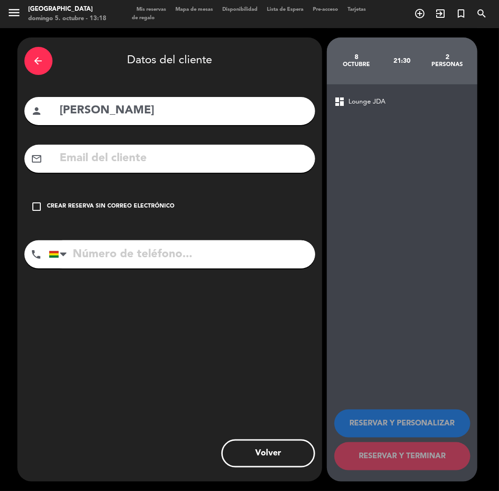
click at [94, 253] on input "tel" at bounding box center [182, 254] width 266 height 28
paste input "[PERSON_NAME][EMAIL_ADDRESS][PERSON_NAME][DOMAIN_NAME]"
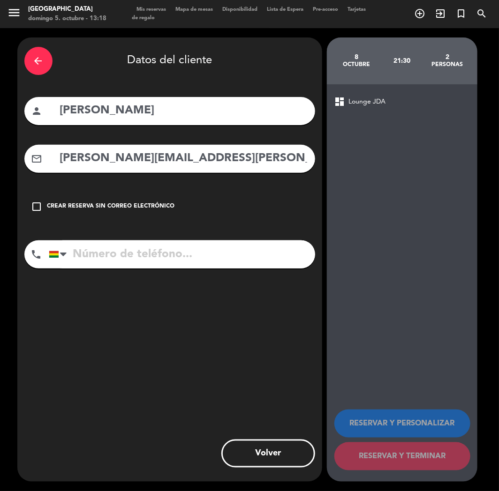
click at [95, 160] on input "[PERSON_NAME][EMAIL_ADDRESS][PERSON_NAME][DOMAIN_NAME]" at bounding box center [183, 158] width 249 height 19
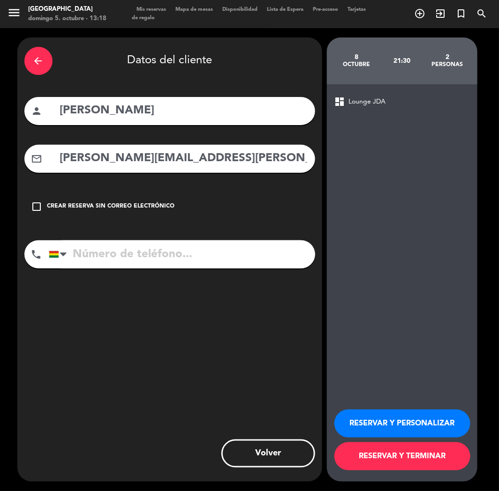
type input "[PERSON_NAME][EMAIL_ADDRESS][PERSON_NAME][DOMAIN_NAME]"
click at [132, 236] on div "arrow_back Datos del cliente person [PERSON_NAME] mail_outline [EMAIL_ADDRESS][…" at bounding box center [169, 259] width 305 height 444
click at [126, 252] on input "tel" at bounding box center [182, 254] width 266 height 28
click at [115, 254] on input "tel" at bounding box center [182, 254] width 266 height 28
paste input "[PHONE_NUMBER]"
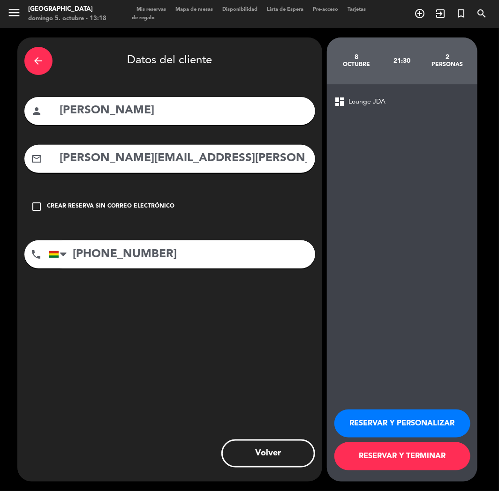
type input "[PHONE_NUMBER]"
click at [394, 422] on button "RESERVAR Y PERSONALIZAR" at bounding box center [402, 424] width 136 height 28
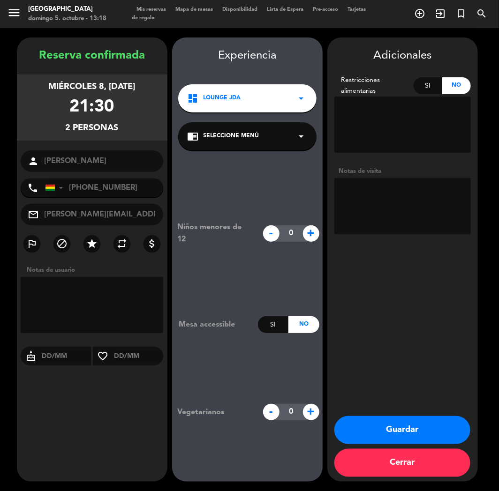
click at [384, 428] on button "Guardar" at bounding box center [402, 430] width 136 height 28
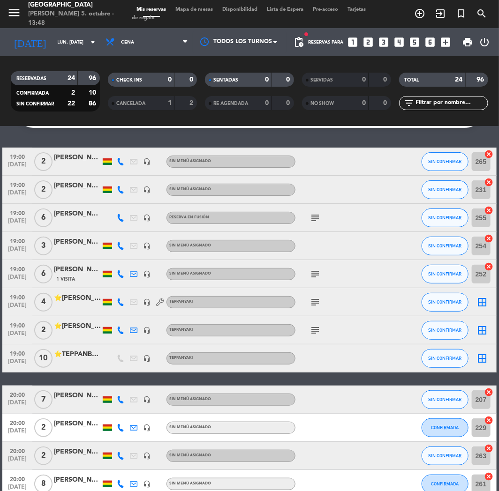
scroll to position [104, 0]
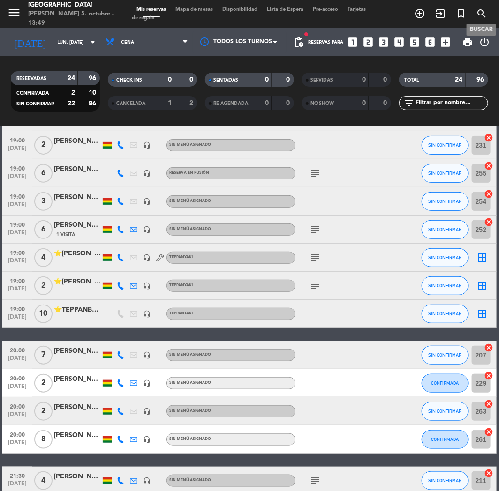
click at [484, 10] on icon "search" at bounding box center [481, 13] width 11 height 11
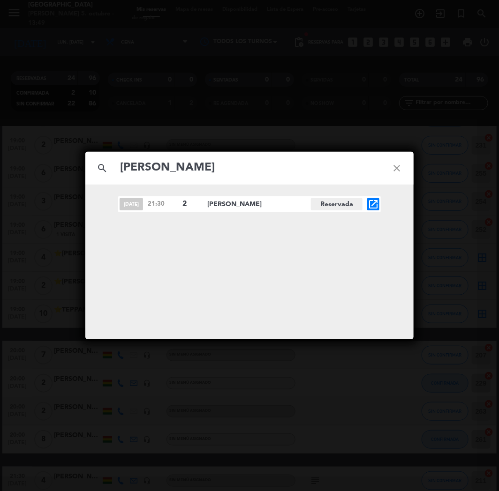
type input "[PERSON_NAME]"
click at [374, 210] on icon "open_in_new" at bounding box center [372, 204] width 11 height 11
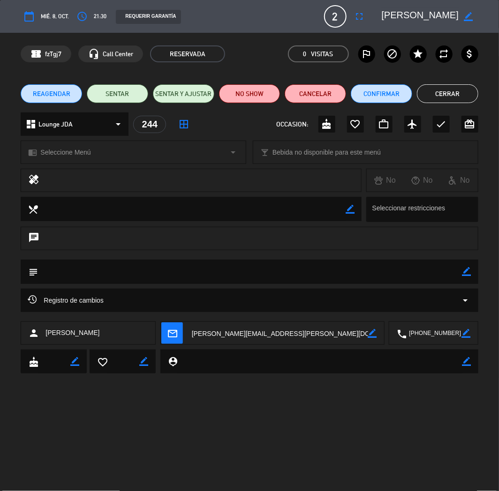
click at [467, 277] on div "border_color" at bounding box center [466, 272] width 9 height 24
click at [465, 272] on icon "border_color" at bounding box center [466, 271] width 9 height 9
click at [455, 270] on textarea at bounding box center [250, 272] width 424 height 24
type textarea "d"
click at [465, 271] on icon at bounding box center [466, 271] width 9 height 9
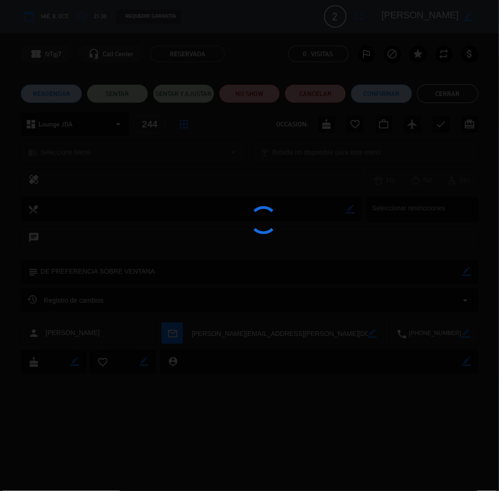
type textarea "DE PREFERENCIA SOBRE VENTANA"
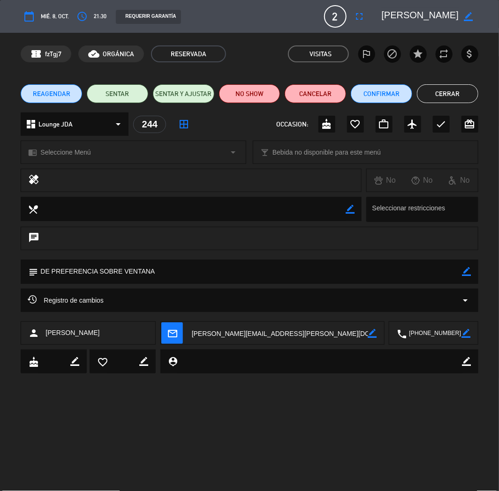
click at [463, 94] on button "Cerrar" at bounding box center [447, 93] width 61 height 19
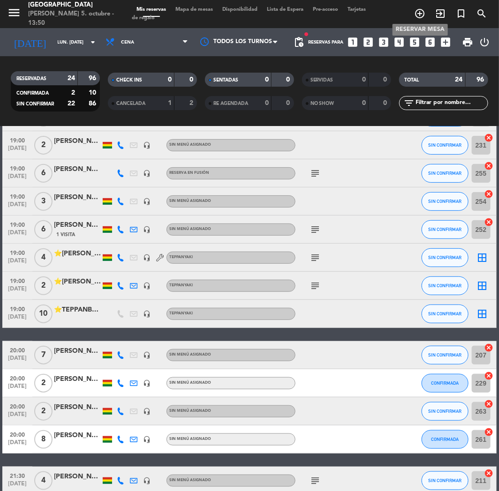
click at [416, 13] on icon "add_circle_outline" at bounding box center [419, 13] width 11 height 11
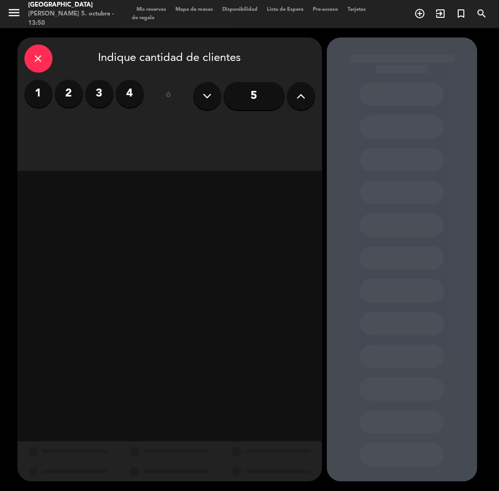
click at [301, 96] on icon at bounding box center [300, 96] width 9 height 14
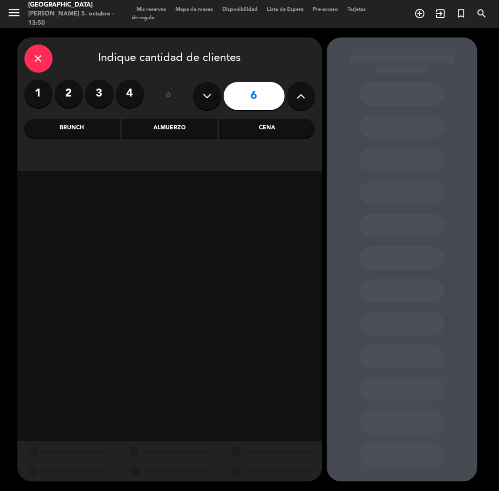
click at [301, 96] on icon at bounding box center [300, 96] width 9 height 14
type input "9"
click at [267, 125] on div "Cena" at bounding box center [266, 128] width 95 height 19
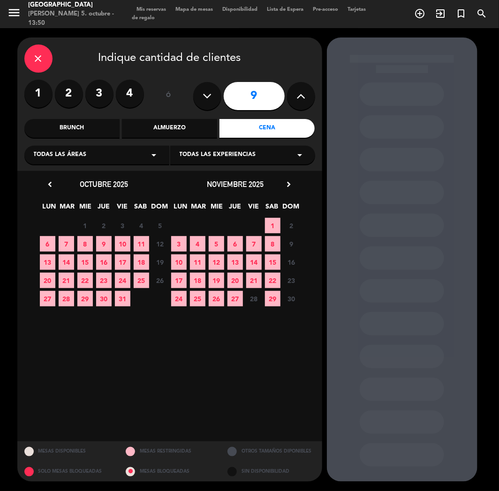
click at [141, 247] on span "11" at bounding box center [141, 243] width 15 height 15
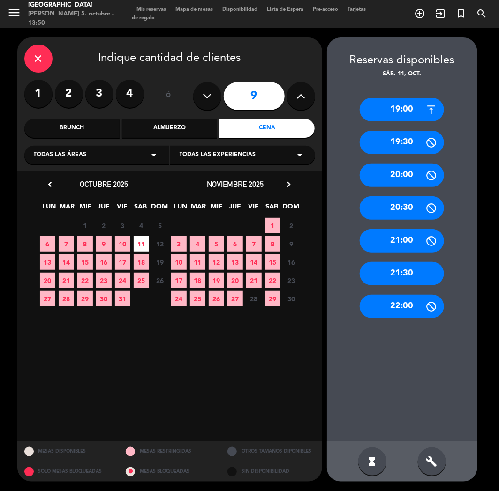
click at [399, 105] on div "19:00" at bounding box center [402, 109] width 84 height 23
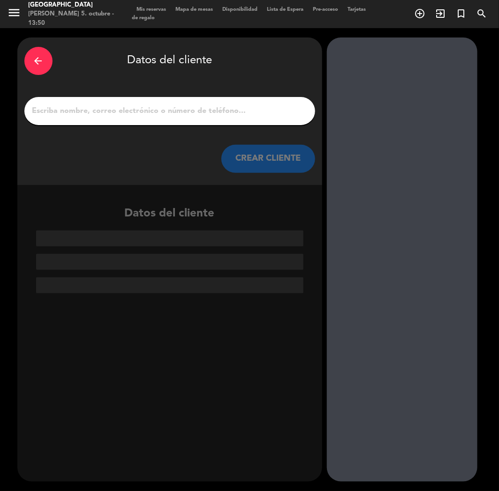
click at [112, 108] on input "1" at bounding box center [169, 111] width 277 height 13
paste input "[PERSON_NAME]"
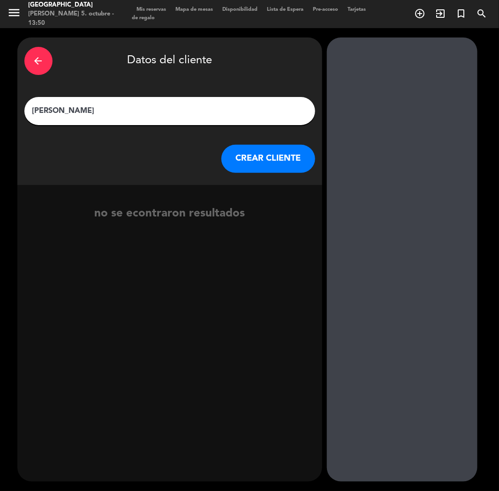
click at [34, 106] on input "[PERSON_NAME]" at bounding box center [169, 111] width 277 height 13
paste input "⭐"
type input "⭐[PERSON_NAME]"
click at [242, 155] on button "CREAR CLIENTE" at bounding box center [268, 159] width 94 height 28
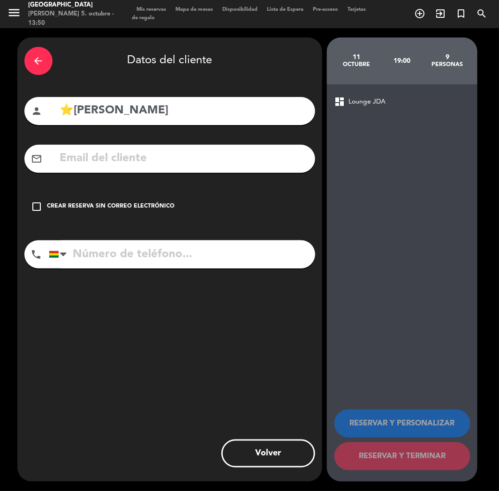
paste input "[EMAIL_ADDRESS][DOMAIN_NAME]"
click at [100, 156] on input "[EMAIL_ADDRESS][DOMAIN_NAME]" at bounding box center [183, 158] width 249 height 19
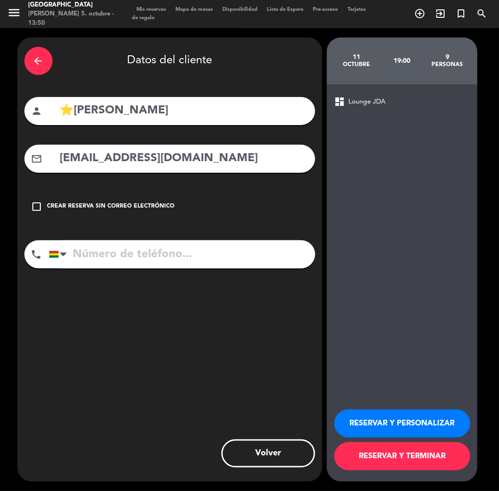
type input "[EMAIL_ADDRESS][DOMAIN_NAME]"
drag, startPoint x: 104, startPoint y: 258, endPoint x: 15, endPoint y: 181, distance: 117.6
click at [104, 257] on input "tel" at bounding box center [182, 254] width 266 height 28
click at [99, 240] on input "tel" at bounding box center [182, 254] width 266 height 28
paste input "[PHONE_NUMBER]"
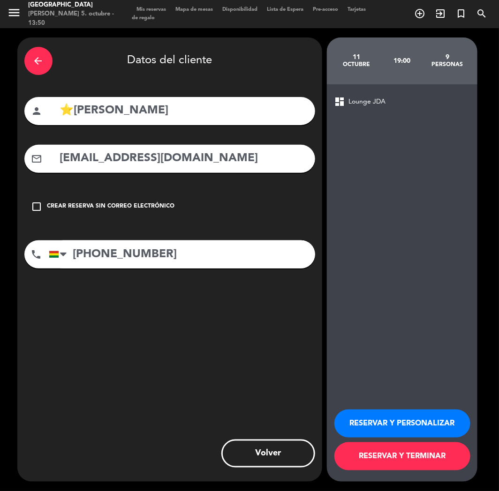
type input "[PHONE_NUMBER]"
click at [400, 427] on button "RESERVAR Y PERSONALIZAR" at bounding box center [402, 424] width 136 height 28
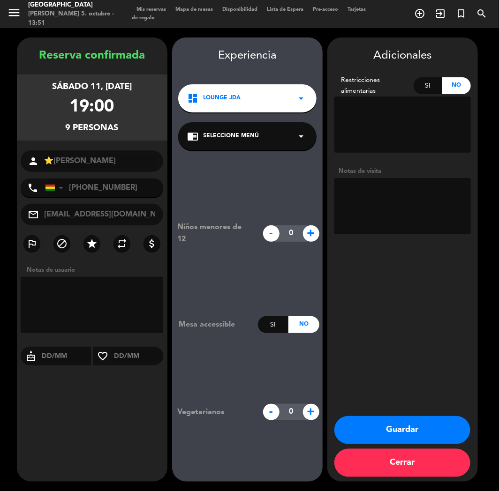
drag, startPoint x: 297, startPoint y: 106, endPoint x: 289, endPoint y: 98, distance: 11.3
click at [297, 106] on div "dashboard Lounge JDA arrow_drop_down" at bounding box center [247, 98] width 138 height 28
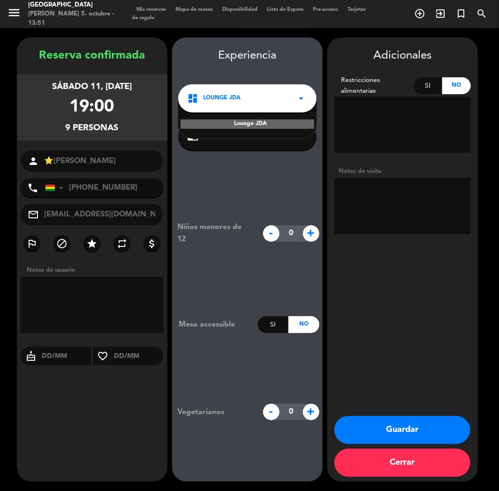
click at [289, 98] on div "dashboard Lounge JDA arrow_drop_down" at bounding box center [247, 98] width 138 height 28
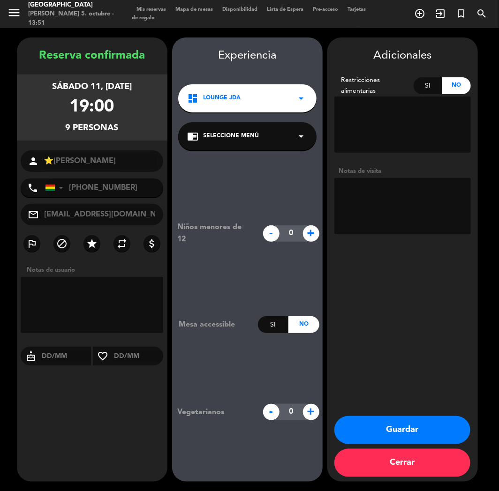
click at [405, 211] on textarea at bounding box center [402, 206] width 136 height 56
type textarea "teppan // cumple"
click at [381, 433] on button "Guardar" at bounding box center [402, 430] width 136 height 28
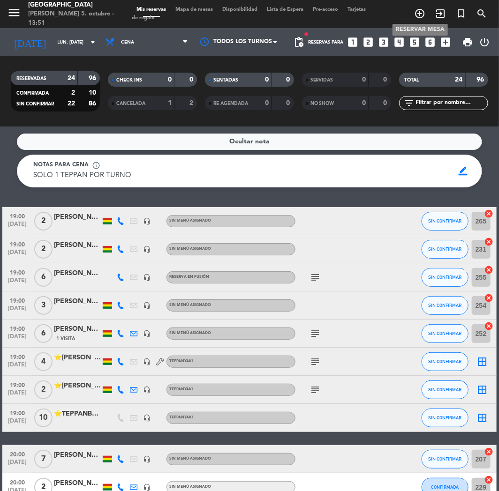
click at [412, 8] on span "add_circle_outline" at bounding box center [419, 14] width 21 height 16
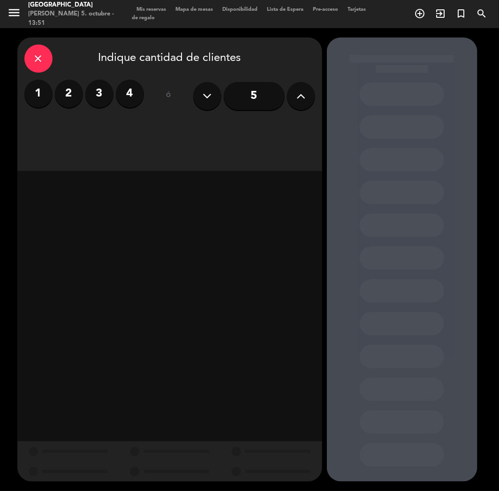
click at [128, 90] on label "4" at bounding box center [130, 94] width 28 height 28
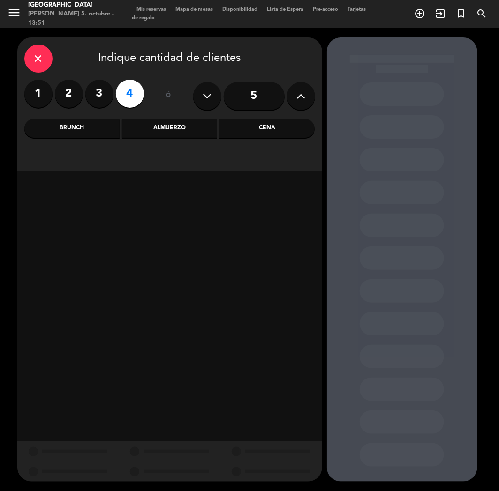
click at [270, 124] on div "Cena" at bounding box center [266, 128] width 95 height 19
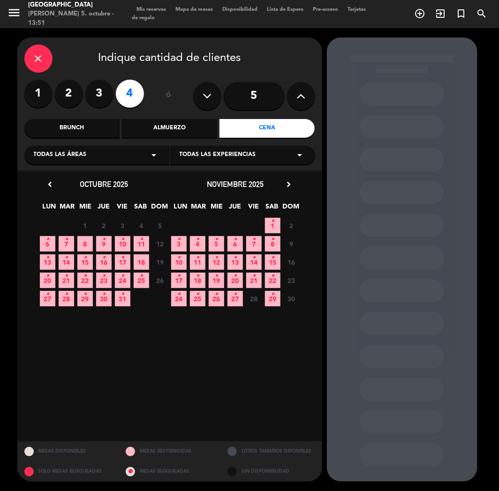
click at [149, 238] on div "6 • 7 • 8 9 • 10 • 11 • 12 Cerrado" at bounding box center [103, 244] width 131 height 18
click at [138, 242] on span "11 •" at bounding box center [141, 243] width 15 height 15
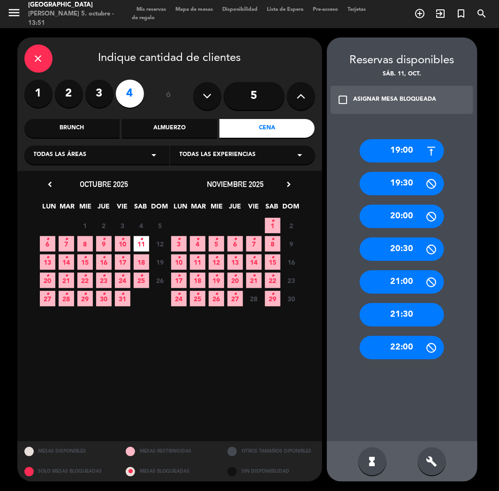
click at [389, 147] on div "19:00" at bounding box center [402, 150] width 84 height 23
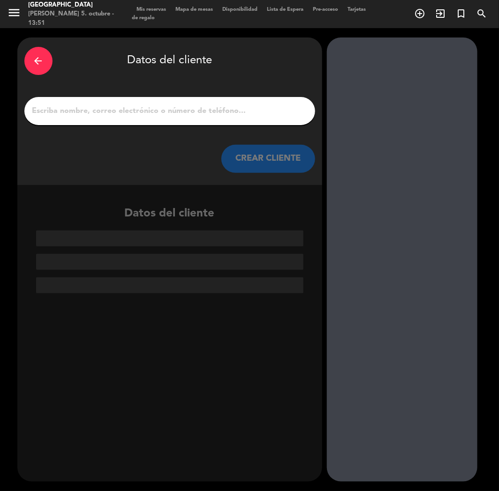
paste input "[PERSON_NAME]"
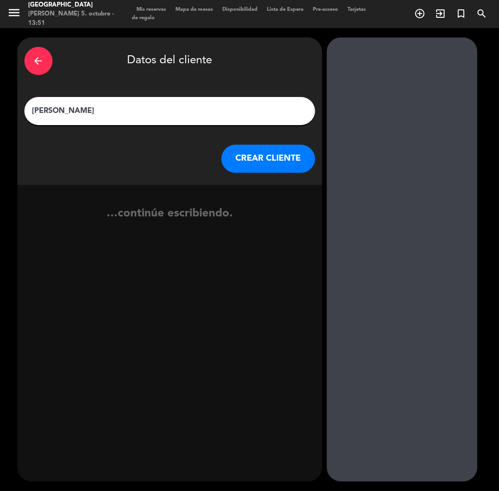
click at [174, 116] on input "[PERSON_NAME]" at bounding box center [169, 111] width 277 height 13
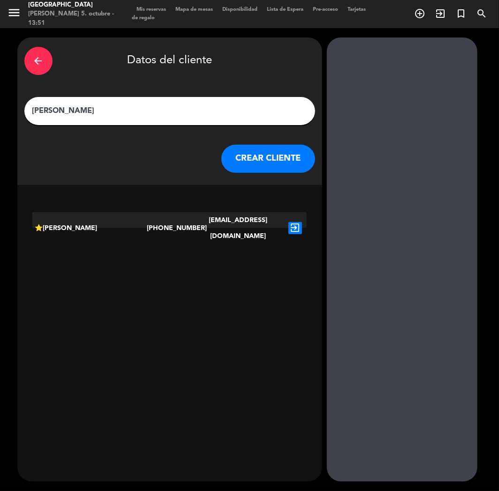
click at [34, 106] on input "[PERSON_NAME]" at bounding box center [169, 111] width 277 height 13
paste input "⭐"
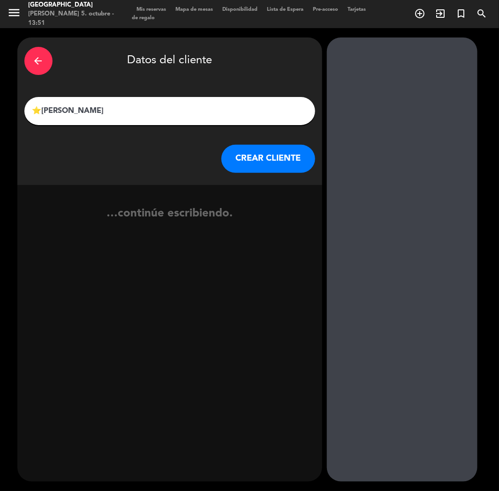
type input "⭐[PERSON_NAME]"
click at [245, 154] on button "CREAR CLIENTE" at bounding box center [268, 159] width 94 height 28
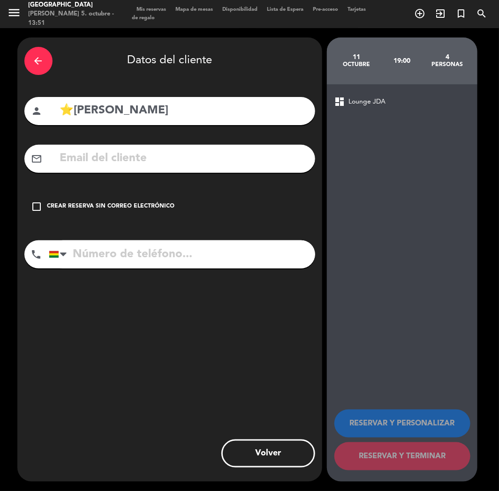
paste input "[EMAIL_ADDRESS][DOMAIN_NAME]"
click at [102, 252] on input "[EMAIL_ADDRESS][DOMAIN_NAME]" at bounding box center [182, 254] width 266 height 28
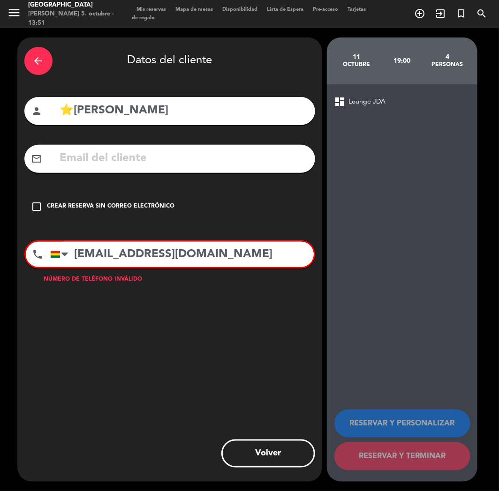
paste input "[EMAIL_ADDRESS][DOMAIN_NAME]"
type input "[EMAIL_ADDRESS][DOMAIN_NAME]"
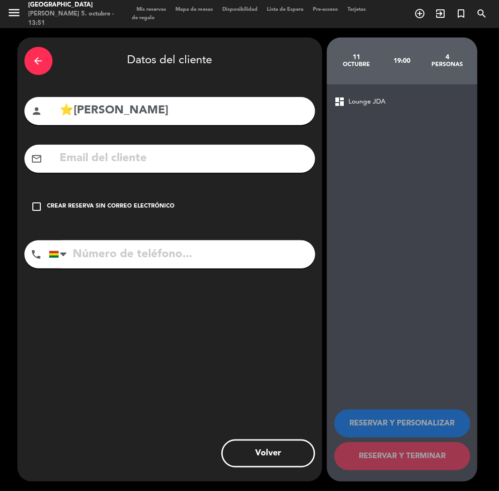
click at [119, 158] on input "text" at bounding box center [183, 158] width 249 height 19
paste input "[EMAIL_ADDRESS][DOMAIN_NAME]"
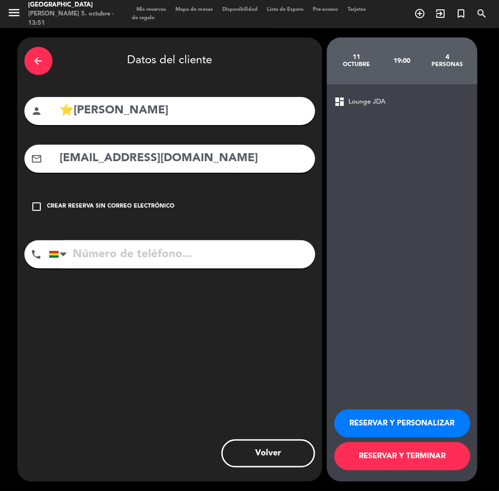
type input "[EMAIL_ADDRESS][DOMAIN_NAME]"
paste input "[PHONE_NUMBER]"
click at [139, 241] on input "[PHONE_NUMBER]" at bounding box center [182, 254] width 266 height 28
type input "[PHONE_NUMBER]"
click at [402, 435] on button "RESERVAR Y PERSONALIZAR" at bounding box center [402, 424] width 136 height 28
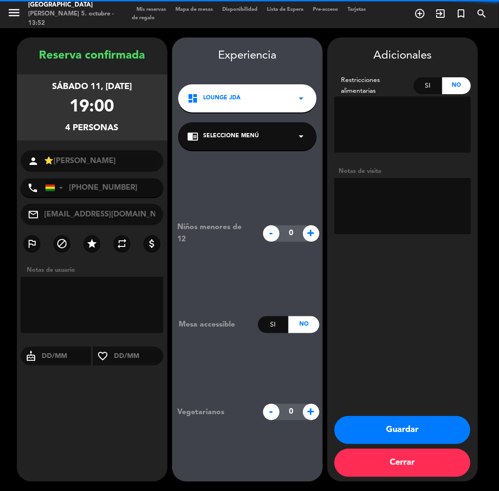
click at [247, 102] on div "dashboard Lounge JDA arrow_drop_down" at bounding box center [247, 98] width 138 height 28
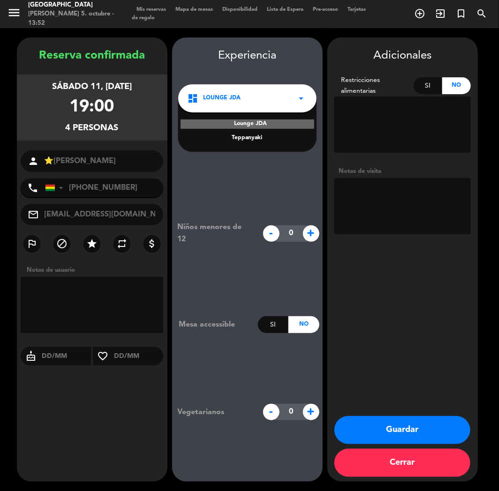
click at [254, 134] on div "Teppanyaki" at bounding box center [247, 138] width 120 height 9
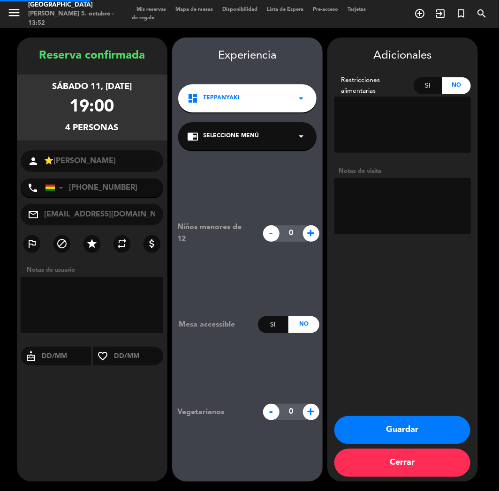
click at [255, 134] on span "Seleccione Menú" at bounding box center [231, 136] width 56 height 9
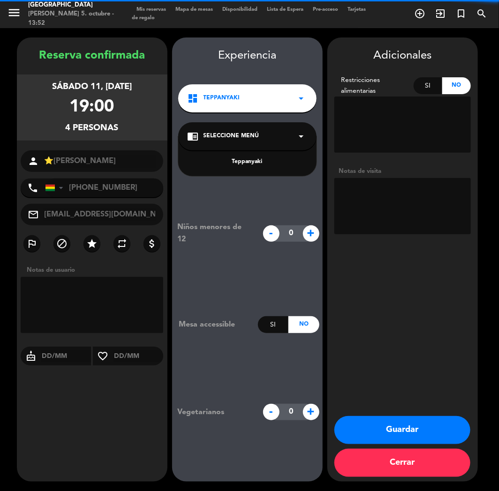
click at [250, 160] on div "Teppanyaki" at bounding box center [247, 161] width 120 height 9
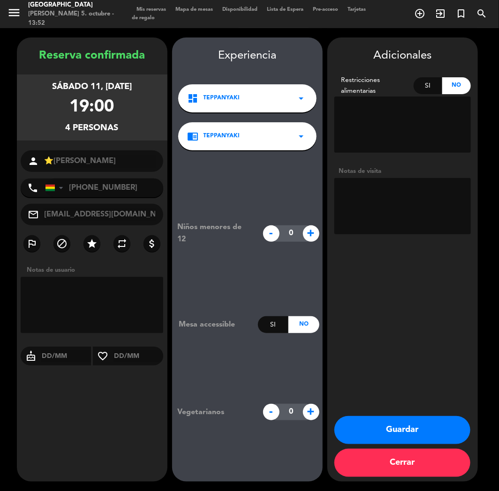
click at [428, 222] on textarea at bounding box center [402, 206] width 136 height 56
type textarea "TEPPAN // COMPARTEN"
click at [371, 426] on button "Guardar" at bounding box center [402, 430] width 136 height 28
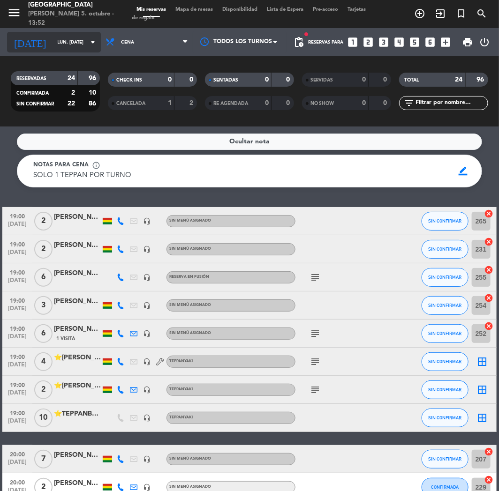
click at [60, 37] on input "lun. [DATE]" at bounding box center [84, 42] width 63 height 15
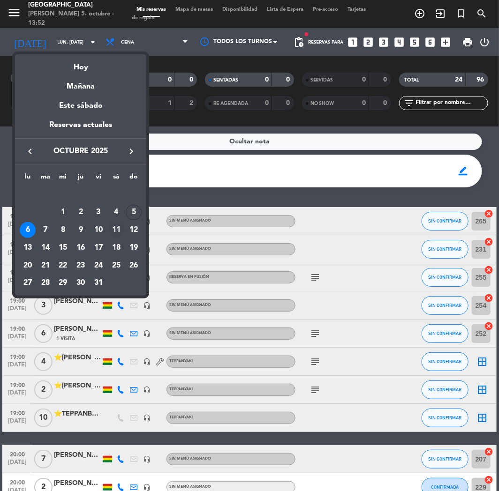
click at [114, 227] on div "11" at bounding box center [116, 230] width 16 height 16
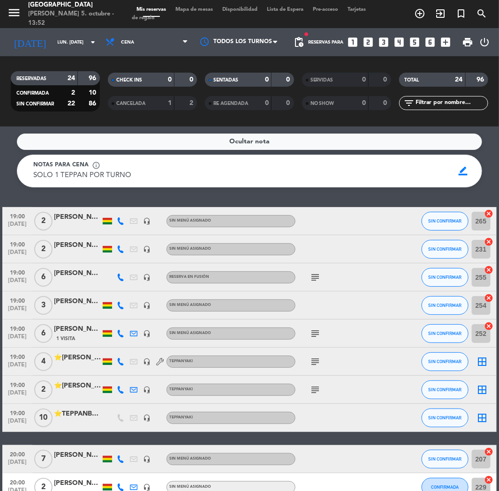
type input "sáb. [DATE]"
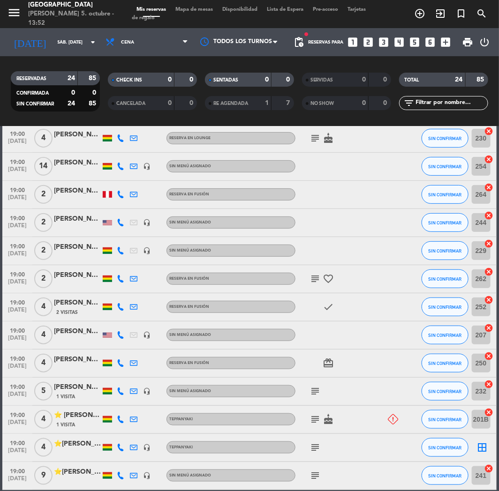
scroll to position [208, 0]
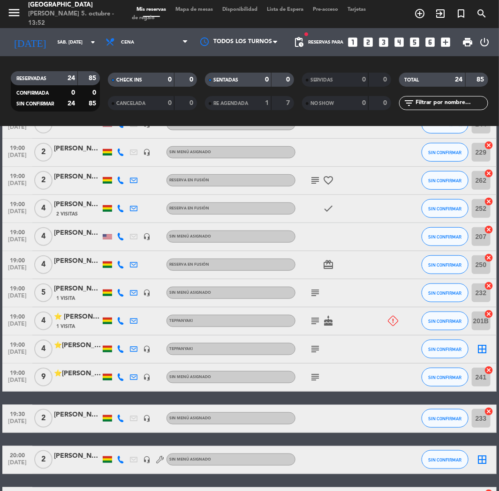
click at [105, 380] on div at bounding box center [107, 377] width 9 height 7
click at [84, 376] on div "⭐[PERSON_NAME]" at bounding box center [77, 373] width 47 height 11
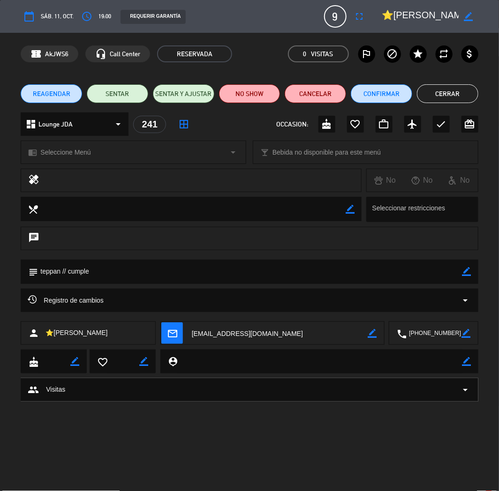
click at [67, 127] on span "Lounge JDA" at bounding box center [55, 124] width 34 height 11
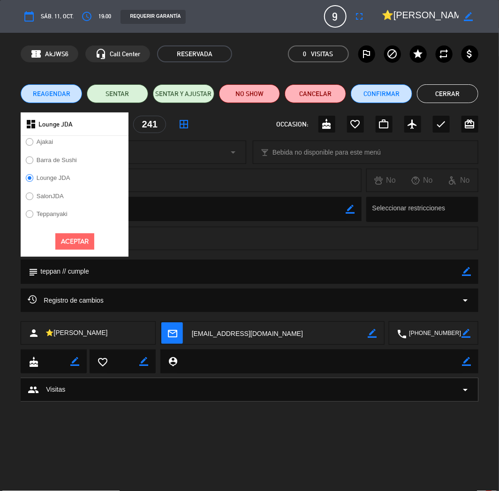
click at [57, 215] on label "Teppanyaki" at bounding box center [52, 214] width 31 height 6
click at [89, 236] on button "Aceptar" at bounding box center [74, 241] width 39 height 16
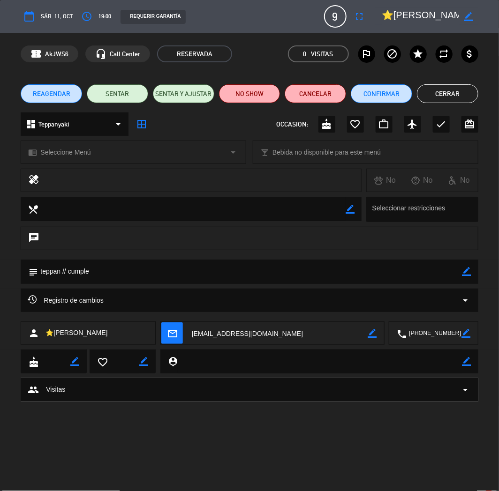
click at [67, 157] on span "Seleccione Menú" at bounding box center [65, 152] width 50 height 11
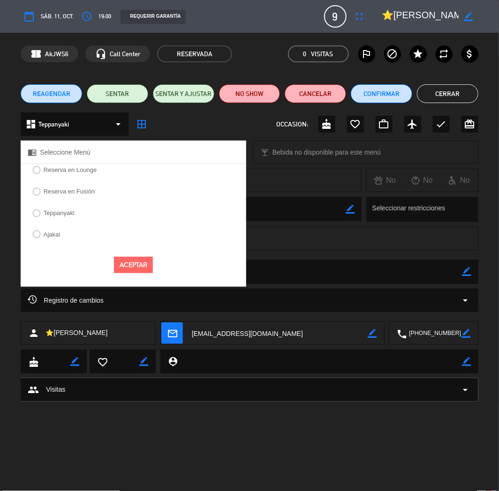
click at [54, 225] on div "Reserva en [GEOGRAPHIC_DATA] en [GEOGRAPHIC_DATA]" at bounding box center [133, 207] width 225 height 86
click at [59, 217] on label "Teppanyaki" at bounding box center [54, 214] width 52 height 15
select select
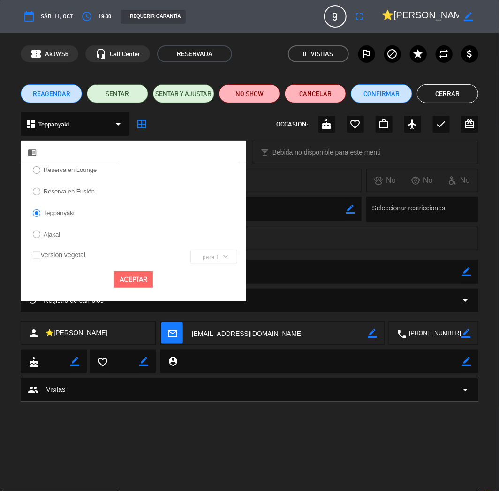
click at [154, 283] on div "Aceptar" at bounding box center [133, 279] width 225 height 30
click at [136, 279] on button "Aceptar" at bounding box center [133, 279] width 39 height 16
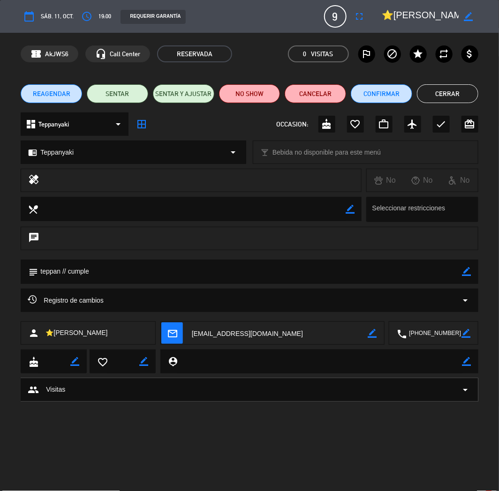
drag, startPoint x: 461, startPoint y: 99, endPoint x: 451, endPoint y: 108, distance: 13.0
click at [461, 99] on button "Cerrar" at bounding box center [447, 93] width 61 height 19
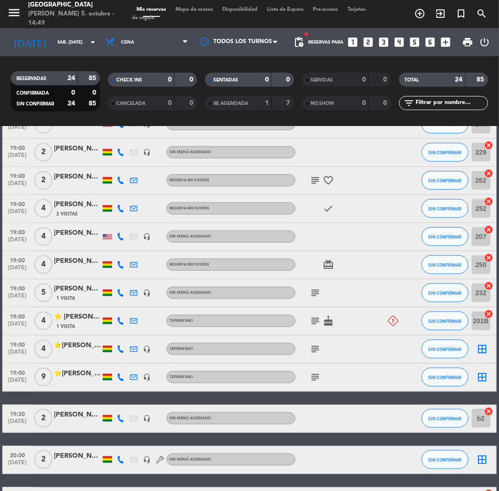
click at [189, 139] on div "19:00 [DATE] 2 [PERSON_NAME] [PERSON_NAME] headset_mic Sin menú asignado SIN CO…" at bounding box center [249, 153] width 494 height 28
click at [397, 38] on icon "looks_4" at bounding box center [399, 42] width 12 height 12
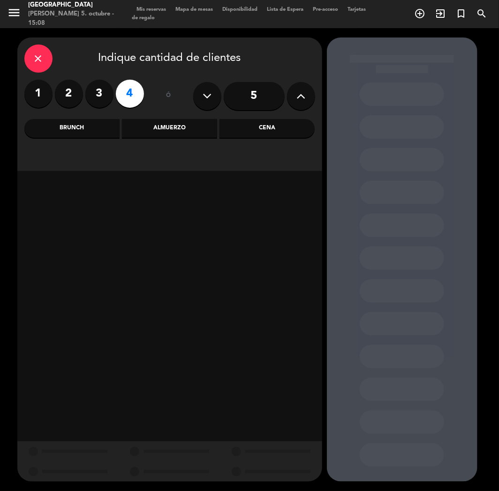
click at [297, 130] on div "Cena" at bounding box center [266, 128] width 95 height 19
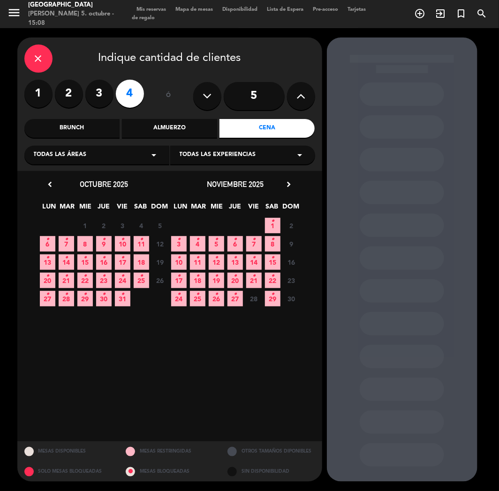
click at [46, 245] on icon "•" at bounding box center [47, 239] width 3 height 15
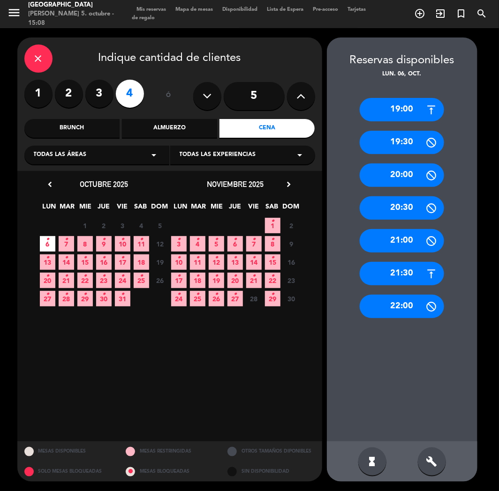
click at [404, 111] on div "19:00" at bounding box center [402, 109] width 84 height 23
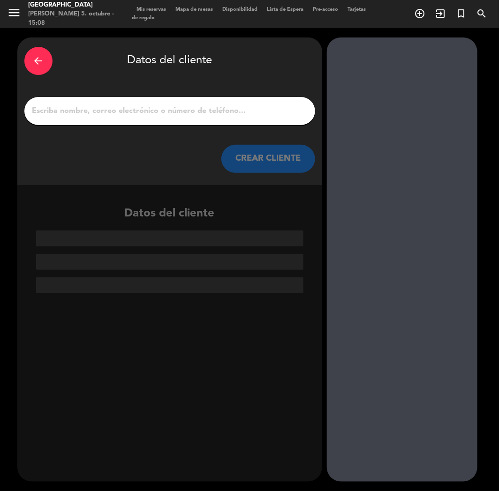
click at [184, 120] on div at bounding box center [169, 111] width 291 height 28
click at [183, 110] on input "1" at bounding box center [169, 111] width 277 height 13
paste input "[PERSON_NAME]"
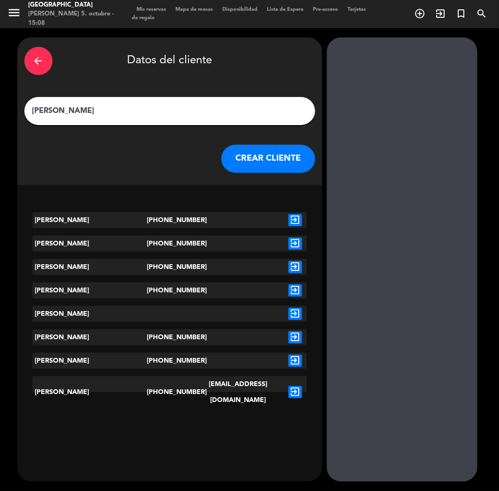
type input "[PERSON_NAME]"
click at [264, 153] on button "CREAR CLIENTE" at bounding box center [268, 159] width 94 height 28
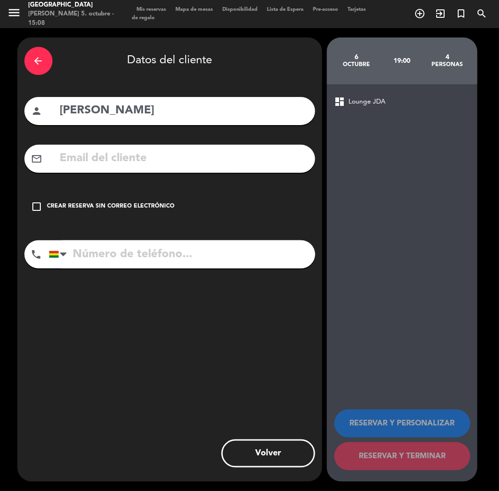
click at [90, 168] on input "text" at bounding box center [183, 158] width 249 height 19
paste input "[PERSON_NAME][EMAIL_ADDRESS][PERSON_NAME][PERSON_NAME]"
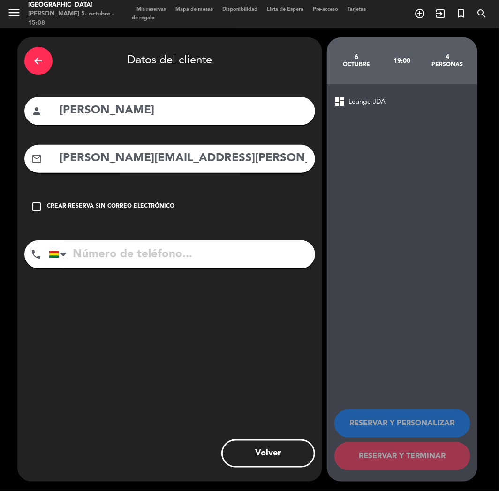
type input "[PERSON_NAME][EMAIL_ADDRESS][PERSON_NAME][PERSON_NAME]"
click at [125, 264] on input "tel" at bounding box center [182, 254] width 266 height 28
paste input "[PHONE_NUMBER]"
type input "[PHONE_NUMBER]"
click at [127, 218] on div "check_box_outline_blank Crear reserva sin correo electrónico" at bounding box center [169, 207] width 291 height 28
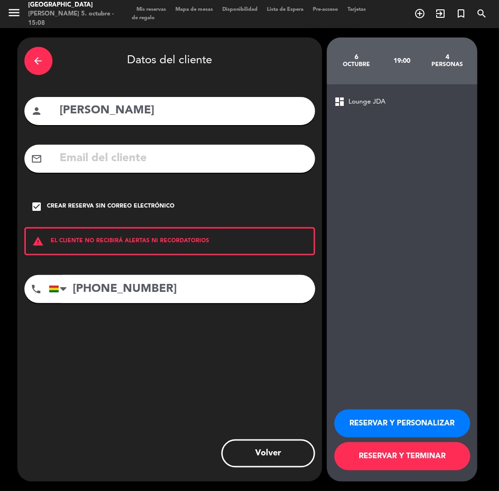
click at [410, 415] on button "RESERVAR Y PERSONALIZAR" at bounding box center [402, 424] width 136 height 28
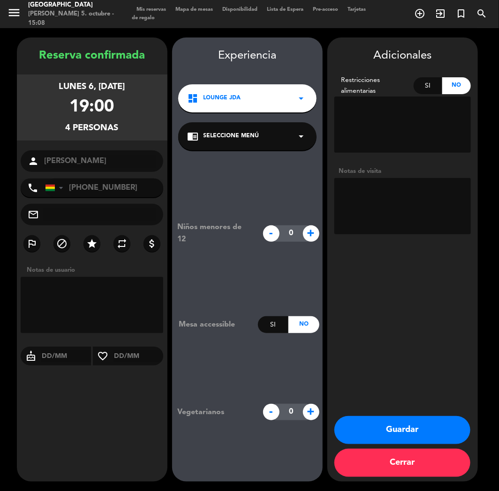
click at [425, 189] on textarea at bounding box center [402, 206] width 136 height 56
type textarea "cumple"
click at [413, 428] on button "Guardar" at bounding box center [402, 430] width 136 height 28
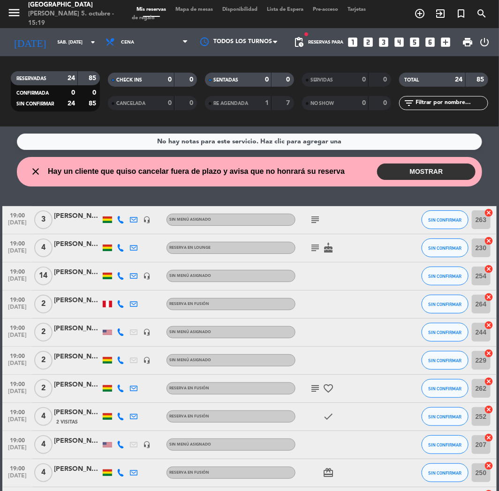
drag, startPoint x: 19, startPoint y: 143, endPoint x: 13, endPoint y: 139, distance: 7.2
click at [19, 143] on div "No hay notas para este servicio. Haz clic para agregar una" at bounding box center [249, 142] width 465 height 16
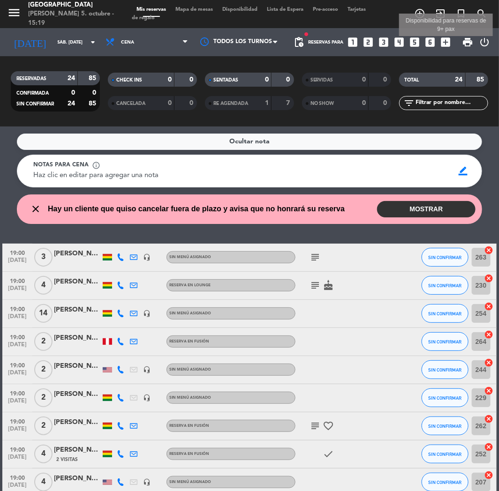
click at [446, 45] on icon "add_box" at bounding box center [446, 42] width 12 height 12
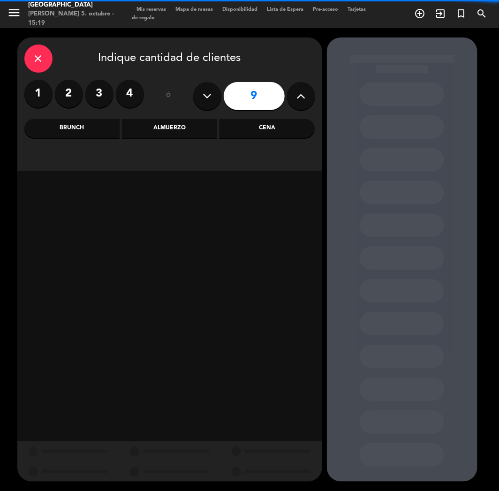
click at [199, 97] on button at bounding box center [207, 96] width 28 height 28
click at [270, 127] on div "Cena" at bounding box center [266, 128] width 95 height 19
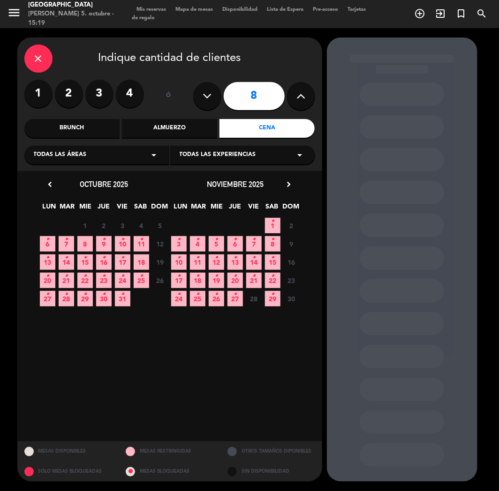
click at [141, 240] on icon "•" at bounding box center [141, 239] width 3 height 15
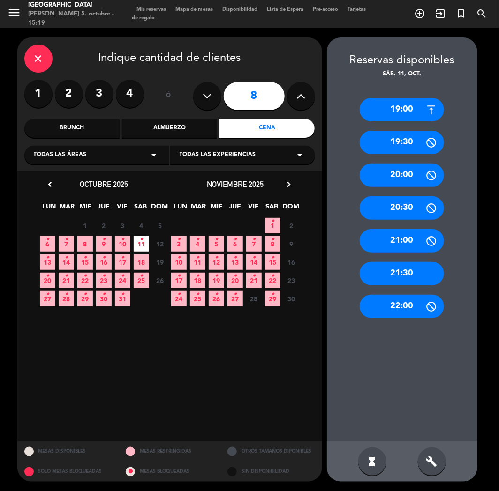
click at [292, 94] on button at bounding box center [301, 96] width 28 height 28
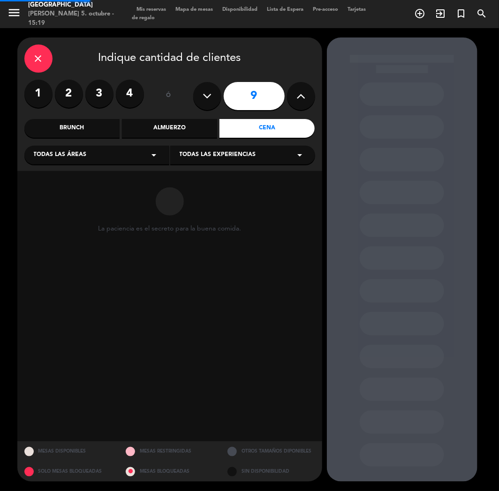
click at [292, 94] on button at bounding box center [301, 96] width 28 height 28
type input "12"
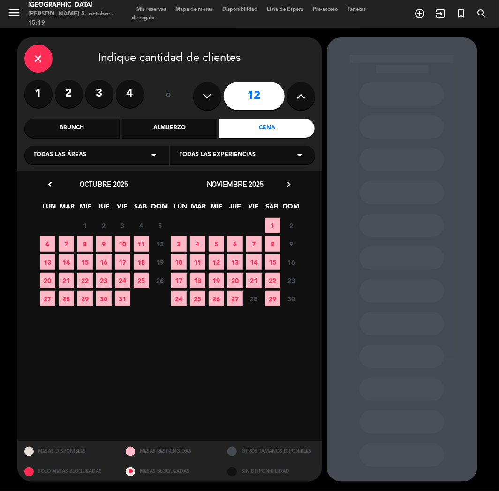
click at [142, 245] on span "11" at bounding box center [141, 243] width 15 height 15
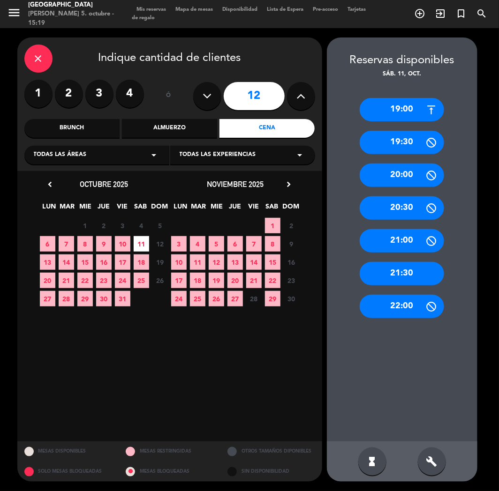
drag, startPoint x: 128, startPoint y: 242, endPoint x: 122, endPoint y: 245, distance: 6.7
click at [128, 242] on span "10" at bounding box center [122, 243] width 15 height 15
drag, startPoint x: 410, startPoint y: 278, endPoint x: 294, endPoint y: 195, distance: 142.4
click at [410, 278] on div "21:30" at bounding box center [402, 273] width 84 height 23
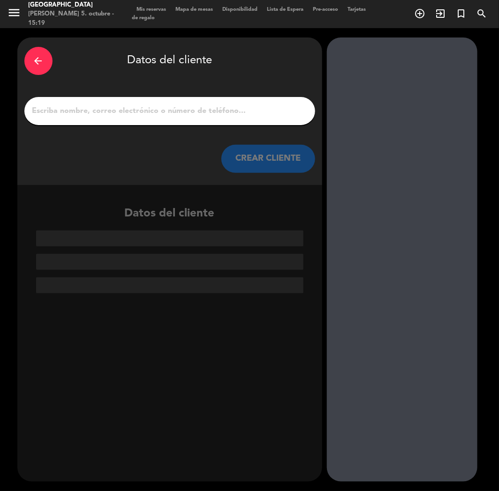
click at [214, 108] on input "1" at bounding box center [169, 111] width 277 height 13
click at [122, 117] on input "1" at bounding box center [169, 111] width 277 height 13
paste input "Fernando Delius porfavor"
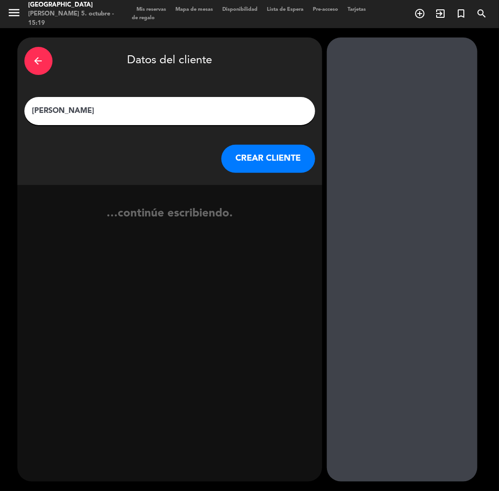
type input "Fernando Delius"
click at [263, 160] on button "CREAR CLIENTE" at bounding box center [268, 159] width 94 height 28
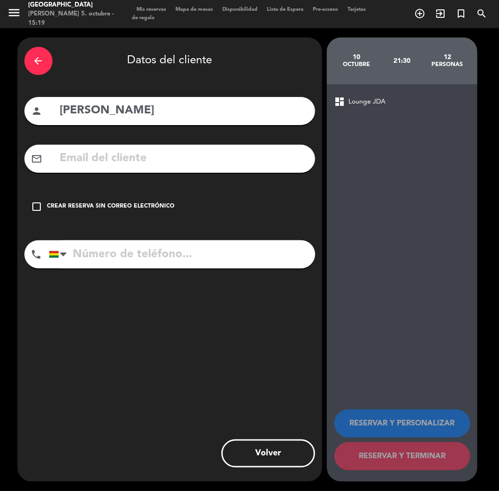
paste input "+591 76002082"
click at [106, 251] on input "+591 76002082" at bounding box center [182, 254] width 266 height 28
type input "+591 76002082"
drag, startPoint x: 116, startPoint y: 206, endPoint x: 144, endPoint y: 218, distance: 30.5
click at [119, 205] on div "Crear reserva sin correo electrónico" at bounding box center [110, 206] width 127 height 9
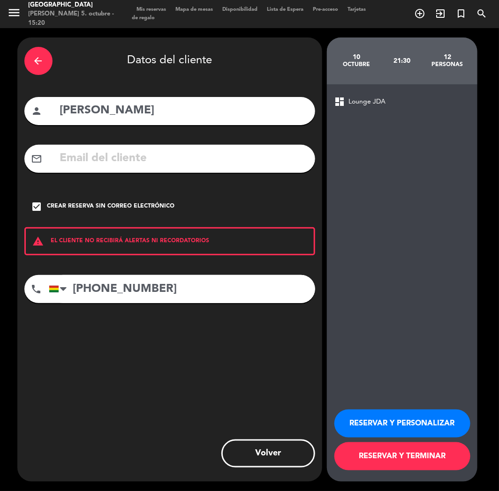
click at [404, 424] on button "RESERVAR Y PERSONALIZAR" at bounding box center [402, 424] width 136 height 28
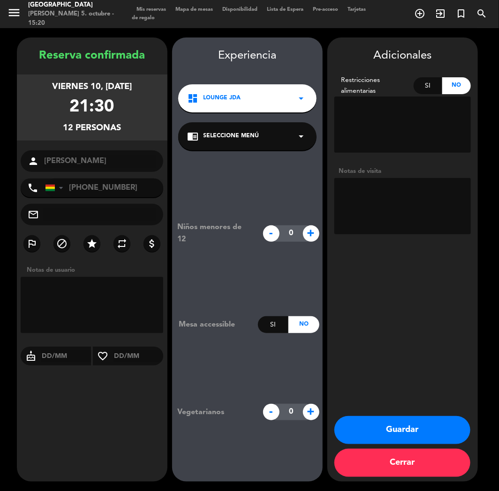
click at [43, 128] on div "viernes 10, oct. 2025 21:30 12 personas" at bounding box center [92, 108] width 150 height 66
click at [376, 211] on textarea at bounding box center [402, 206] width 136 height 56
type textarea "cumple"
click at [372, 438] on button "Guardar" at bounding box center [402, 430] width 136 height 28
